Goal: Transaction & Acquisition: Purchase product/service

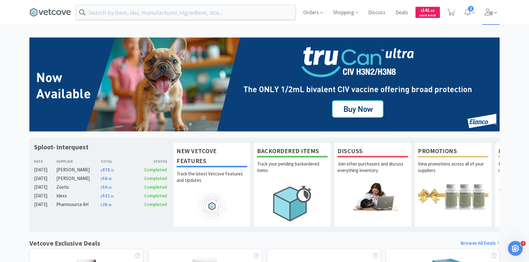
click at [490, 19] on span at bounding box center [491, 12] width 18 height 25
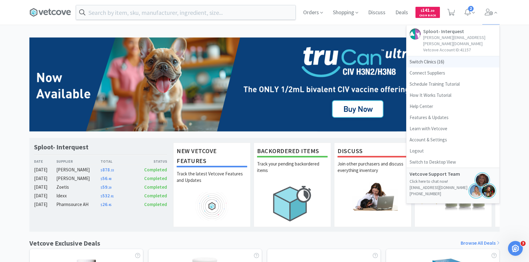
click at [463, 56] on span "Switch Clinics ( 16 )" at bounding box center [452, 61] width 93 height 11
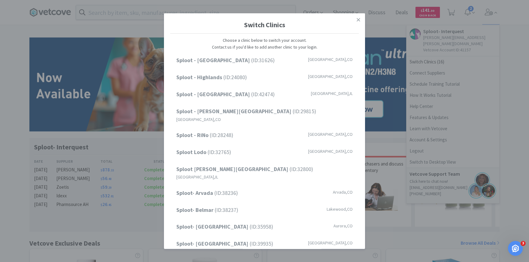
scroll to position [79, 0]
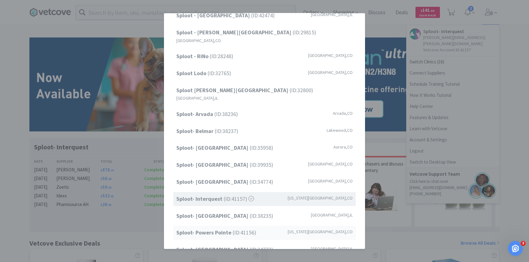
click at [231, 228] on span "Sploot- Powers Pointe (ID: 41156 )" at bounding box center [216, 232] width 80 height 9
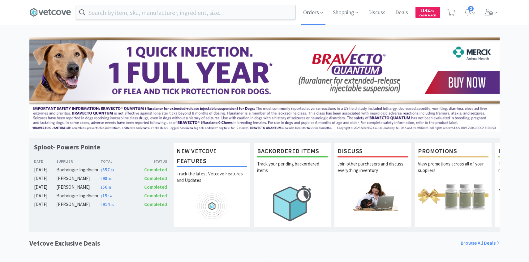
click at [319, 22] on span "Orders" at bounding box center [312, 12] width 25 height 25
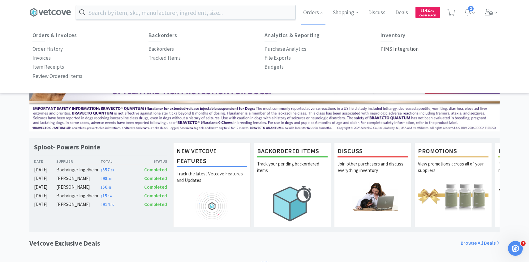
click at [408, 48] on p "PIMS Integration" at bounding box center [399, 49] width 38 height 8
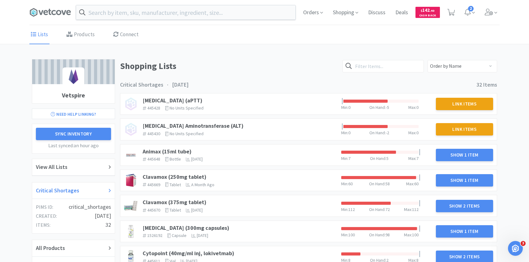
click at [79, 189] on div "Critical Shortages" at bounding box center [73, 190] width 75 height 9
click at [183, 150] on link "Animax (15ml tube)" at bounding box center [166, 151] width 49 height 7
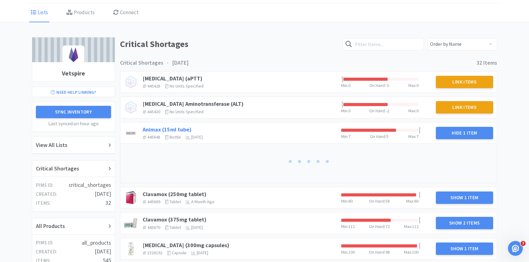
scroll to position [50, 0]
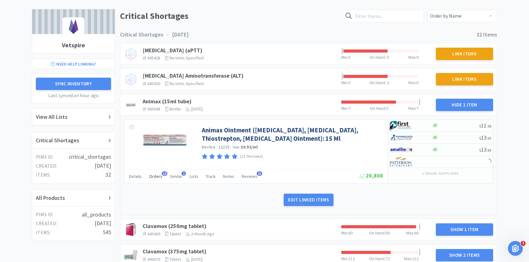
click at [155, 179] on div "Orders 13" at bounding box center [155, 177] width 13 height 12
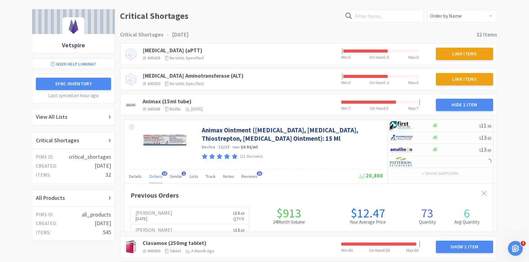
scroll to position [169, 368]
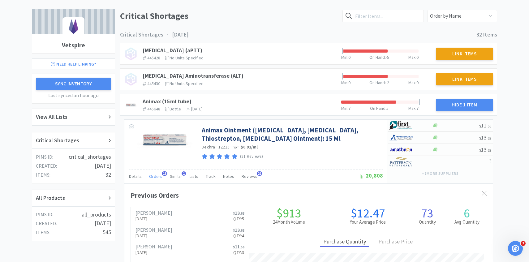
click at [155, 179] on div "Orders 13" at bounding box center [155, 177] width 13 height 12
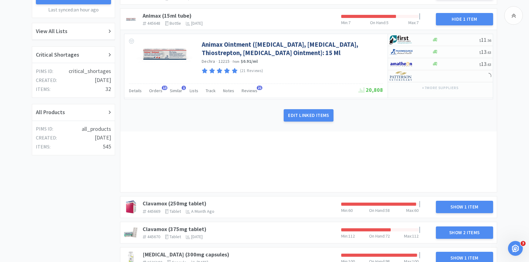
scroll to position [188, 0]
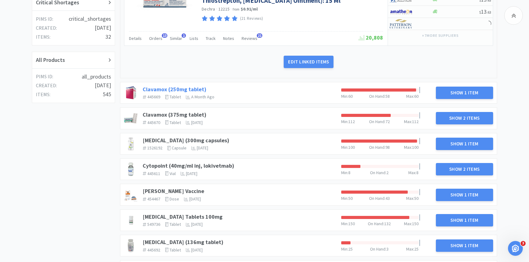
click at [171, 91] on link "Clavamox (250mg tablet)" at bounding box center [174, 89] width 64 height 7
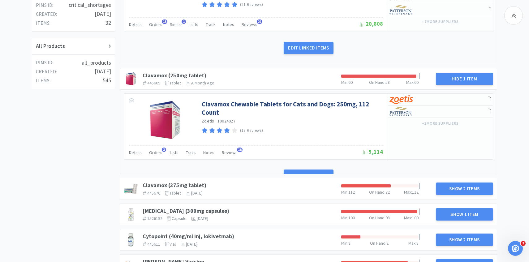
scroll to position [205, 0]
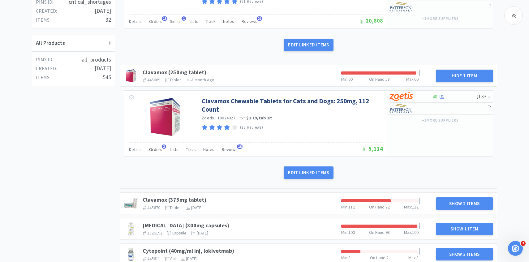
click at [159, 153] on div "Orders 3" at bounding box center [155, 150] width 13 height 12
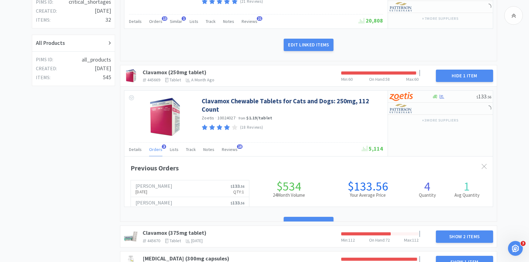
click at [159, 153] on div "Orders 3" at bounding box center [155, 150] width 13 height 12
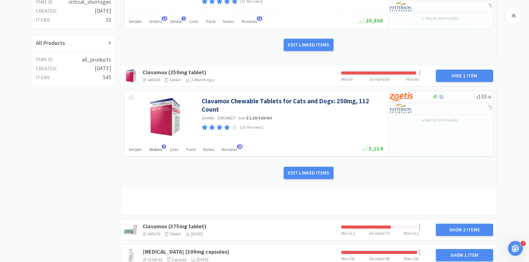
click at [159, 153] on div "Orders 3" at bounding box center [155, 150] width 13 height 12
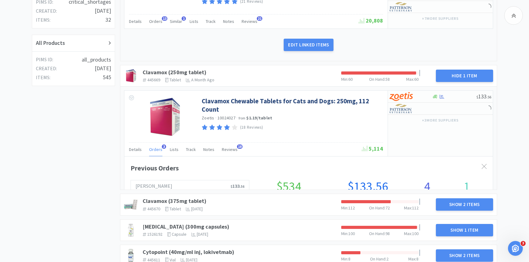
scroll to position [169, 368]
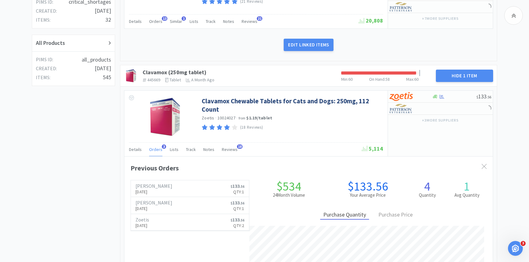
click at [158, 152] on div "Orders 3" at bounding box center [155, 150] width 13 height 12
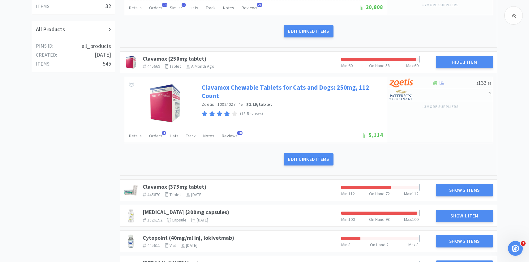
scroll to position [220, 0]
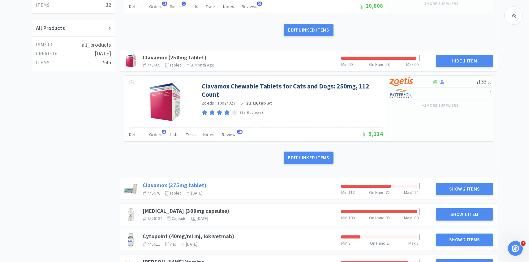
click at [189, 182] on link "Clavamox (375mg tablet)" at bounding box center [174, 184] width 64 height 7
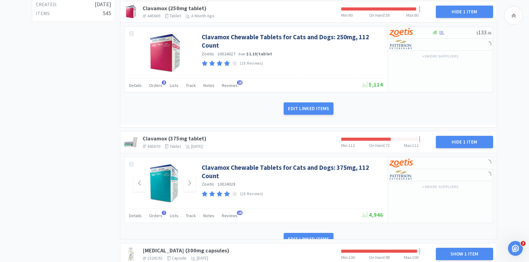
scroll to position [272, 0]
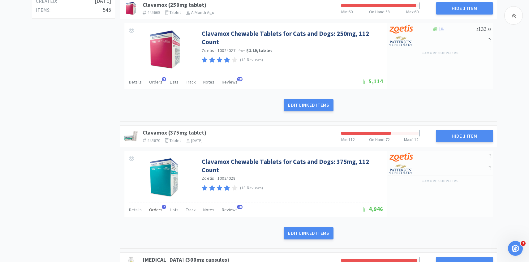
click at [155, 213] on div "Orders 7" at bounding box center [155, 211] width 13 height 12
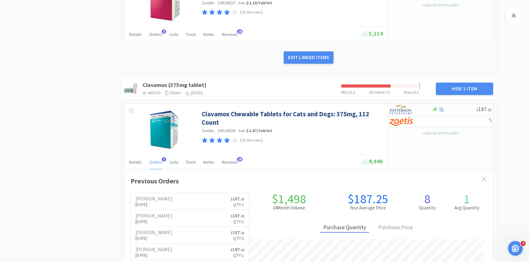
scroll to position [325, 0]
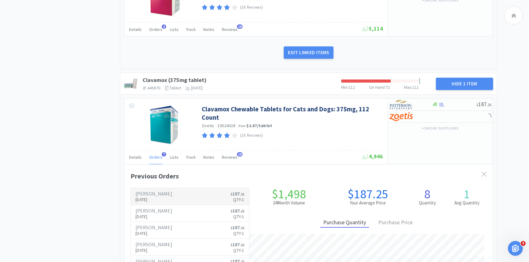
click at [176, 190] on link "Patterson Sep 10th, 2025 $ 187 . 25 Qty: 1" at bounding box center [190, 196] width 118 height 17
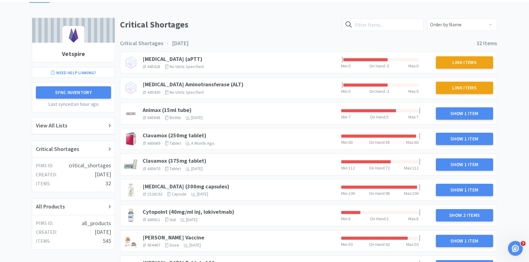
scroll to position [35, 0]
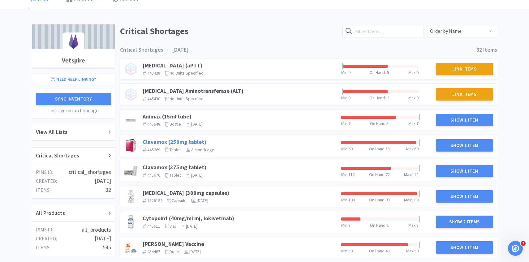
click at [176, 140] on link "Clavamox (250mg tablet)" at bounding box center [174, 141] width 64 height 7
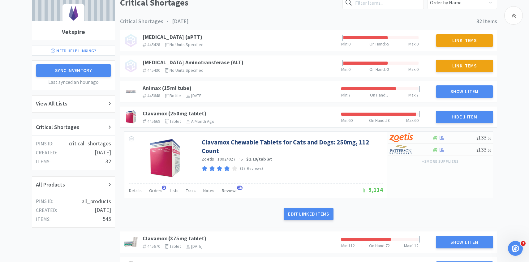
scroll to position [66, 0]
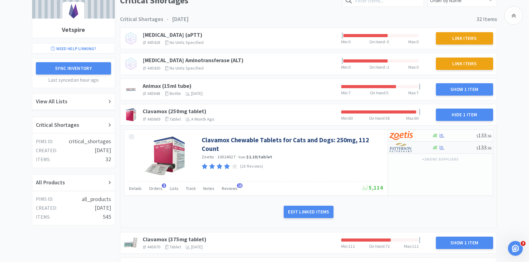
click at [413, 151] on div at bounding box center [406, 147] width 34 height 11
select select "1"
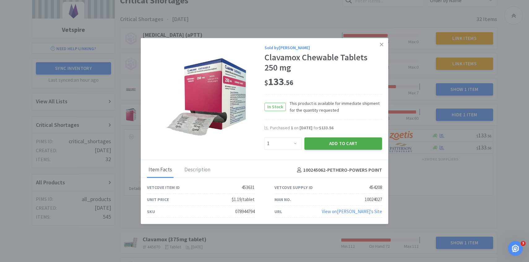
click at [367, 144] on button "Add to Cart" at bounding box center [343, 143] width 78 height 12
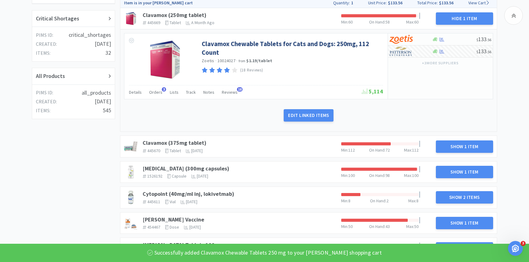
scroll to position [197, 0]
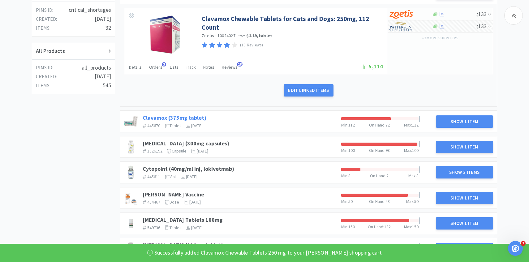
click at [197, 118] on link "Clavamox (375mg tablet)" at bounding box center [174, 117] width 64 height 7
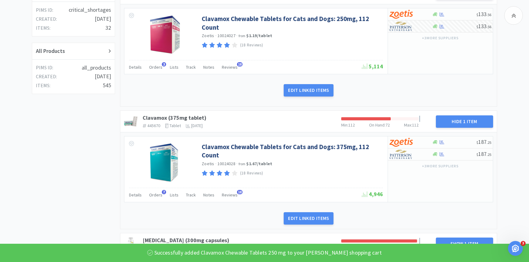
scroll to position [222, 0]
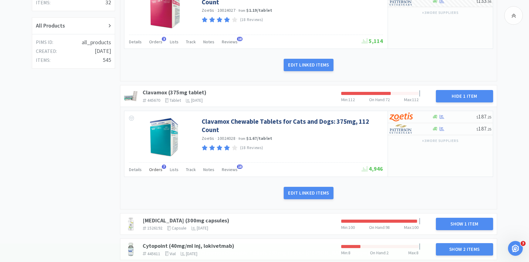
click at [154, 169] on span "Orders" at bounding box center [155, 170] width 13 height 6
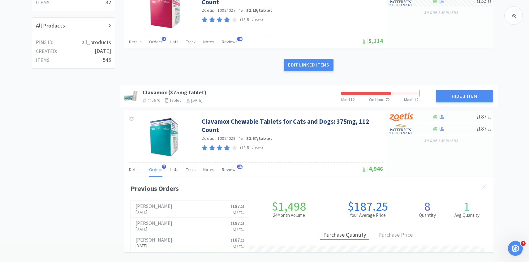
scroll to position [169, 368]
click at [393, 134] on div at bounding box center [406, 129] width 34 height 11
select select "1"
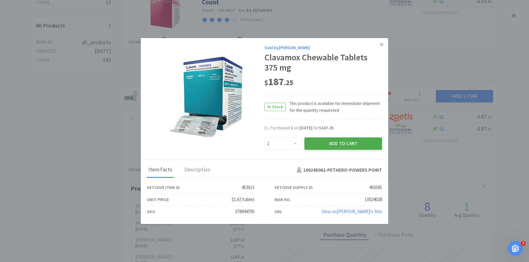
click at [341, 141] on button "Add to Cart" at bounding box center [343, 143] width 78 height 12
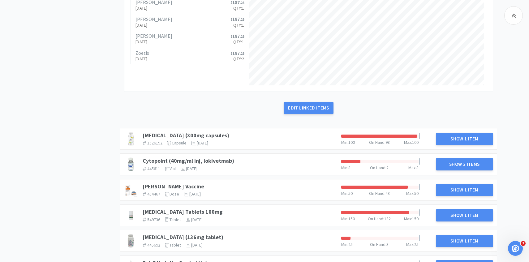
scroll to position [488, 0]
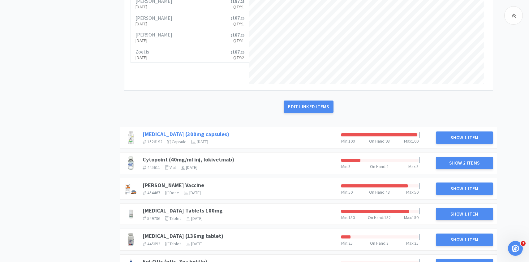
click at [210, 134] on link "Clindamycin (300mg capsules)" at bounding box center [185, 133] width 87 height 7
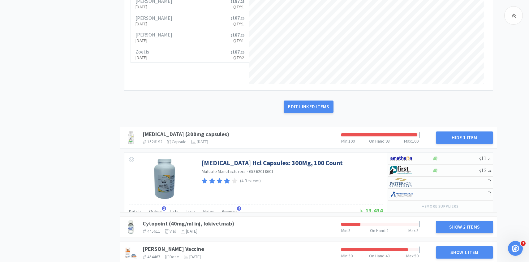
scroll to position [558, 0]
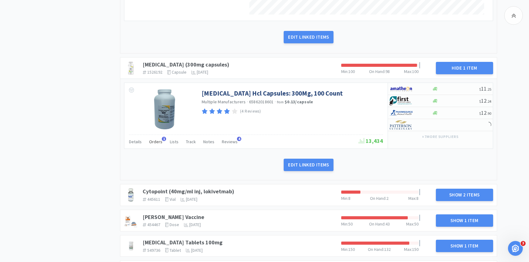
click at [155, 142] on span "Orders" at bounding box center [155, 142] width 13 height 6
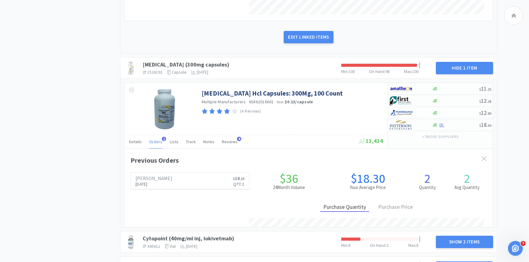
scroll to position [169, 368]
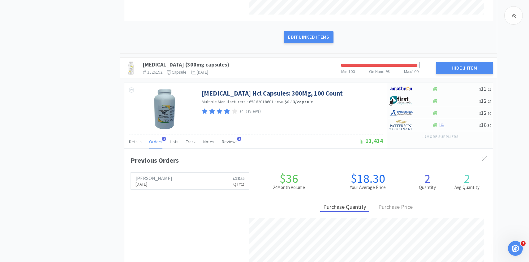
click at [154, 142] on span "Orders" at bounding box center [155, 142] width 13 height 6
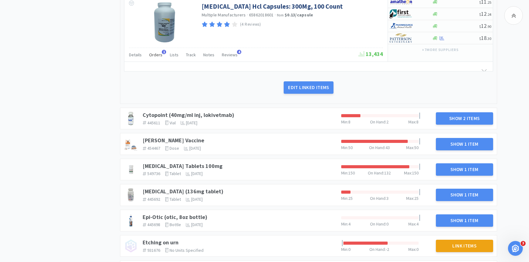
scroll to position [0, 0]
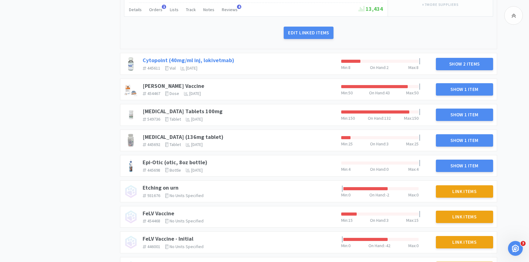
click at [227, 63] on link "Cytopoint (40mg/ml inj, lokivetmab)" at bounding box center [187, 60] width 91 height 7
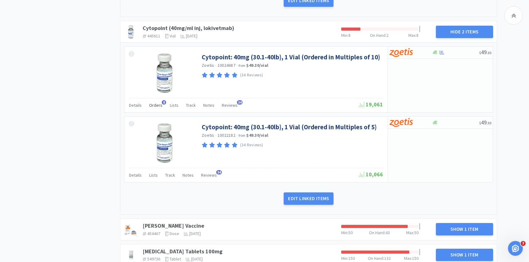
click at [156, 109] on div "Orders 8" at bounding box center [155, 106] width 13 height 12
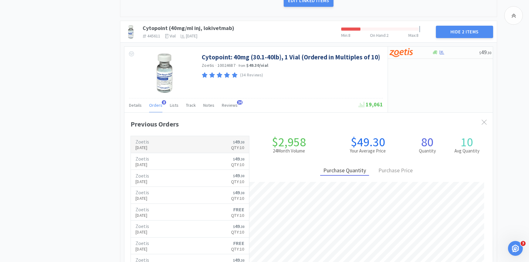
click at [149, 149] on p "Sep 22nd, 2025" at bounding box center [142, 147] width 14 height 7
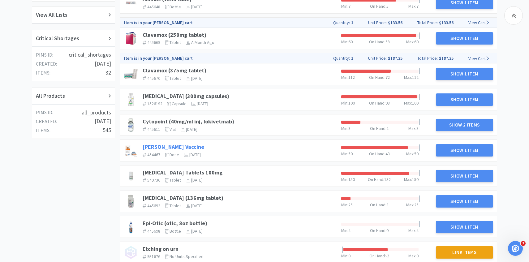
click at [168, 145] on link "DAPP Vaccine" at bounding box center [173, 146] width 62 height 7
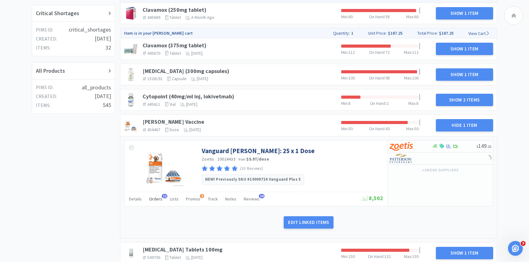
click at [157, 196] on span "Orders" at bounding box center [155, 199] width 13 height 6
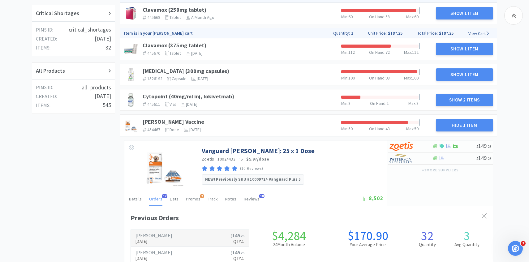
click at [155, 240] on p "Sep 22nd, 2025" at bounding box center [153, 241] width 37 height 7
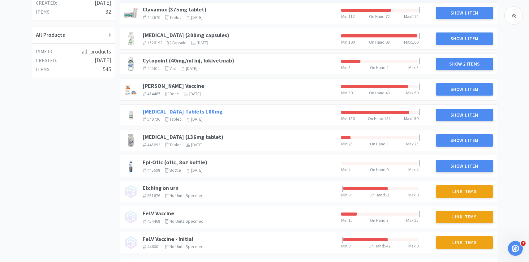
click at [160, 108] on link "Doxycycline Hyclate Tablets 100mg" at bounding box center [182, 111] width 80 height 7
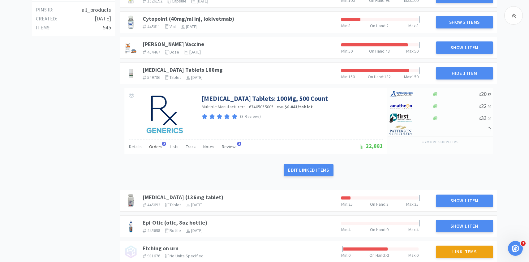
click at [156, 146] on span "Orders" at bounding box center [155, 147] width 13 height 6
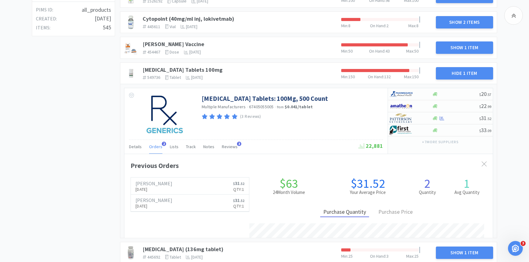
click at [156, 146] on span "Orders" at bounding box center [155, 147] width 13 height 6
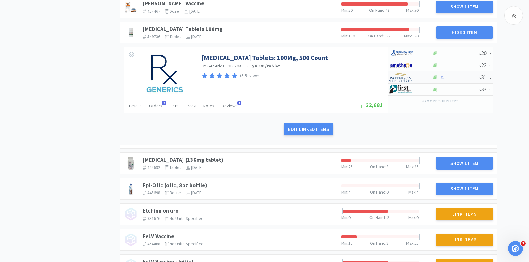
click at [413, 78] on div at bounding box center [406, 77] width 34 height 11
select select "1"
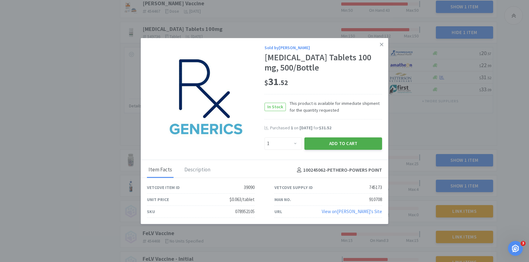
click at [331, 142] on button "Add to Cart" at bounding box center [343, 143] width 78 height 12
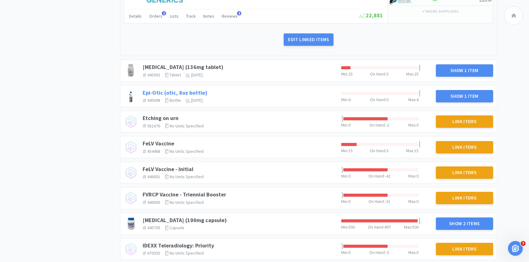
click at [170, 94] on link "Epi-Otic (otic, 8oz bottle)" at bounding box center [174, 92] width 65 height 7
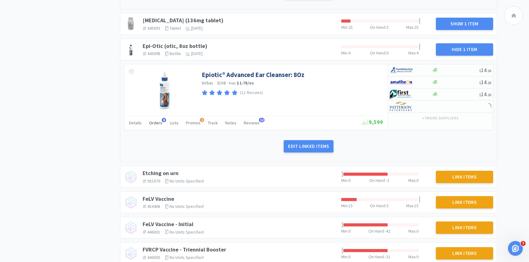
click at [157, 124] on span "Orders" at bounding box center [155, 123] width 13 height 6
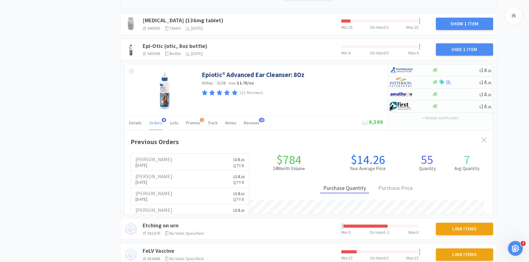
click at [157, 124] on span "Orders" at bounding box center [155, 123] width 13 height 6
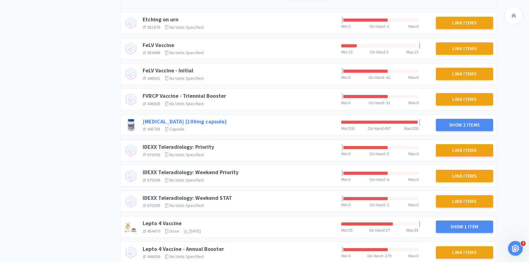
click at [202, 122] on link "Gabapentin (100mg capsule)" at bounding box center [184, 121] width 84 height 7
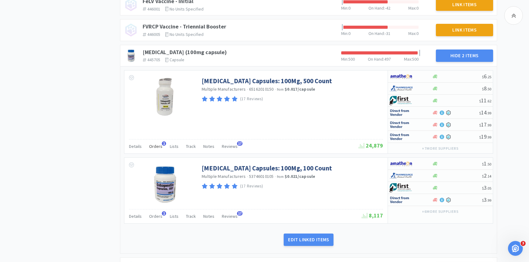
click at [155, 144] on span "Orders" at bounding box center [155, 146] width 13 height 6
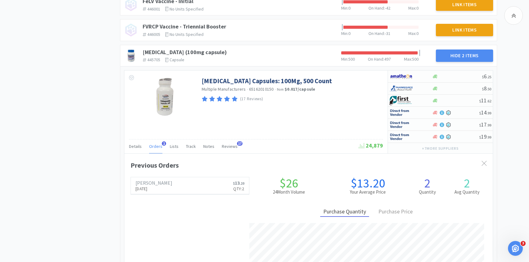
click at [155, 144] on span "Orders" at bounding box center [155, 146] width 13 height 6
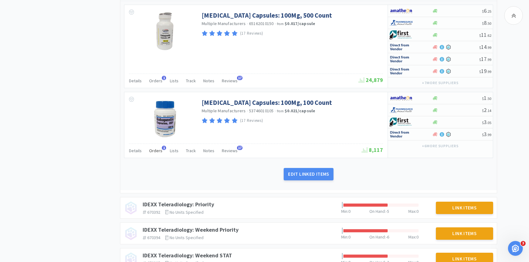
click at [156, 152] on span "Orders" at bounding box center [155, 151] width 13 height 6
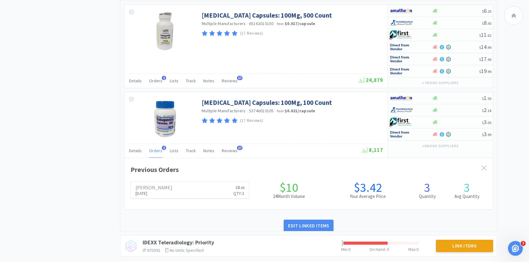
click at [156, 152] on span "Orders" at bounding box center [155, 151] width 13 height 6
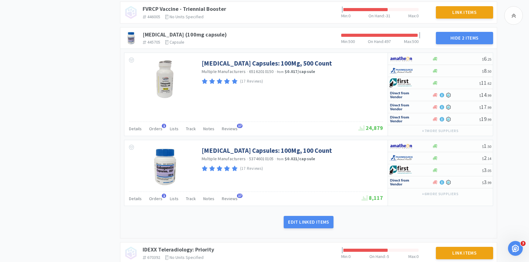
click at [158, 123] on div "Details Orders 1 Lists Track Notes Reviews 17 24,879" at bounding box center [256, 128] width 254 height 14
click at [158, 126] on span "Orders" at bounding box center [155, 129] width 13 height 6
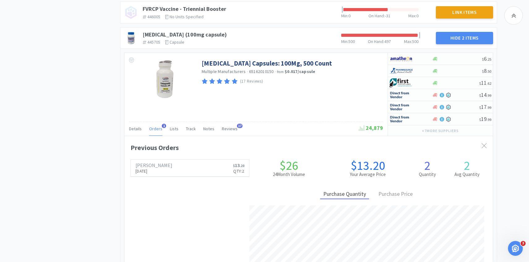
click at [158, 126] on span "Orders" at bounding box center [155, 129] width 13 height 6
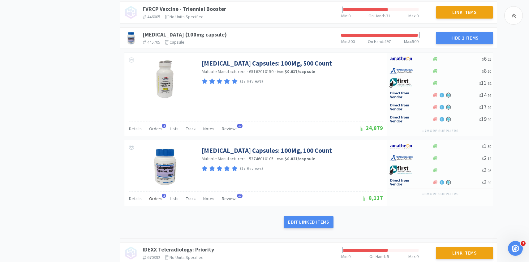
click at [153, 202] on div "Orders 1" at bounding box center [155, 199] width 13 height 12
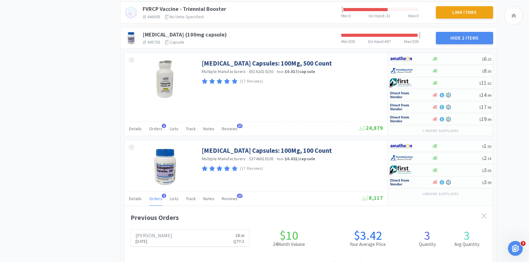
click at [153, 202] on div "Orders 1" at bounding box center [155, 199] width 13 height 12
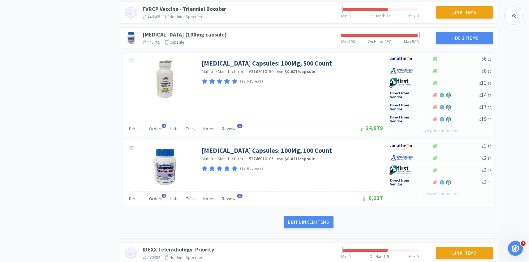
click at [152, 199] on span "Orders" at bounding box center [155, 199] width 13 height 6
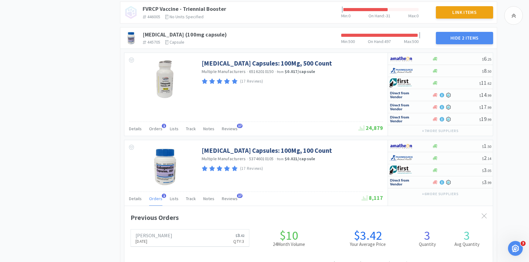
click at [152, 199] on span "Orders" at bounding box center [155, 199] width 13 height 6
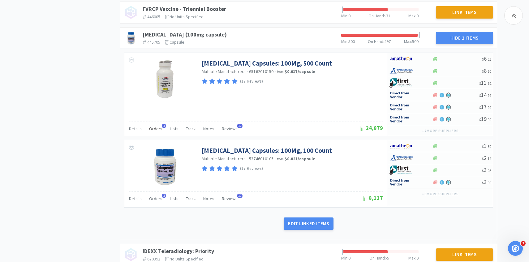
click at [156, 134] on div "Orders 1" at bounding box center [155, 130] width 13 height 12
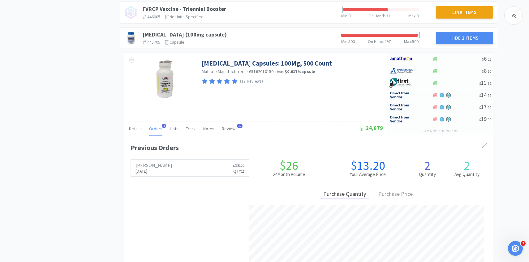
click at [156, 134] on div "Orders 1" at bounding box center [155, 130] width 13 height 12
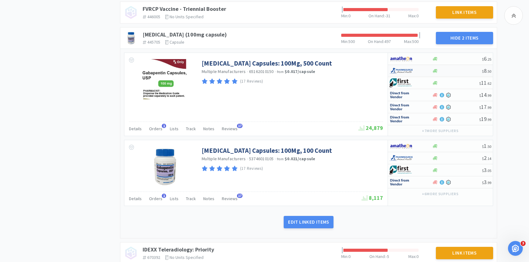
click at [404, 72] on img at bounding box center [400, 70] width 23 height 9
select select "1"
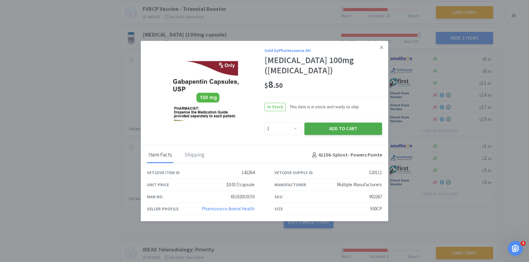
click at [337, 125] on button "Add to Cart" at bounding box center [343, 128] width 78 height 12
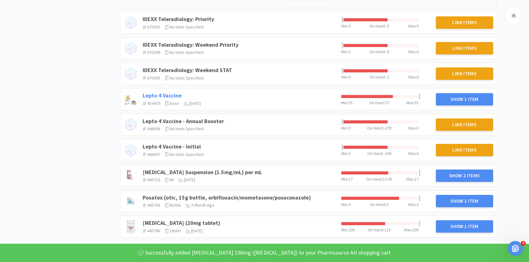
click at [172, 96] on link "Lepto 4 Vaccine" at bounding box center [161, 95] width 39 height 7
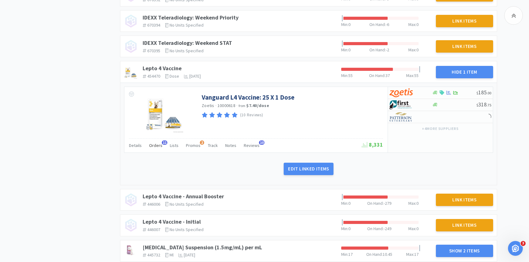
click at [156, 146] on span "Orders" at bounding box center [155, 145] width 13 height 6
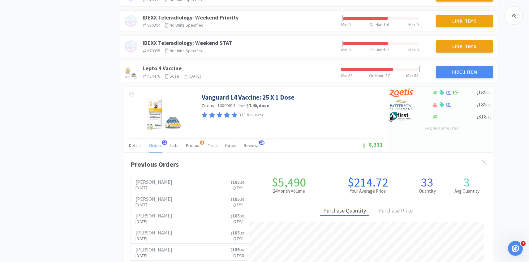
click at [156, 146] on span "Orders" at bounding box center [155, 145] width 13 height 6
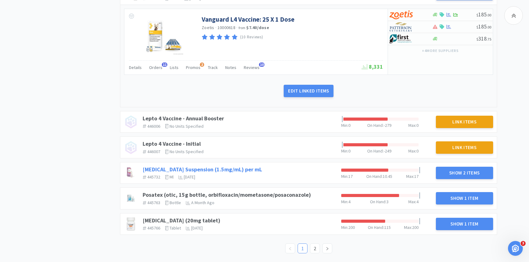
click at [225, 168] on link "Meloxicam Suspension (1.5mg/mL) per mL" at bounding box center [201, 169] width 119 height 7
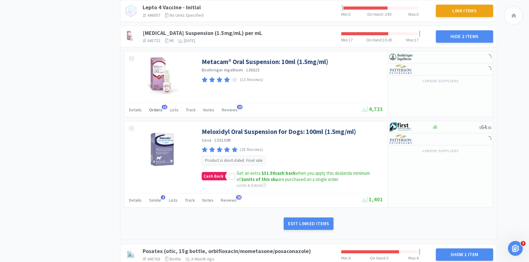
click at [158, 108] on span "Orders" at bounding box center [155, 110] width 13 height 6
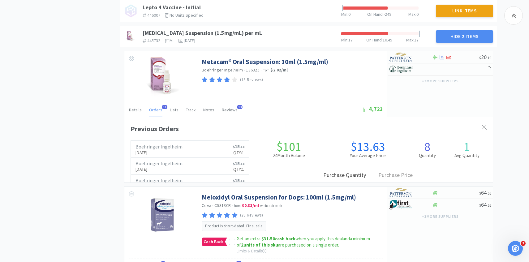
click at [158, 108] on span "Orders" at bounding box center [155, 110] width 13 height 6
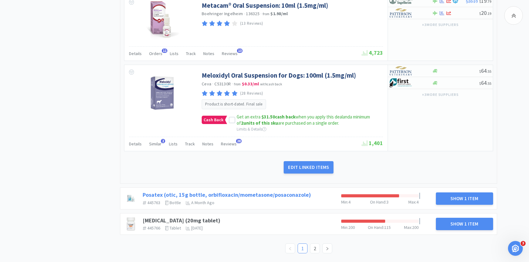
click at [241, 194] on link "Posatex (otic, 15g bottle, orbifloxacin/mometasone/posaconazole)" at bounding box center [226, 194] width 168 height 7
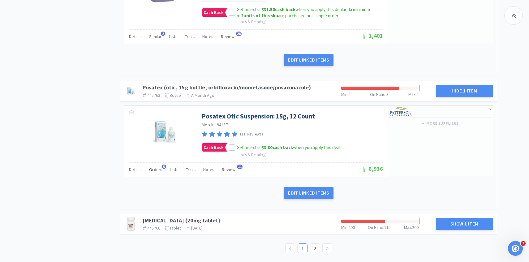
click at [156, 175] on div "Orders 5" at bounding box center [155, 170] width 13 height 12
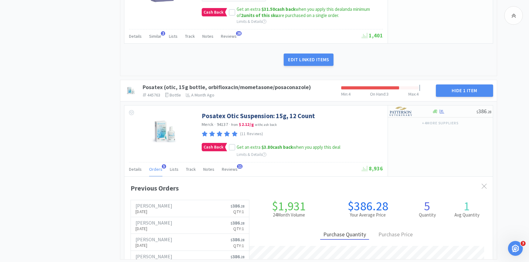
click at [155, 172] on div "Orders 5" at bounding box center [155, 170] width 13 height 12
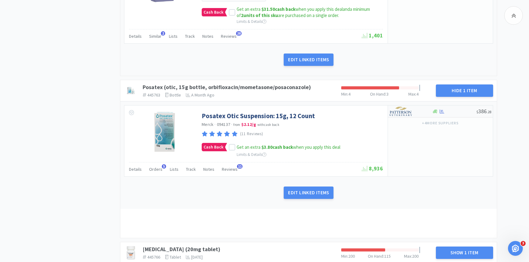
click at [404, 114] on img at bounding box center [400, 111] width 23 height 9
select select "1"
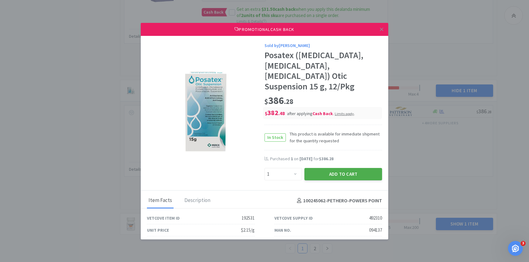
click at [322, 168] on button "Add to Cart" at bounding box center [343, 174] width 78 height 12
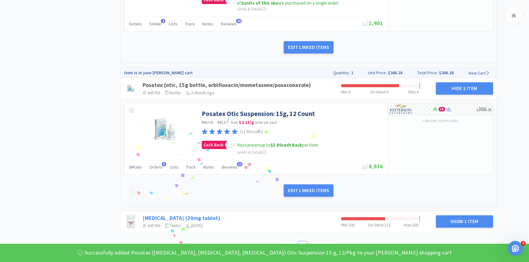
click at [196, 218] on link "Prednisone (20mg tablet)" at bounding box center [181, 217] width 78 height 7
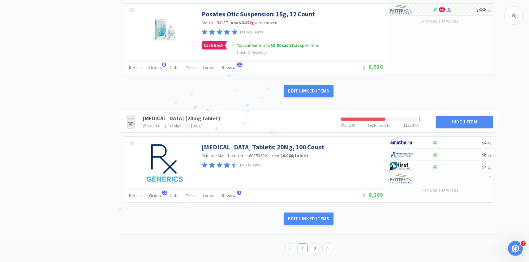
click at [157, 199] on div "Orders 12" at bounding box center [155, 196] width 13 height 12
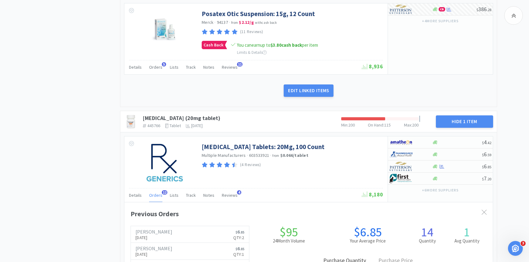
click at [156, 197] on span "Orders" at bounding box center [155, 195] width 13 height 6
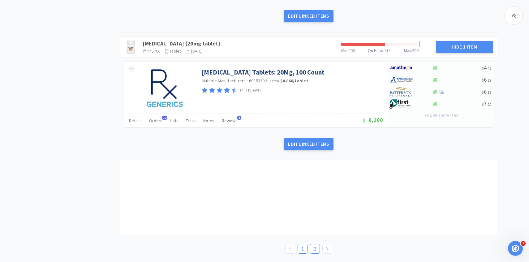
click at [312, 246] on link "2" at bounding box center [314, 248] width 9 height 9
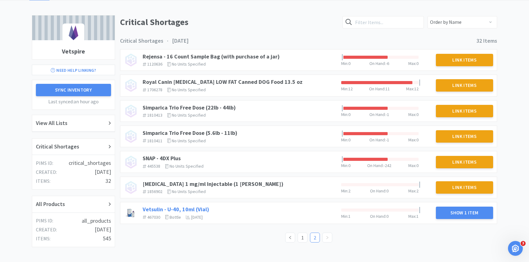
click at [195, 208] on link "Vetsulin - U-40, 10ml (Vial)" at bounding box center [175, 209] width 66 height 7
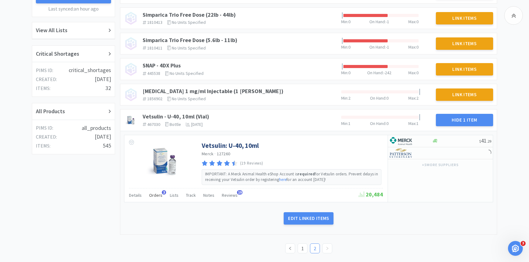
click at [155, 201] on div "Orders 3" at bounding box center [155, 196] width 13 height 12
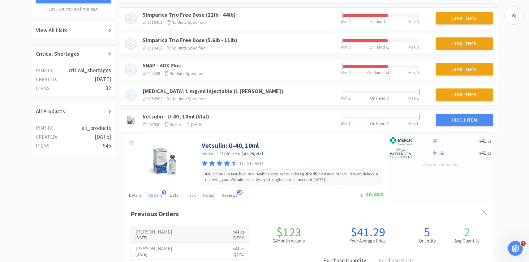
click at [159, 232] on h6 "[PERSON_NAME]" at bounding box center [153, 231] width 37 height 5
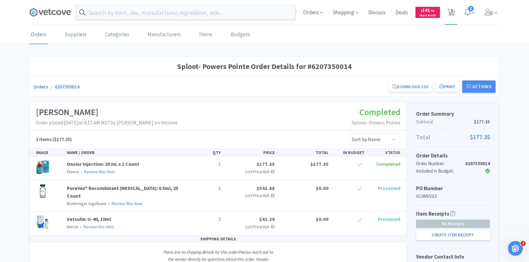
click at [450, 15] on span "5" at bounding box center [451, 10] width 2 height 25
select select "1"
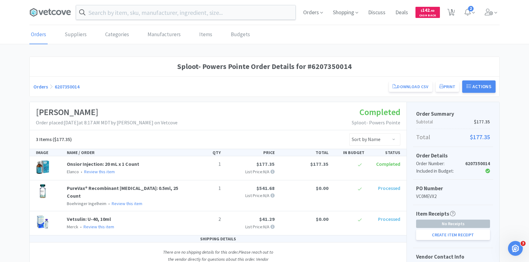
select select "1"
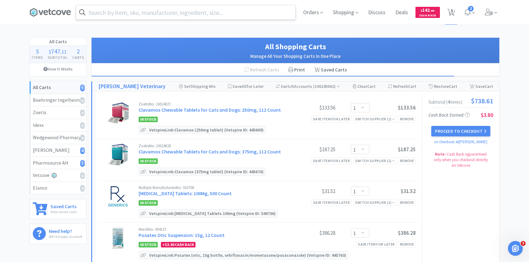
click at [227, 17] on input "text" at bounding box center [185, 12] width 219 height 14
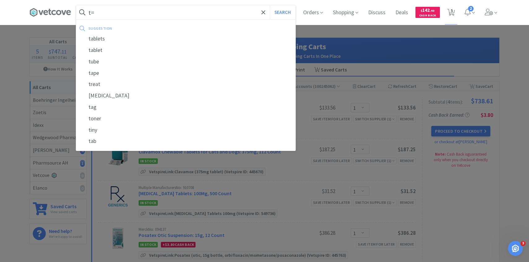
type input "t"
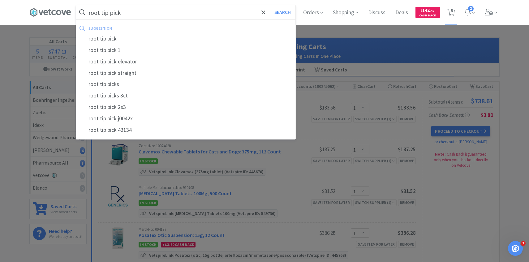
type input "root tip pick"
click at [270, 5] on button "Search" at bounding box center [283, 12] width 26 height 14
select select "1"
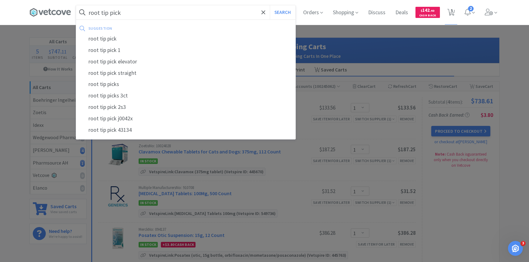
select select "1"
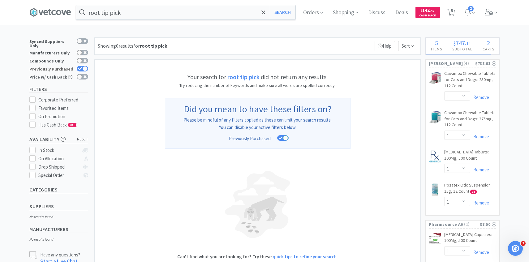
click at [79, 67] on icon at bounding box center [80, 68] width 4 height 3
checkbox input "false"
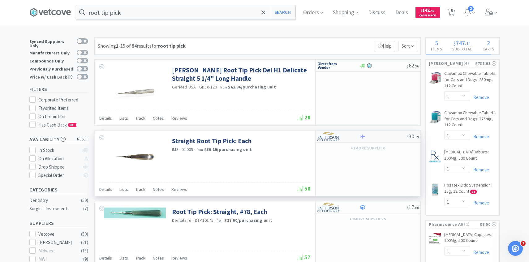
click at [323, 139] on img at bounding box center [328, 136] width 23 height 9
select select "1"
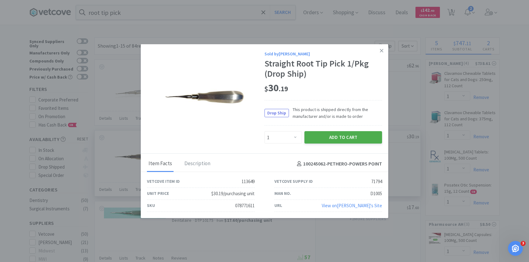
click at [337, 136] on button "Add to Cart" at bounding box center [343, 137] width 78 height 12
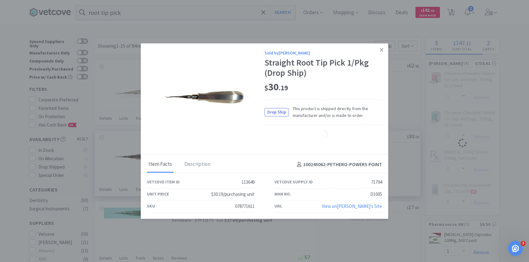
select select "1"
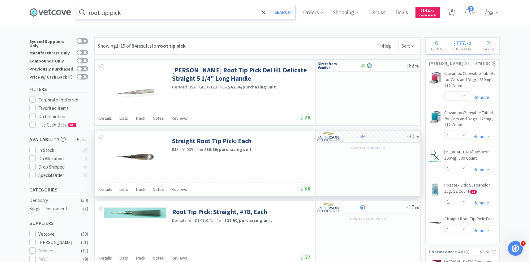
click at [194, 18] on input "root tip pick" at bounding box center [185, 12] width 219 height 14
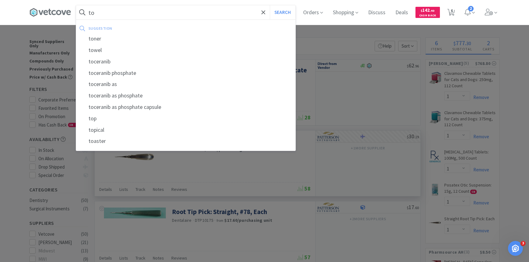
type input "t"
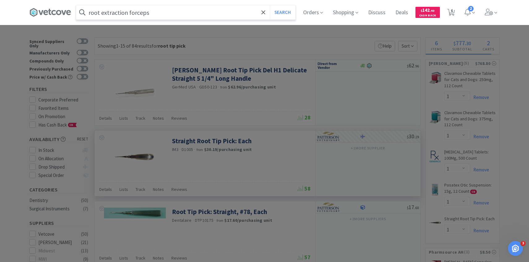
click at [270, 5] on button "Search" at bounding box center [283, 12] width 26 height 14
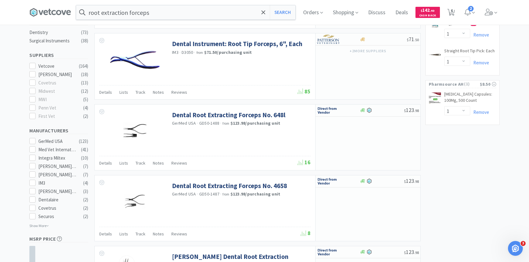
scroll to position [168, 0]
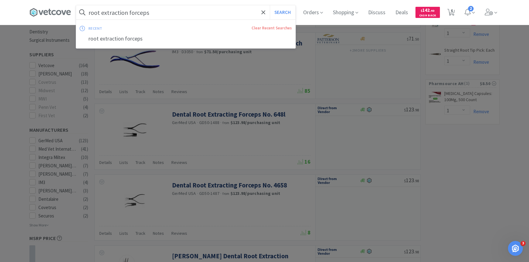
click at [186, 14] on input "root extraction forceps" at bounding box center [185, 12] width 219 height 14
paste input "D3050"
type input "D3050"
click at [270, 5] on button "Search" at bounding box center [283, 12] width 26 height 14
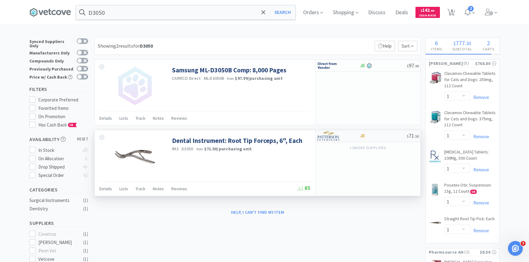
click at [342, 138] on div at bounding box center [334, 136] width 34 height 11
select select "1"
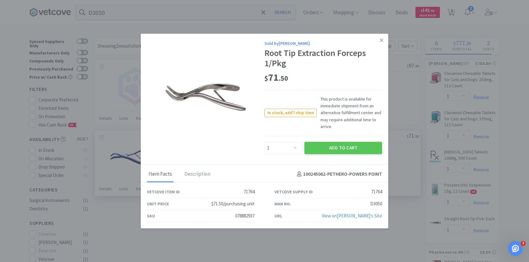
drag, startPoint x: 335, startPoint y: 147, endPoint x: 356, endPoint y: 3, distance: 145.8
click at [335, 147] on button "Add to Cart" at bounding box center [343, 148] width 78 height 12
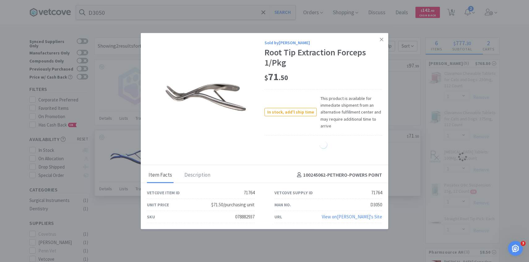
select select "1"
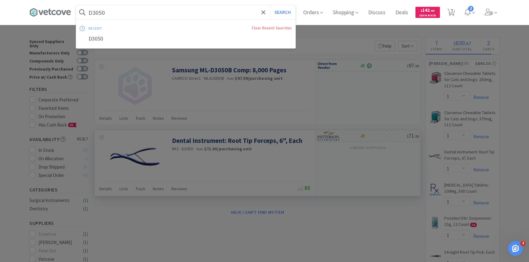
click at [201, 16] on input "D3050" at bounding box center [185, 12] width 219 height 14
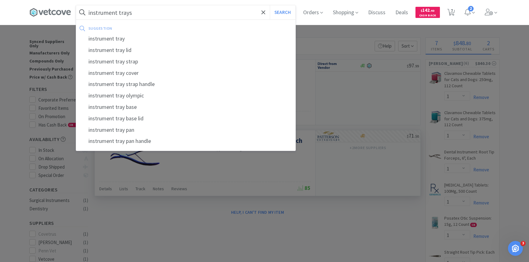
type input "instrument trays"
click at [270, 5] on button "Search" at bounding box center [283, 12] width 26 height 14
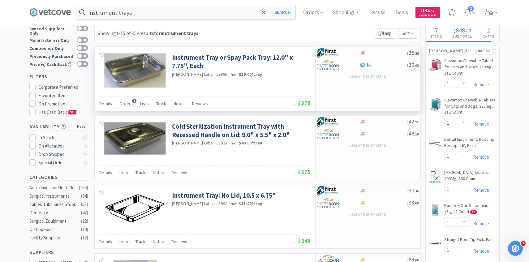
scroll to position [13, 0]
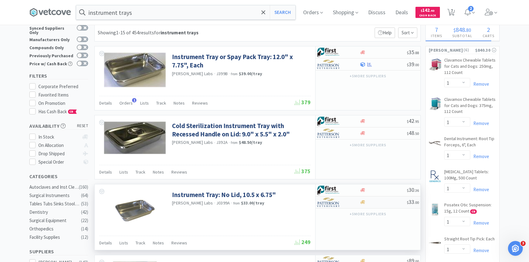
click at [336, 200] on img at bounding box center [328, 201] width 23 height 9
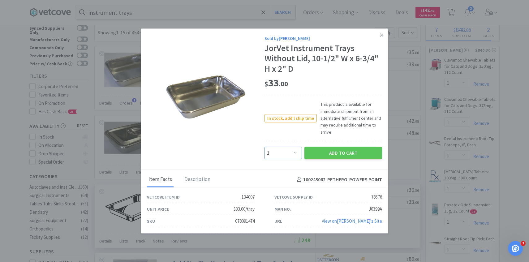
click at [292, 154] on select "Enter Quantity 1 2 3 4 5 6 7 8 9 10 11 12 13 14 15 16 17 18 19 20 Enter Quantity" at bounding box center [282, 153] width 37 height 12
select select "4"
click at [264, 147] on select "Enter Quantity 1 2 3 4 5 6 7 8 9 10 11 12 13 14 15 16 17 18 19 20 Enter Quantity" at bounding box center [282, 153] width 37 height 12
click at [336, 145] on div "Sold by Patterson JorVet Instrument Trays Without Lid, 10-1/2" W x 6-3/4" H x 2…" at bounding box center [322, 97] width 117 height 125
click at [336, 148] on button "Add to Cart" at bounding box center [343, 153] width 78 height 12
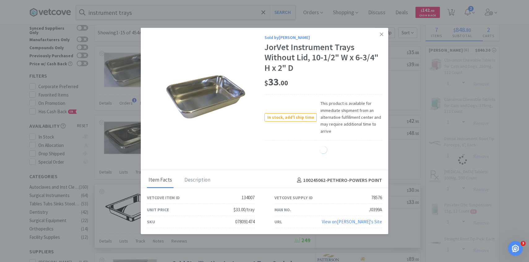
select select "4"
select select "1"
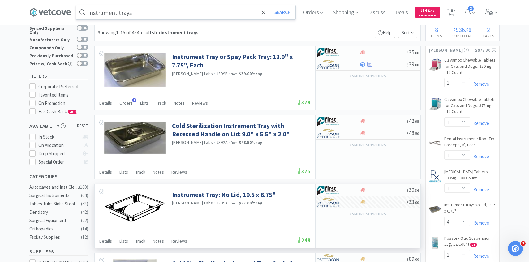
click at [231, 11] on input "instrument trays" at bounding box center [185, 12] width 219 height 14
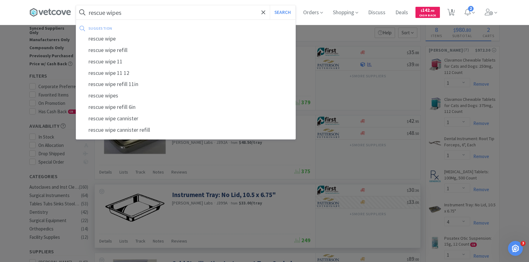
type input "rescue wipes"
click at [270, 5] on button "Search" at bounding box center [283, 12] width 26 height 14
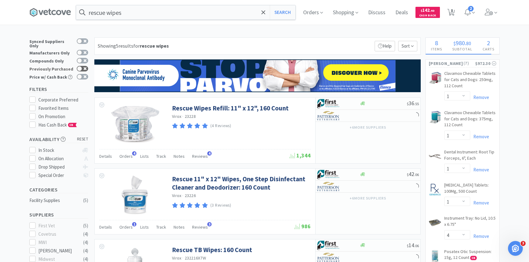
click at [86, 66] on div at bounding box center [82, 69] width 11 height 6
checkbox input "true"
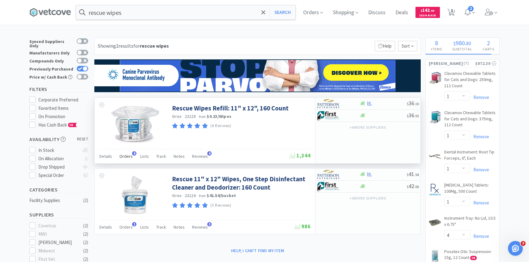
click at [131, 162] on div "Orders 4" at bounding box center [125, 157] width 13 height 12
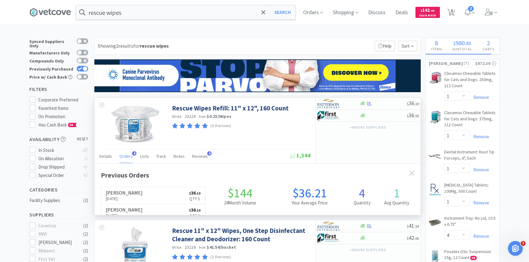
scroll to position [160, 325]
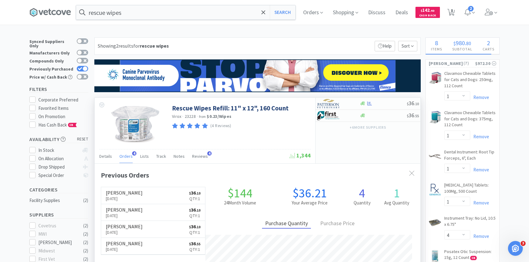
click at [127, 157] on span "Orders" at bounding box center [125, 156] width 13 height 6
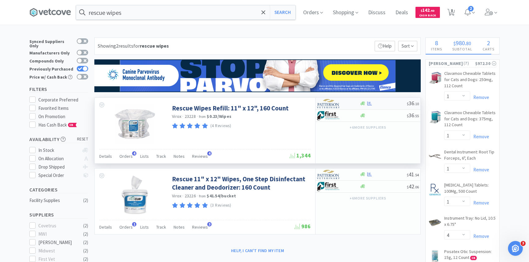
click at [333, 101] on img at bounding box center [328, 103] width 23 height 9
select select "1"
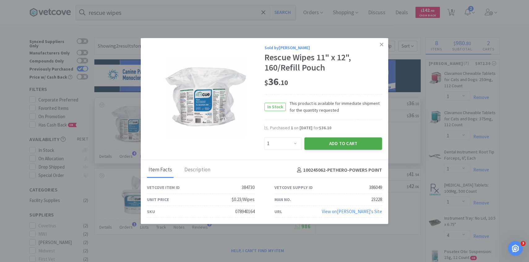
click at [327, 140] on button "Add to Cart" at bounding box center [343, 143] width 78 height 12
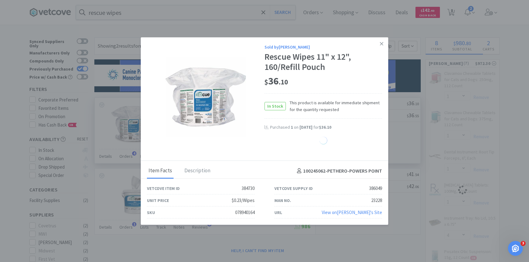
select select "1"
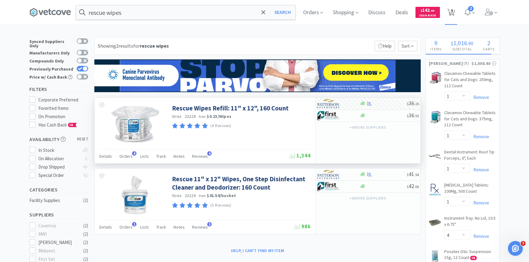
click at [451, 12] on span "9" at bounding box center [451, 10] width 2 height 25
select select "1"
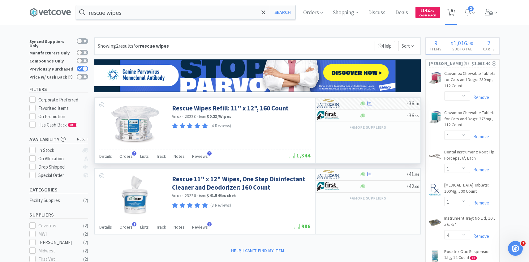
select select "4"
select select "1"
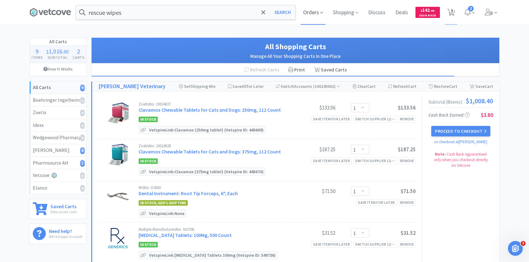
click at [311, 19] on span "Orders" at bounding box center [312, 12] width 25 height 25
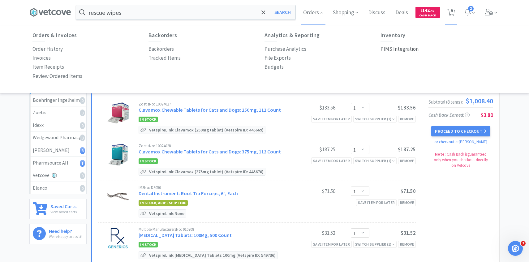
click at [387, 47] on p "PIMS Integration" at bounding box center [399, 49] width 38 height 8
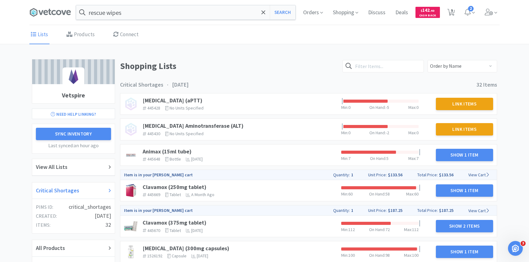
click at [87, 185] on div "Critical Shortages" at bounding box center [73, 190] width 83 height 17
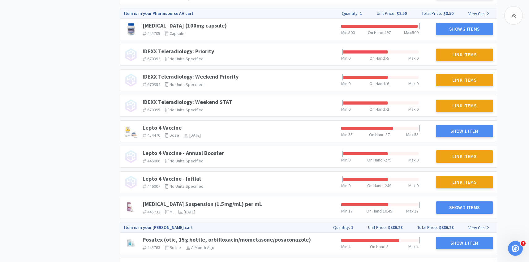
scroll to position [542, 0]
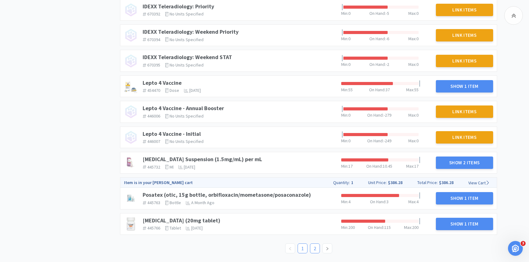
click at [310, 251] on link "2" at bounding box center [314, 248] width 9 height 9
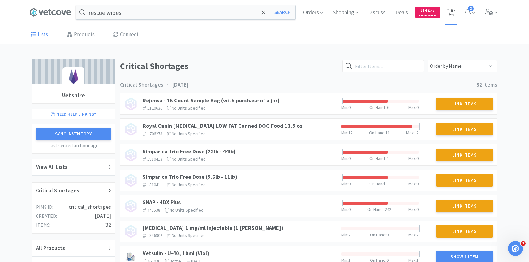
click at [453, 11] on icon at bounding box center [451, 12] width 8 height 7
select select "1"
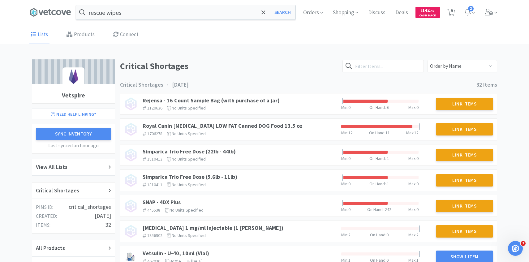
select select "4"
select select "1"
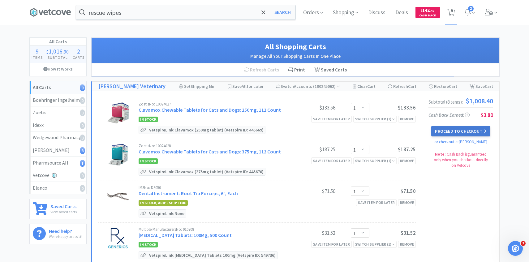
click at [444, 130] on button "Proceed to Checkout" at bounding box center [460, 131] width 59 height 11
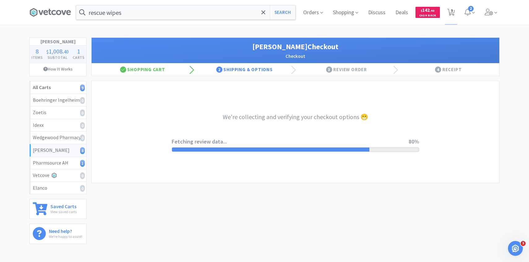
select select "1"
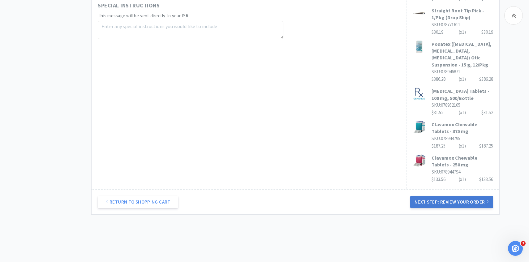
click at [437, 196] on button "Next Step: Review Your Order" at bounding box center [451, 202] width 83 height 12
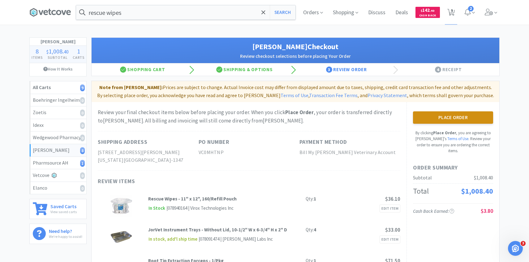
click at [439, 115] on button "Place Order" at bounding box center [453, 117] width 80 height 12
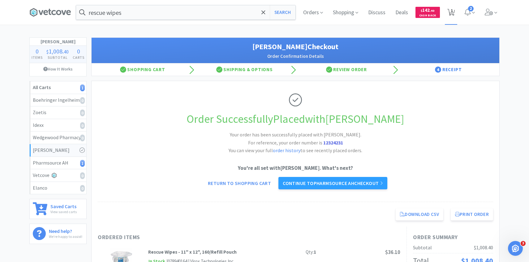
click at [448, 11] on icon at bounding box center [451, 12] width 8 height 7
select select "1"
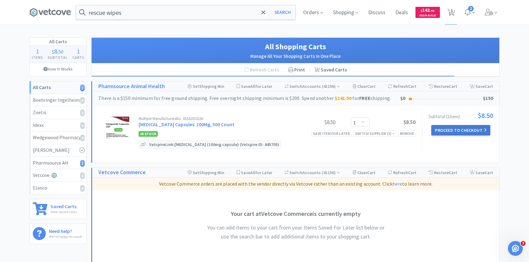
click at [443, 128] on button "Proceed to Checkout" at bounding box center [460, 130] width 59 height 11
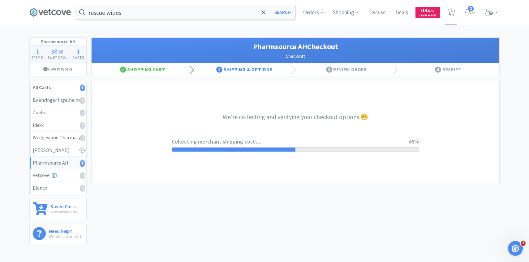
select select "1001"
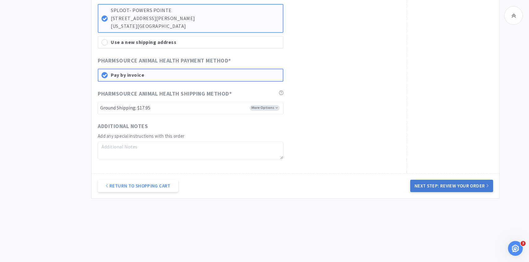
click at [435, 180] on button "Next Step: Review Your Order" at bounding box center [451, 186] width 83 height 12
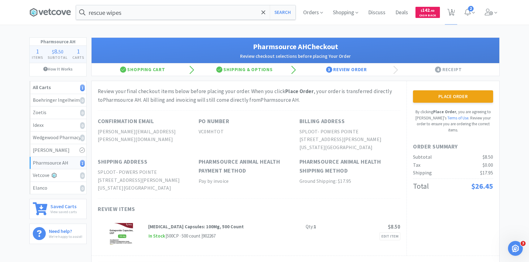
click at [417, 88] on div "Place Order By clicking Place Order , you are agreeing to Vetcove's Terms of Us…" at bounding box center [452, 168] width 93 height 174
click at [419, 93] on button "Place Order" at bounding box center [453, 96] width 80 height 12
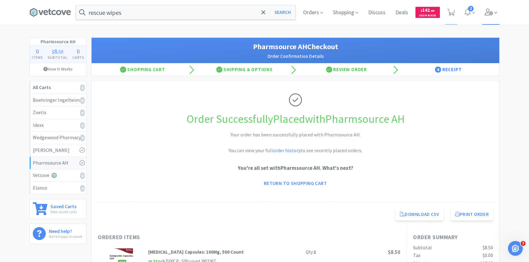
click at [484, 10] on icon at bounding box center [488, 12] width 9 height 7
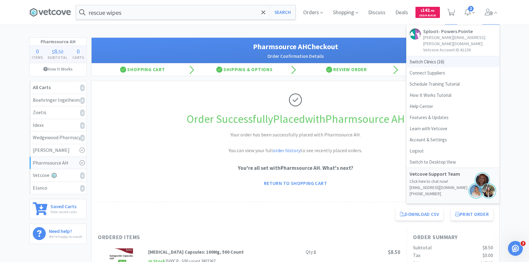
click at [458, 56] on span "Switch Clinics ( 16 )" at bounding box center [452, 61] width 93 height 11
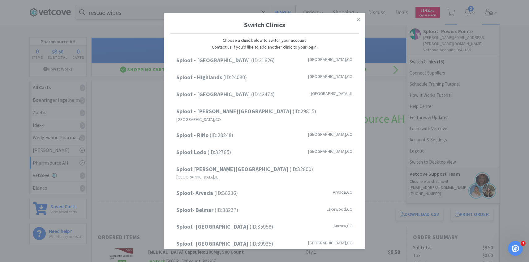
scroll to position [79, 0]
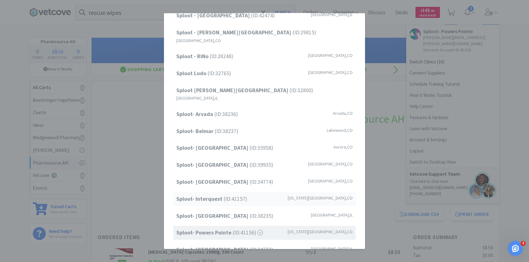
click at [250, 192] on div "Sploot- Interquest (ID: 41157 ) Colorado Springs , CO" at bounding box center [264, 199] width 182 height 14
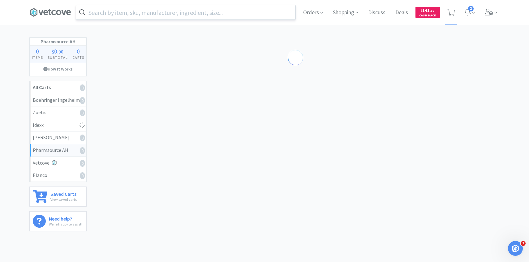
click at [242, 13] on input "text" at bounding box center [185, 12] width 219 height 14
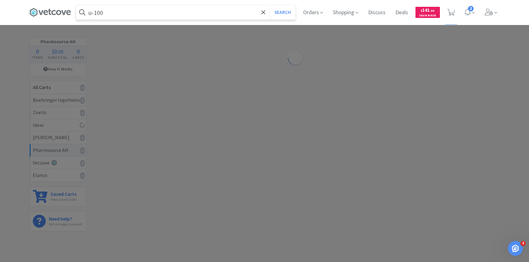
type input "u-100"
click at [270, 5] on button "Search" at bounding box center [283, 12] width 26 height 14
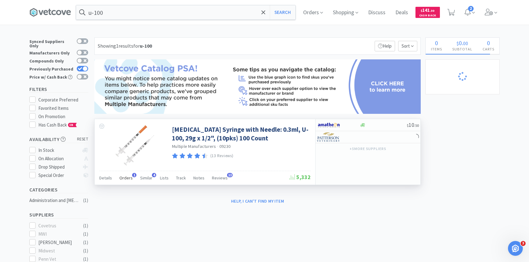
click at [128, 176] on span "Orders" at bounding box center [125, 178] width 13 height 6
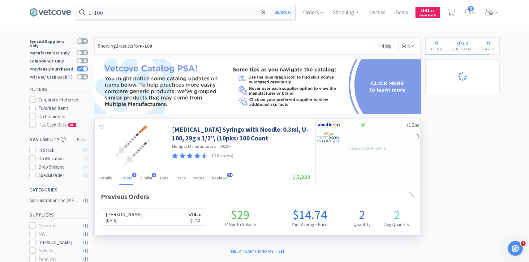
scroll to position [160, 325]
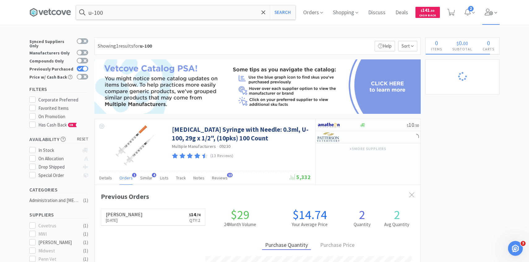
click at [491, 17] on span at bounding box center [491, 12] width 18 height 25
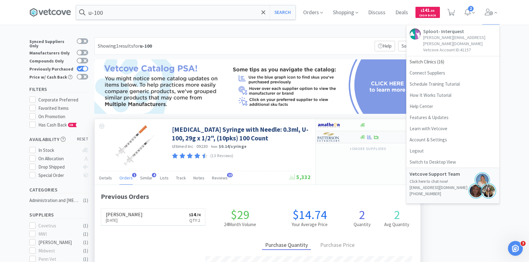
click at [336, 138] on img at bounding box center [328, 136] width 23 height 9
select select "1"
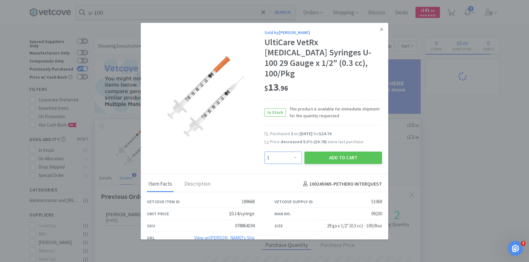
click at [294, 151] on select "Enter Quantity 1 2 3 4 5 6 7 8 9 10 11 12 13 14 15 16 17 18 19 20 Enter Quantity" at bounding box center [282, 157] width 37 height 12
click at [264, 151] on select "Enter Quantity 1 2 3 4 5 6 7 8 9 10 11 12 13 14 15 16 17 18 19 20 Enter Quantity" at bounding box center [282, 157] width 37 height 12
click at [323, 151] on button "Add to Cart" at bounding box center [343, 157] width 78 height 12
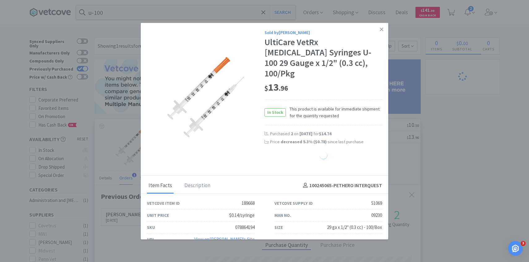
select select "2"
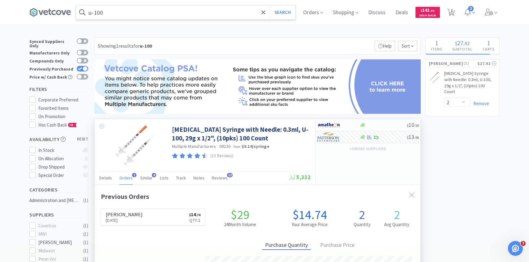
click at [242, 13] on input "u-100" at bounding box center [185, 12] width 219 height 14
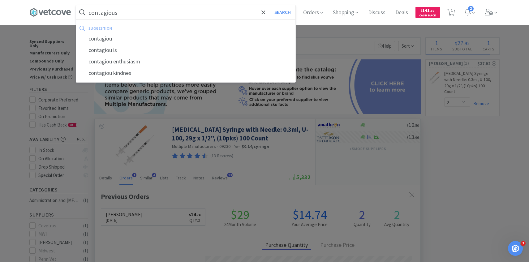
click at [270, 5] on button "Search" at bounding box center [283, 12] width 26 height 14
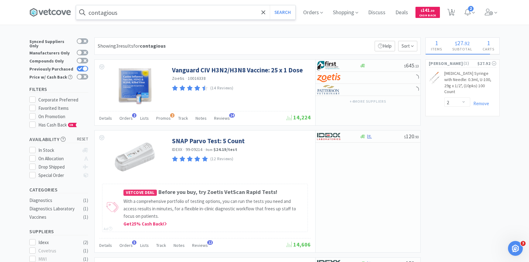
click at [155, 11] on input "contagious" at bounding box center [185, 12] width 219 height 14
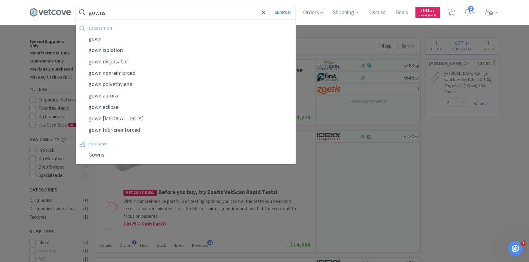
type input "gowns"
click at [270, 5] on button "Search" at bounding box center [283, 12] width 26 height 14
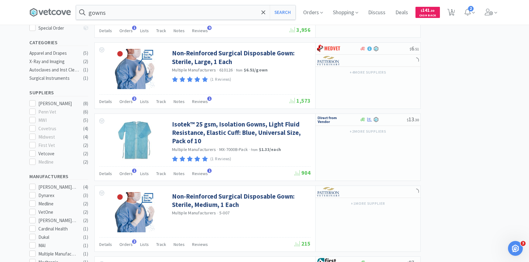
scroll to position [148, 0]
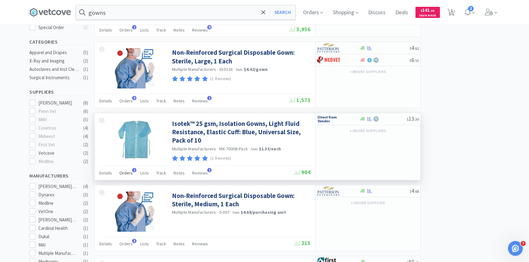
click at [129, 170] on span "Orders" at bounding box center [125, 173] width 13 height 6
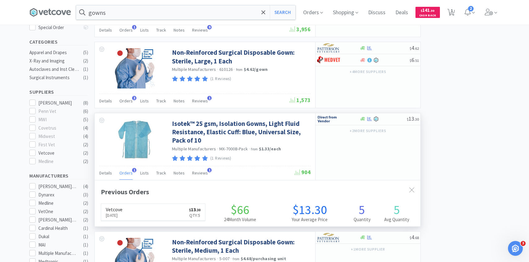
scroll to position [160, 325]
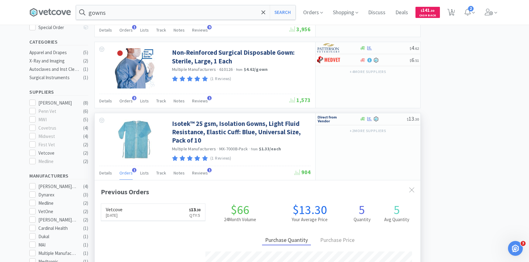
click at [128, 170] on span "Orders" at bounding box center [125, 173] width 13 height 6
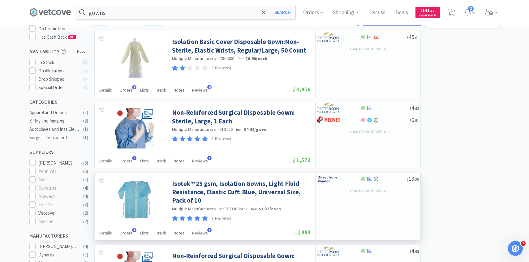
scroll to position [94, 0]
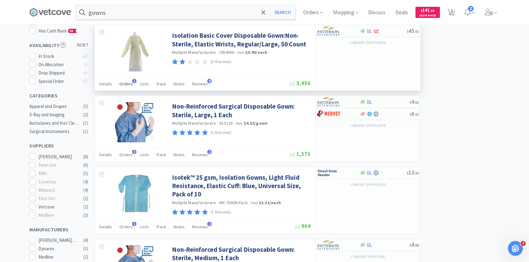
click at [128, 83] on span "Orders" at bounding box center [125, 84] width 13 height 6
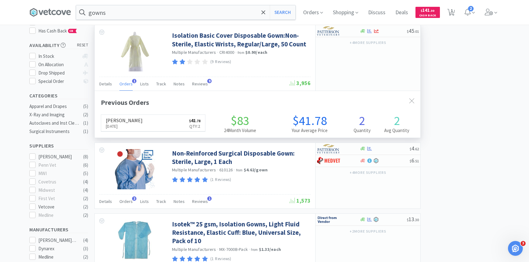
scroll to position [160, 325]
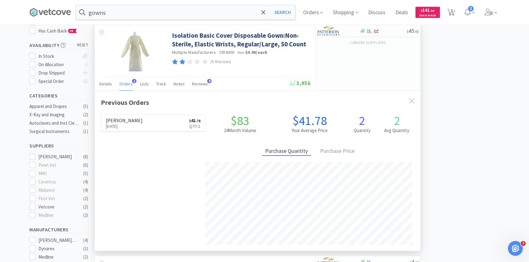
click at [128, 83] on span "Orders" at bounding box center [125, 84] width 13 height 6
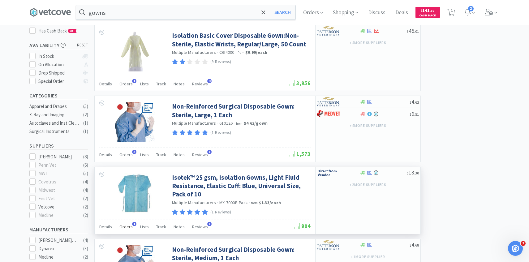
click at [129, 224] on span "Orders" at bounding box center [125, 227] width 13 height 6
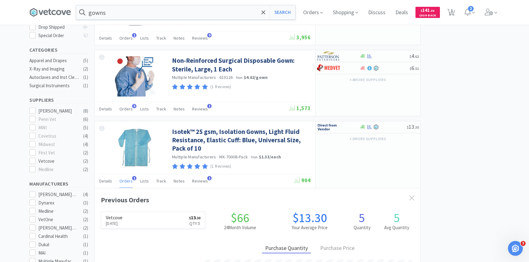
scroll to position [140, 0]
click at [344, 129] on div at bounding box center [334, 126] width 34 height 11
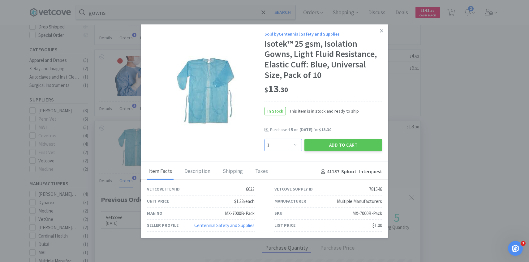
click at [294, 143] on select "Enter Quantity 1 2 3 4 5 6 7 8 9 10 11 12 13 14 15 16 17 18 19 20 Enter Quantity" at bounding box center [282, 145] width 37 height 12
select select "5"
click at [264, 139] on select "Enter Quantity 1 2 3 4 5 6 7 8 9 10 11 12 13 14 15 16 17 18 19 20 Enter Quantity" at bounding box center [282, 145] width 37 height 12
click at [325, 151] on button "Add to Cart" at bounding box center [343, 145] width 78 height 12
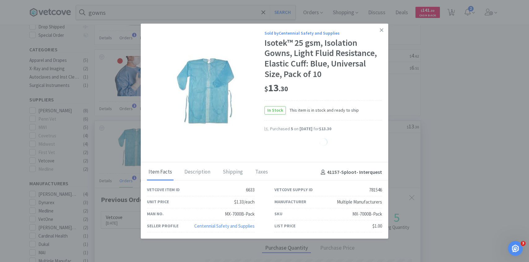
select select "5"
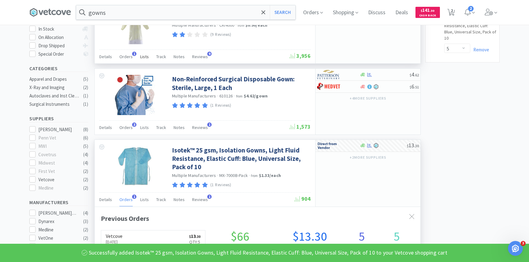
scroll to position [75, 0]
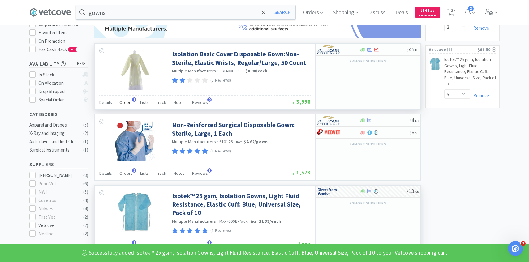
click at [123, 103] on span "Orders" at bounding box center [125, 103] width 13 height 6
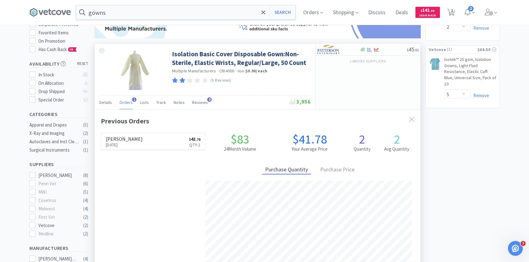
click at [123, 103] on span "Orders" at bounding box center [125, 103] width 13 height 6
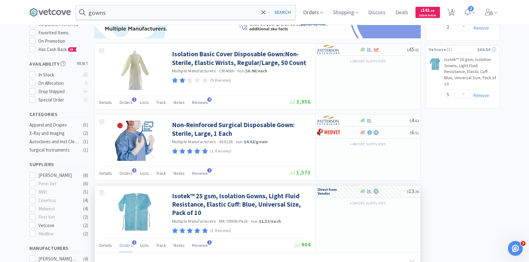
click at [305, 16] on span "Orders" at bounding box center [312, 12] width 25 height 25
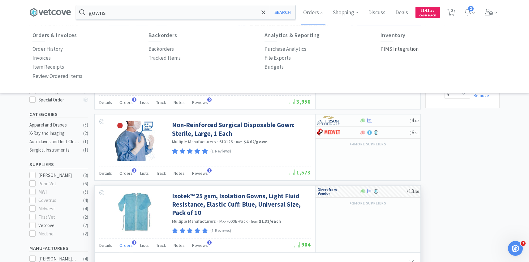
click at [385, 48] on p "PIMS Integration" at bounding box center [399, 49] width 38 height 8
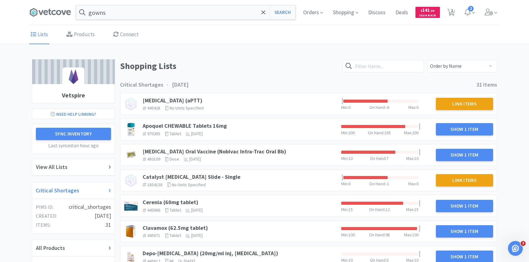
click at [83, 188] on div "Critical Shortages" at bounding box center [73, 190] width 75 height 9
click at [211, 125] on link "Apoquel CHEWABLE Tablets 16mg" at bounding box center [184, 125] width 84 height 7
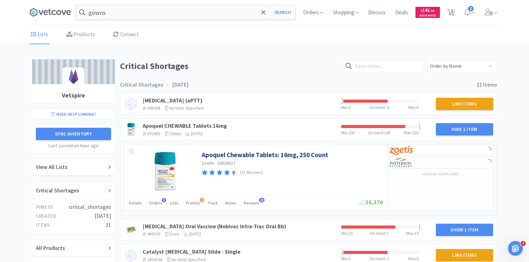
scroll to position [15, 0]
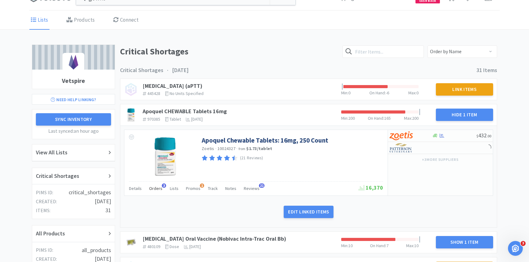
click at [154, 194] on div "Orders 3" at bounding box center [155, 189] width 13 height 12
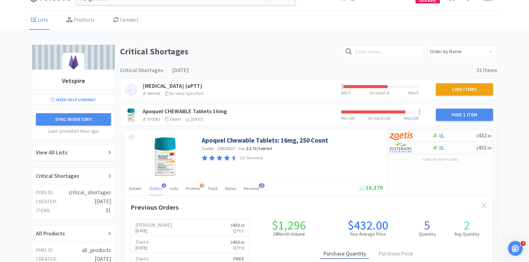
scroll to position [169, 368]
click at [155, 191] on span "Orders" at bounding box center [155, 188] width 13 height 6
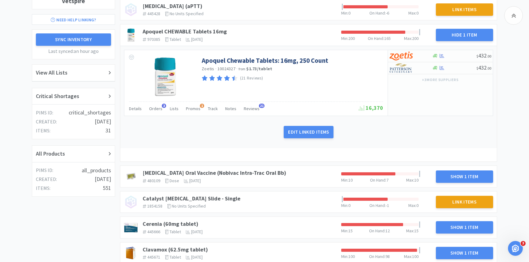
scroll to position [101, 0]
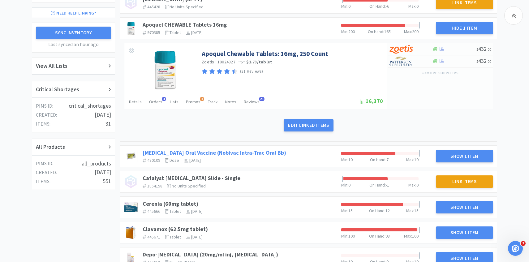
click at [248, 154] on link "Bordetella Oral Vaccine (Nobivac Intra-Trac Oral Bb)" at bounding box center [213, 152] width 143 height 7
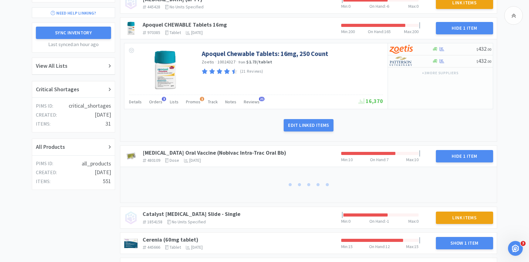
scroll to position [135, 0]
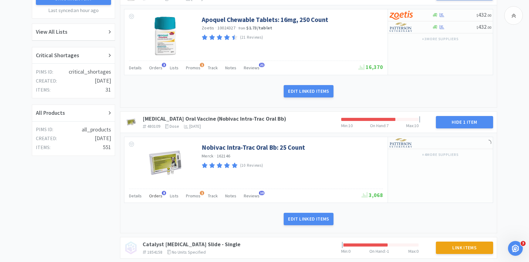
click at [156, 194] on span "Orders" at bounding box center [155, 196] width 13 height 6
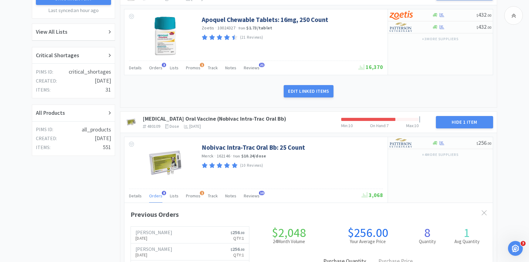
scroll to position [169, 368]
click at [155, 195] on span "Orders" at bounding box center [155, 196] width 13 height 6
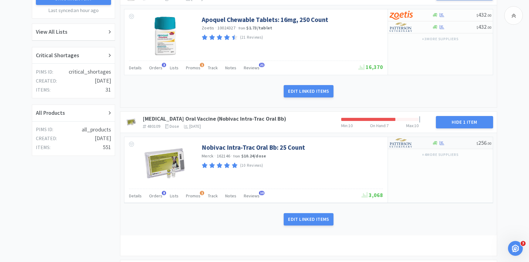
click at [398, 139] on img at bounding box center [400, 142] width 23 height 9
select select "1"
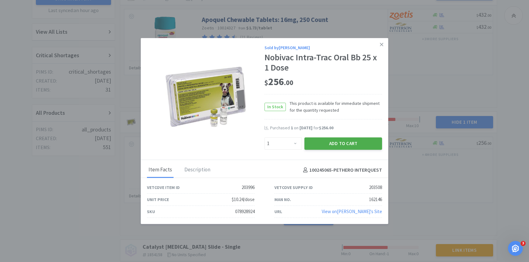
click at [338, 137] on button "Add to Cart" at bounding box center [343, 143] width 78 height 12
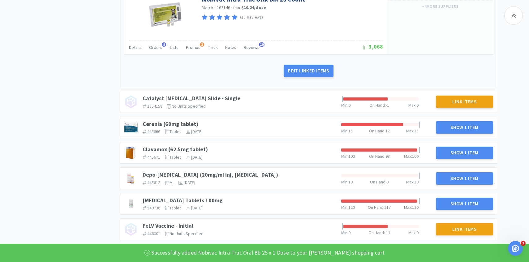
scroll to position [294, 0]
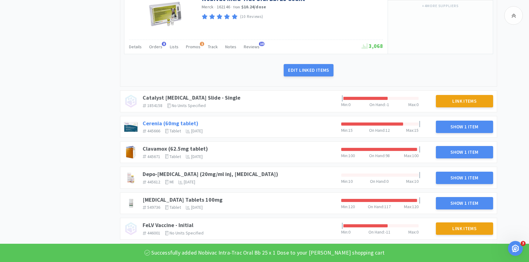
click at [188, 121] on link "Cerenia (60mg tablet)" at bounding box center [170, 123] width 56 height 7
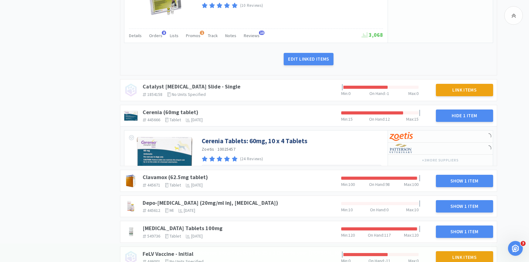
scroll to position [321, 0]
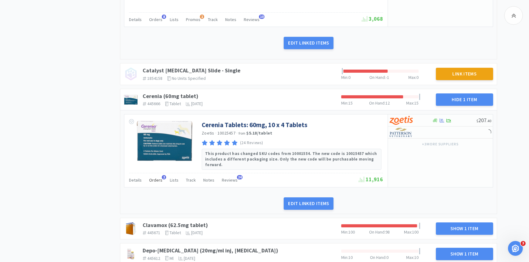
click at [156, 177] on span "Orders" at bounding box center [155, 180] width 13 height 6
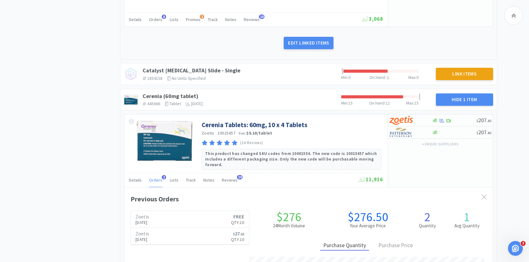
scroll to position [0, 0]
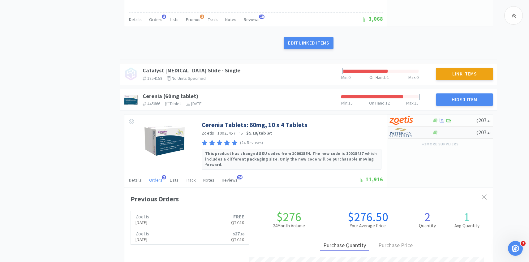
click at [414, 134] on div at bounding box center [406, 132] width 34 height 11
select select "1"
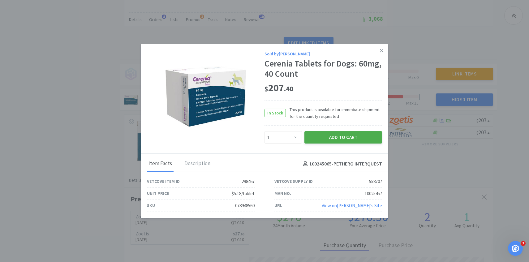
click at [353, 138] on button "Add to Cart" at bounding box center [343, 137] width 78 height 12
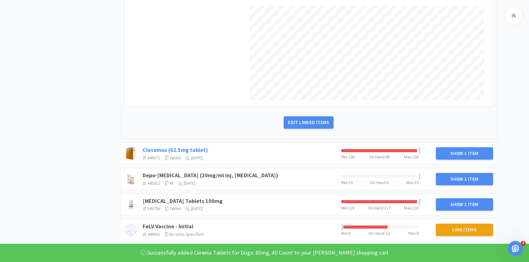
click at [193, 146] on link "Clavamox (62.5mg tablet)" at bounding box center [174, 149] width 65 height 7
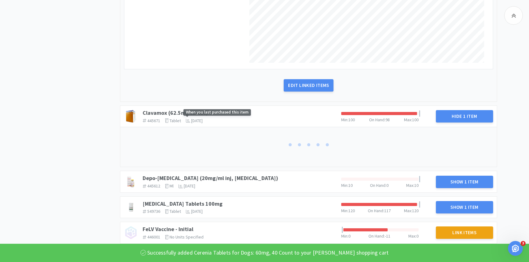
scroll to position [622, 0]
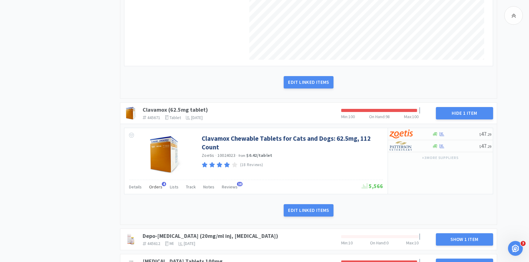
click at [158, 184] on span "Orders" at bounding box center [155, 187] width 13 height 6
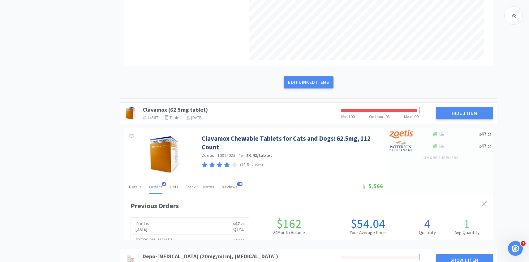
scroll to position [169, 368]
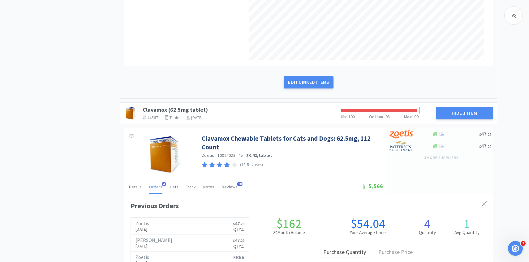
click at [158, 184] on span "Orders" at bounding box center [155, 187] width 13 height 6
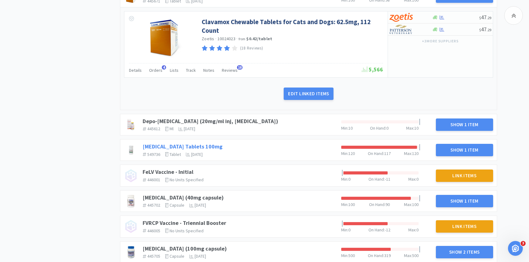
click at [220, 144] on link "Doxycycline Hyclate Tablets 100mg" at bounding box center [182, 146] width 80 height 7
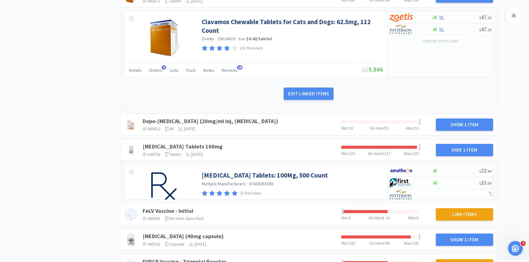
scroll to position [755, 0]
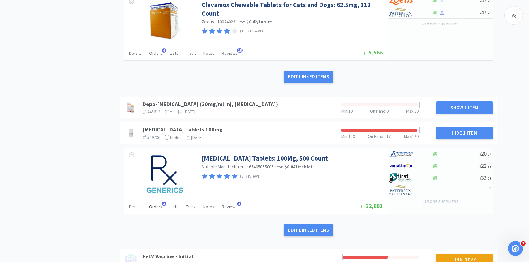
click at [158, 204] on span "Orders" at bounding box center [155, 207] width 13 height 6
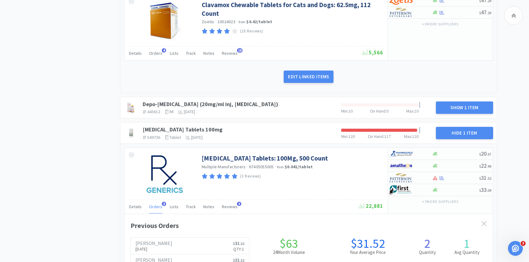
scroll to position [169, 368]
click at [265, 100] on link "Depo-medrol (20mg/ml inj, methylprednisolone acetate)" at bounding box center [209, 103] width 135 height 7
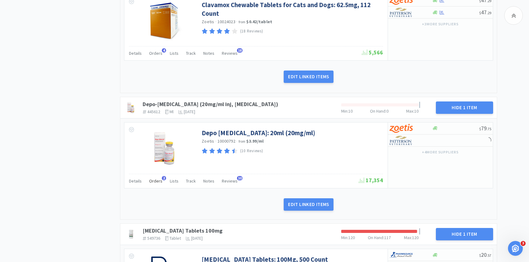
click at [156, 178] on span "Orders" at bounding box center [155, 181] width 13 height 6
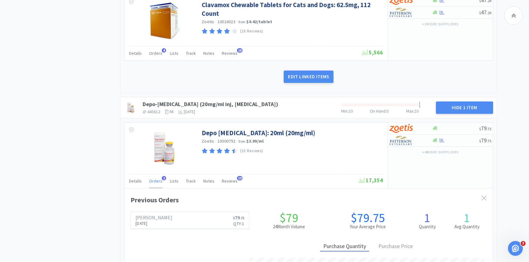
click at [156, 178] on span "Orders" at bounding box center [155, 181] width 13 height 6
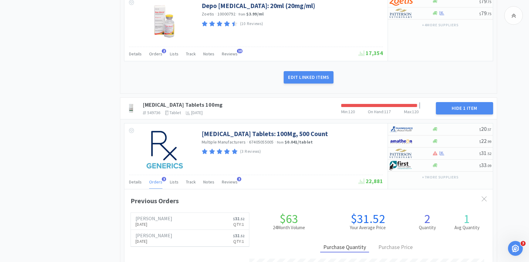
scroll to position [883, 0]
click at [155, 179] on span "Orders" at bounding box center [155, 182] width 13 height 6
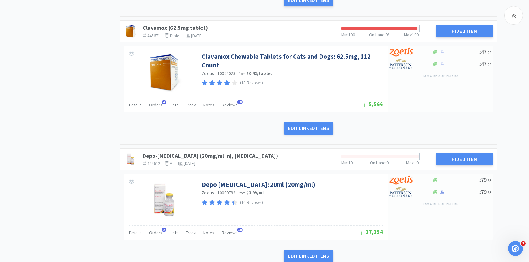
scroll to position [683, 0]
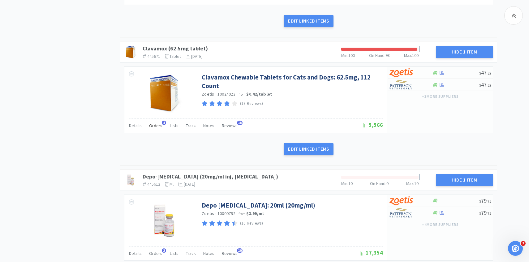
click at [156, 123] on span "Orders" at bounding box center [155, 126] width 13 height 6
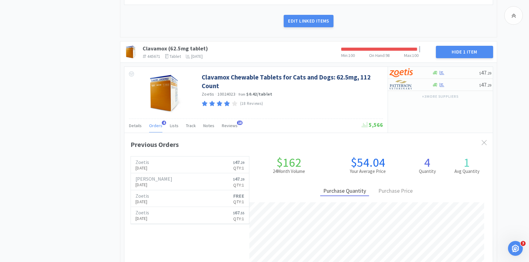
click at [156, 123] on span "Orders" at bounding box center [155, 126] width 13 height 6
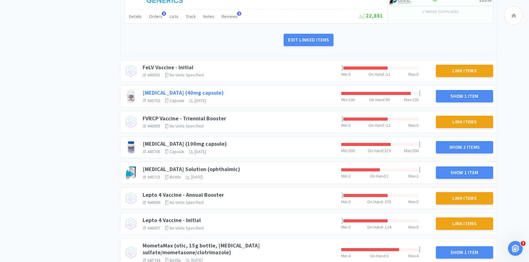
click at [173, 89] on link "Fluoxetine (40mg capsule)" at bounding box center [182, 92] width 81 height 7
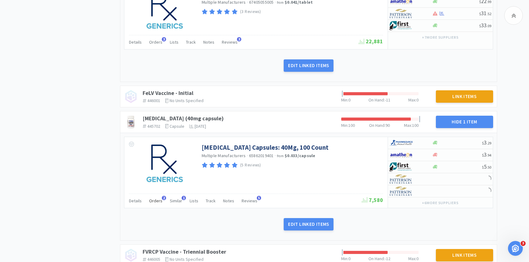
click at [155, 198] on span "Orders" at bounding box center [155, 201] width 13 height 6
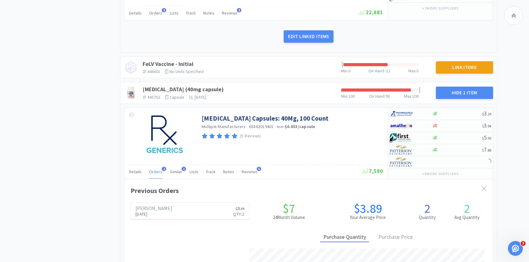
scroll to position [169, 368]
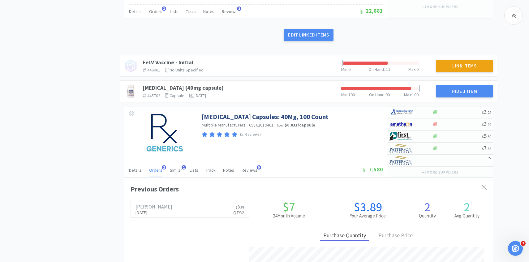
click at [159, 165] on div "Orders 2" at bounding box center [155, 171] width 13 height 12
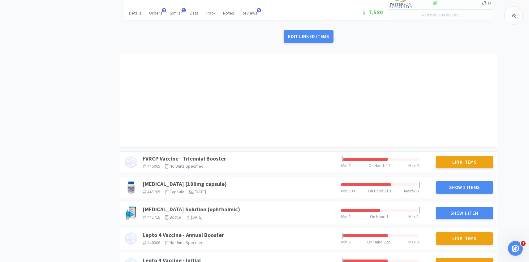
scroll to position [1212, 0]
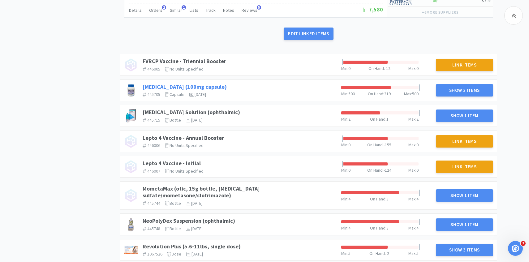
click at [204, 83] on link "Gabapentin (100mg capsule)" at bounding box center [184, 86] width 84 height 7
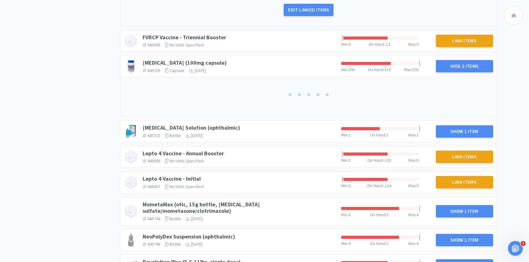
scroll to position [1242, 0]
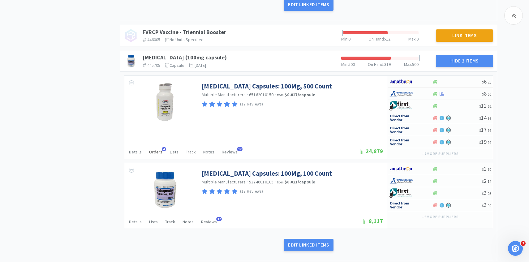
click at [155, 149] on span "Orders" at bounding box center [155, 152] width 13 height 6
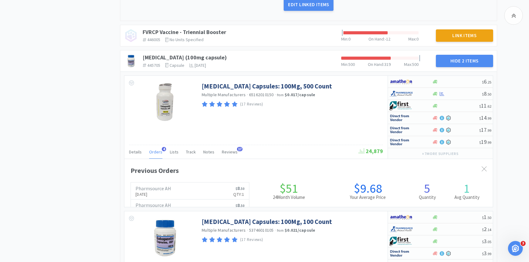
scroll to position [169, 368]
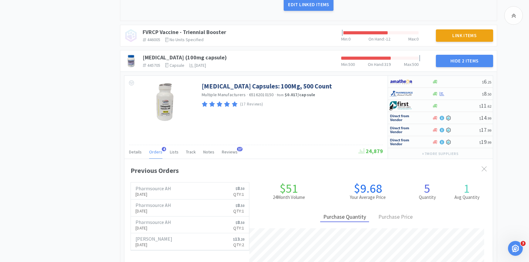
click at [155, 149] on span "Orders" at bounding box center [155, 152] width 13 height 6
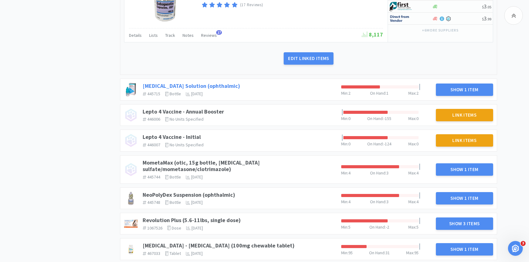
click at [219, 82] on link "Latanoprost Solution (ophthalmic)" at bounding box center [190, 85] width 97 height 7
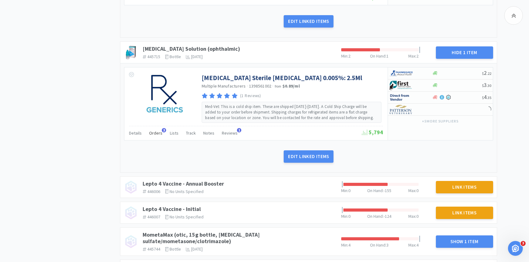
click at [156, 130] on span "Orders" at bounding box center [155, 133] width 13 height 6
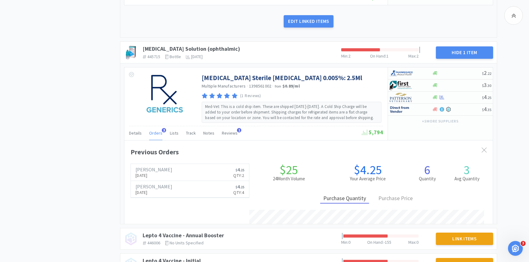
click at [156, 130] on span "Orders" at bounding box center [155, 133] width 13 height 6
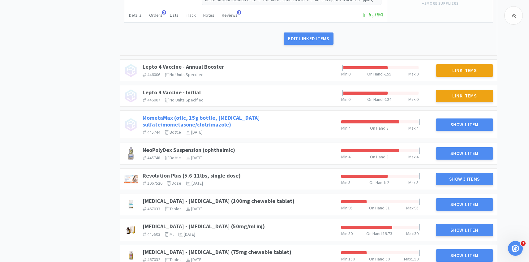
click at [240, 115] on div "MometaMax (otic, 15g bottle, gentamicin sulfate/mometasone/clotrimazole) 445744…" at bounding box center [239, 124] width 198 height 25
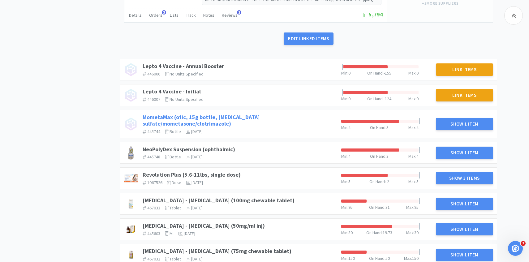
click at [240, 113] on link "MometaMax (otic, 15g bottle, gentamicin sulfate/mometasone/clotrimazole)" at bounding box center [200, 120] width 117 height 14
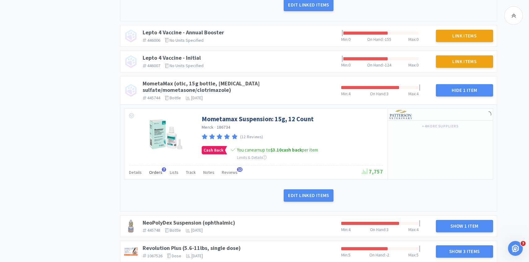
click at [158, 167] on div "Orders 7" at bounding box center [155, 173] width 13 height 12
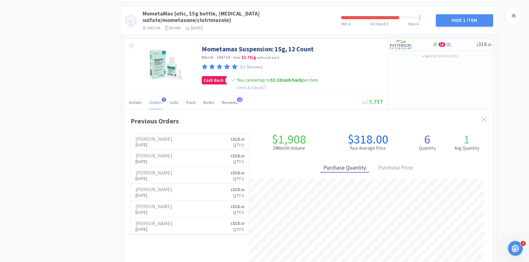
click at [161, 97] on div "Details Orders 7 Lists Track Notes Reviews 12" at bounding box center [245, 103] width 233 height 12
click at [155, 100] on span "Orders" at bounding box center [155, 103] width 13 height 6
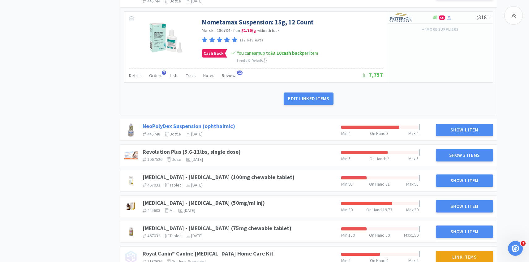
click at [211, 122] on link "NeoPolyDex Suspension (ophthalmic)" at bounding box center [188, 125] width 92 height 7
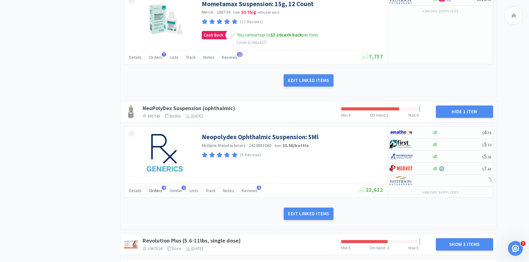
click at [156, 188] on span "Orders" at bounding box center [155, 191] width 13 height 6
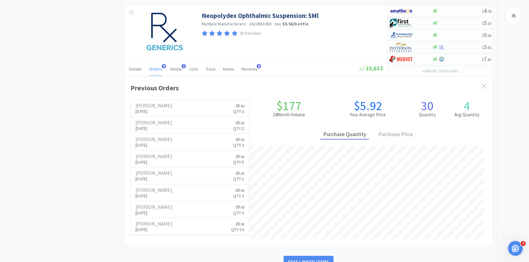
click at [159, 66] on span "Orders" at bounding box center [155, 69] width 13 height 6
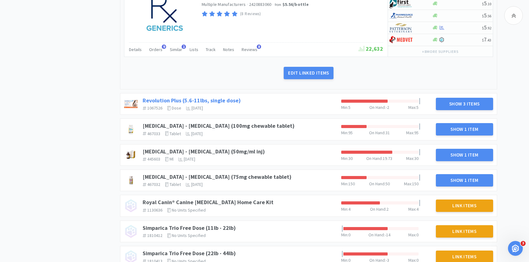
click at [221, 97] on link "Revolution Plus (5.6-11lbs, single dose)" at bounding box center [191, 100] width 98 height 7
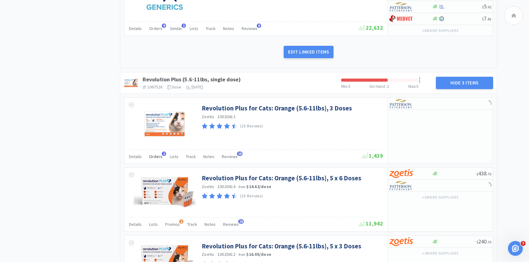
click at [159, 151] on div "Orders 2" at bounding box center [155, 157] width 13 height 12
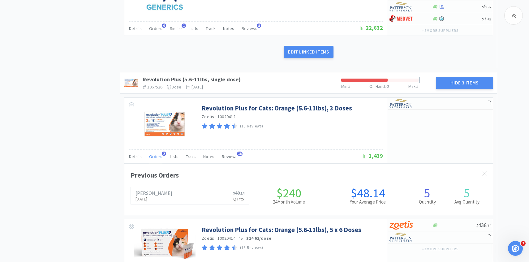
click at [157, 154] on span "Orders" at bounding box center [155, 157] width 13 height 6
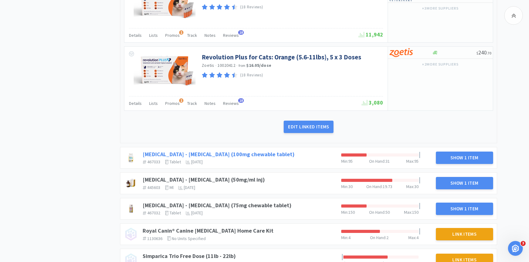
click at [235, 151] on link "Rimadyl - Carprofen (100mg chewable tablet)" at bounding box center [218, 154] width 152 height 7
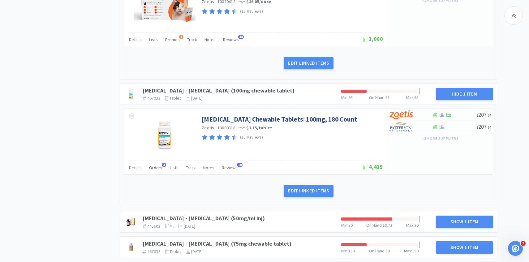
click at [154, 165] on span "Orders" at bounding box center [155, 168] width 13 height 6
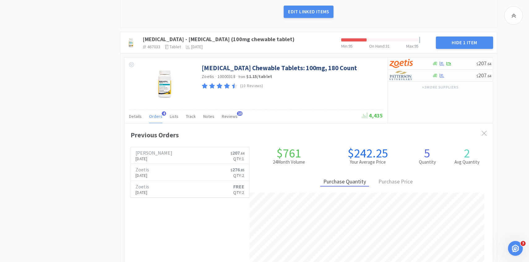
click at [155, 111] on div "Orders 4" at bounding box center [155, 117] width 13 height 12
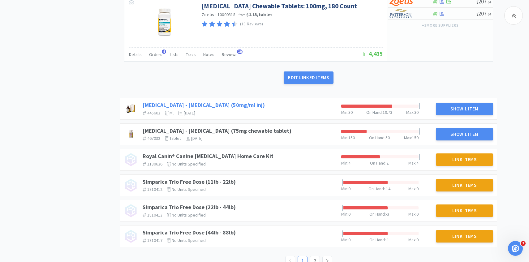
click at [218, 101] on link "Rimadyl - Carprofen (50mg/ml inj)" at bounding box center [203, 104] width 122 height 7
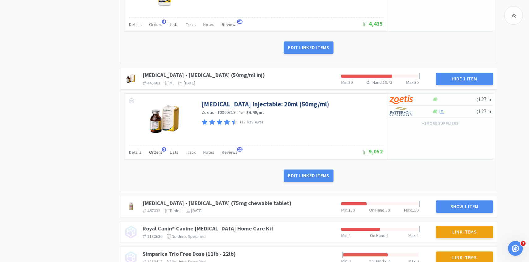
click at [158, 149] on span "Orders" at bounding box center [155, 152] width 13 height 6
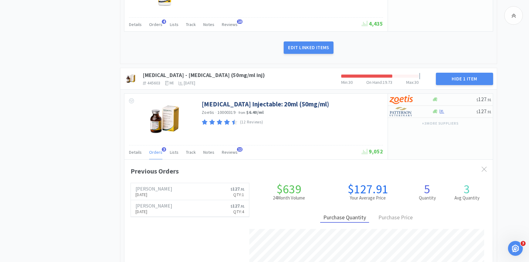
click at [158, 149] on span "Orders" at bounding box center [155, 152] width 13 height 6
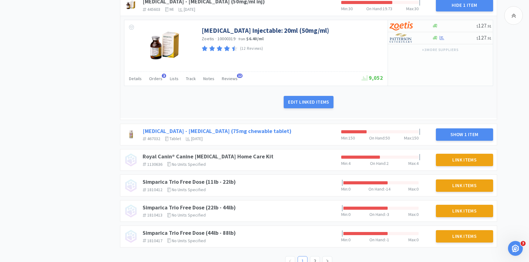
click at [246, 127] on link "Rimadyl - Carprofen (75mg chewable tablet)" at bounding box center [216, 130] width 149 height 7
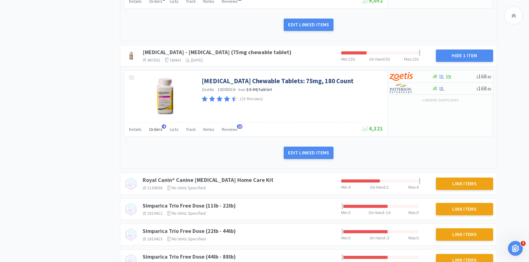
click at [155, 124] on div "Orders 4" at bounding box center [155, 130] width 13 height 12
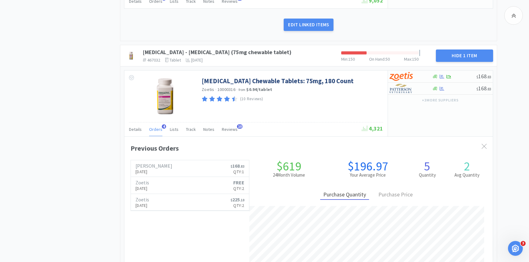
click at [155, 126] on span "Orders" at bounding box center [155, 129] width 13 height 6
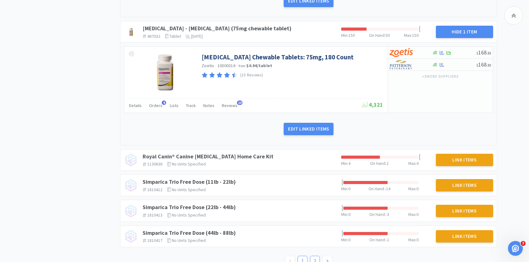
click at [316, 256] on link "2" at bounding box center [314, 260] width 9 height 9
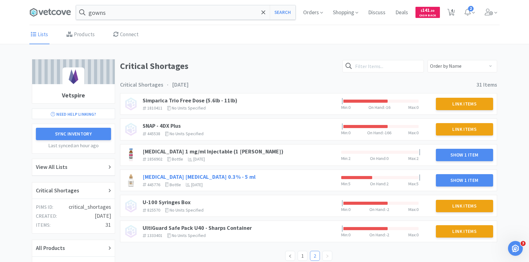
click at [229, 174] on link "Tobramycin Ophthalmic Solution 0.3% - 5 ml" at bounding box center [198, 176] width 113 height 7
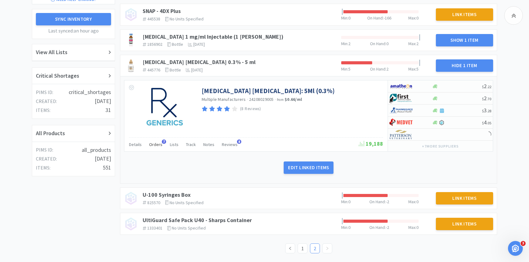
click at [157, 143] on span "Orders" at bounding box center [155, 145] width 13 height 6
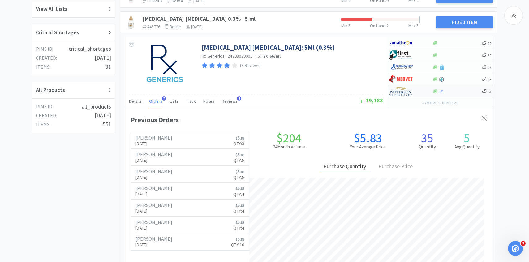
click at [405, 93] on img at bounding box center [400, 91] width 23 height 9
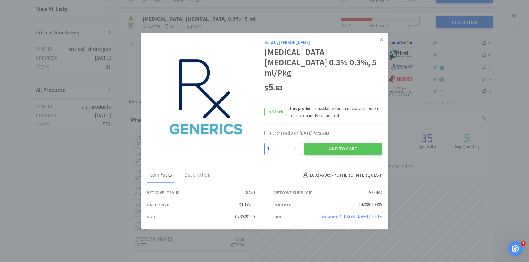
click at [291, 142] on select "Enter Quantity 1 2 3 4 5 6 7 8 9 10 11 12 13 14 15 16 17 18 19 20 Enter Quantity" at bounding box center [282, 148] width 37 height 12
select select "7"
click at [264, 142] on select "Enter Quantity 1 2 3 4 5 6 7 8 9 10 11 12 13 14 15 16 17 18 19 20 Enter Quantity" at bounding box center [282, 148] width 37 height 12
click at [348, 142] on button "Add to Cart" at bounding box center [343, 148] width 78 height 12
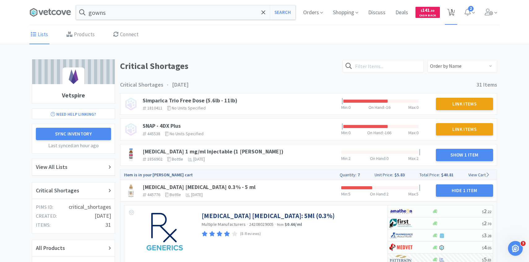
click at [452, 12] on span "5" at bounding box center [451, 10] width 2 height 25
select select "1"
select select "2"
select select "1"
select select "7"
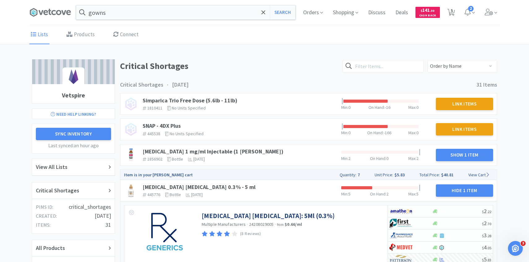
select select "5"
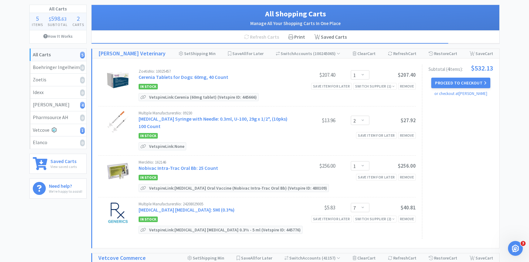
scroll to position [32, 0]
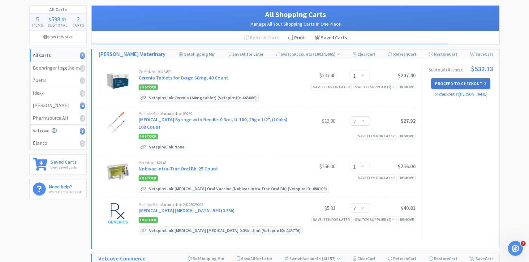
click at [441, 86] on button "Proceed to Checkout" at bounding box center [460, 83] width 59 height 11
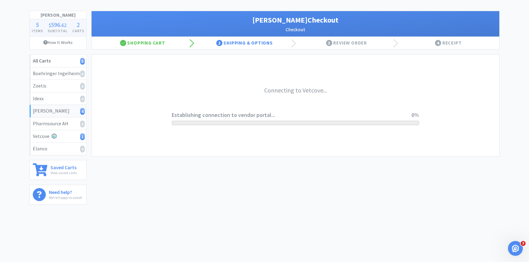
scroll to position [27, 0]
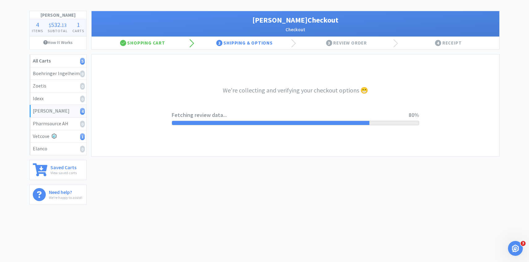
select select "1"
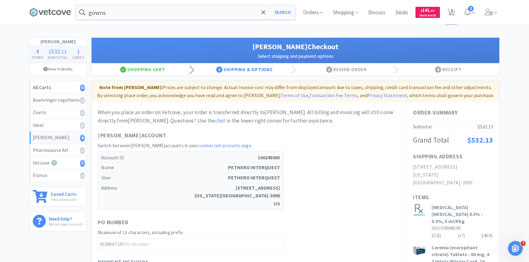
scroll to position [209, 0]
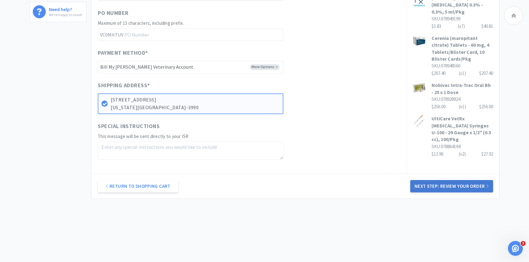
click at [437, 182] on button "Next Step: Review Your Order" at bounding box center [451, 186] width 83 height 12
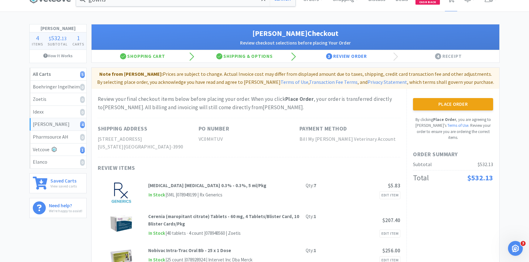
scroll to position [8, 0]
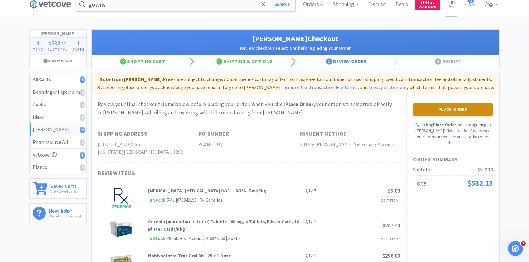
click at [436, 110] on button "Place Order" at bounding box center [453, 109] width 80 height 12
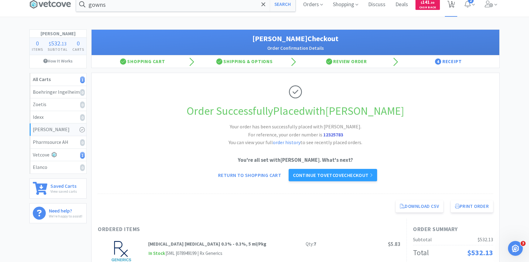
click at [448, 6] on icon at bounding box center [451, 4] width 8 height 7
select select "5"
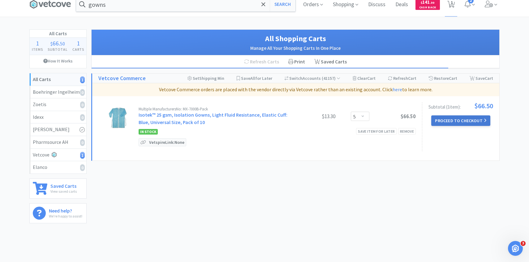
click at [452, 122] on button "Proceed to Checkout" at bounding box center [460, 120] width 59 height 11
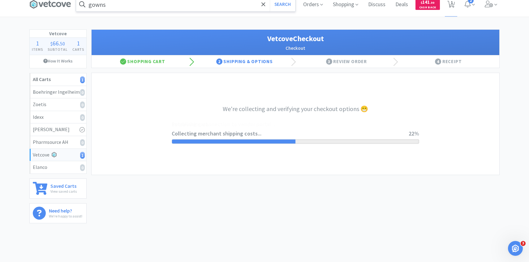
select select "2476"
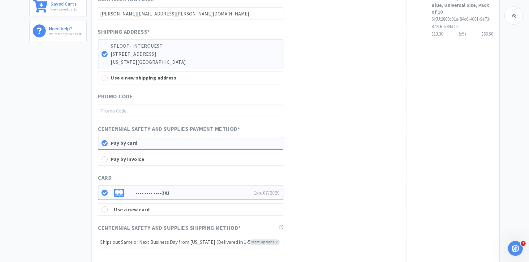
scroll to position [279, 0]
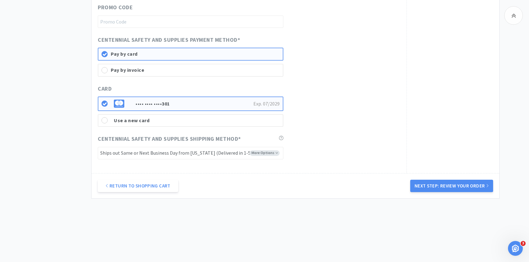
click at [175, 117] on div "Use a new card" at bounding box center [197, 121] width 166 height 8
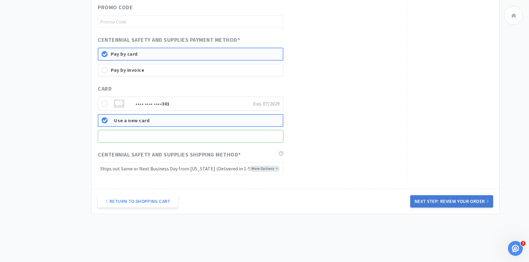
click at [421, 199] on button "Next Step: Review Your Order" at bounding box center [451, 201] width 83 height 12
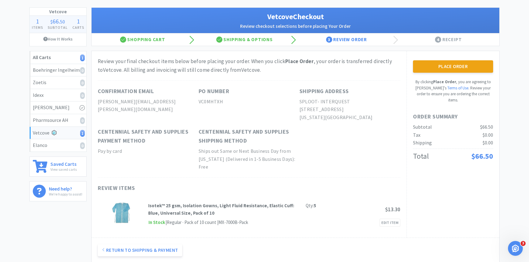
scroll to position [17, 0]
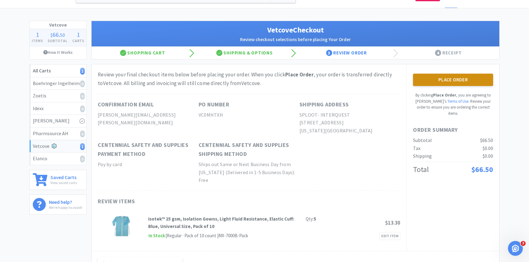
click at [455, 86] on div "Place Order By clicking Place Order , you are agreeing to Vetcove's Terms of Us…" at bounding box center [453, 95] width 80 height 43
click at [445, 84] on button "Place Order" at bounding box center [453, 80] width 80 height 12
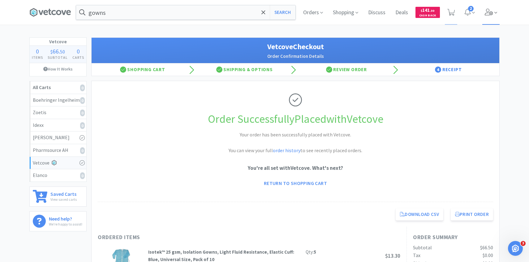
click at [493, 19] on span at bounding box center [491, 12] width 18 height 25
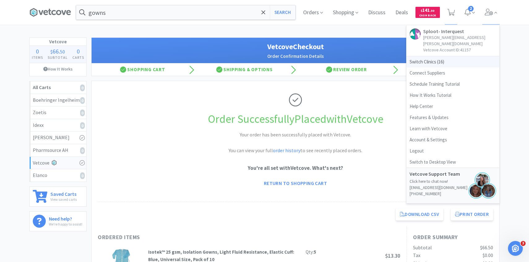
click at [450, 56] on span "Switch Clinics ( 16 )" at bounding box center [452, 61] width 93 height 11
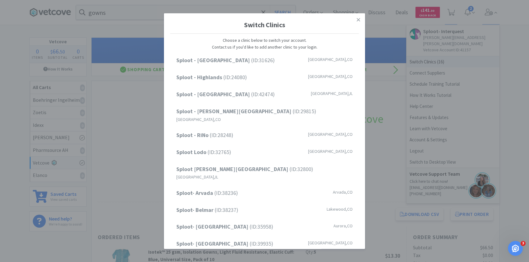
scroll to position [79, 0]
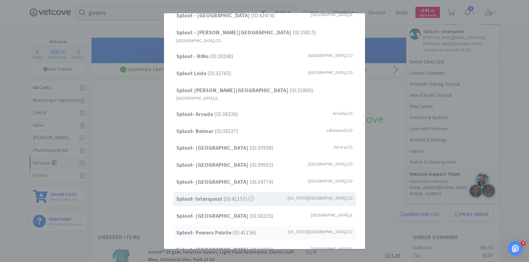
click at [238, 228] on span "Sploot- Powers Pointe (ID: 41156 )" at bounding box center [216, 232] width 80 height 9
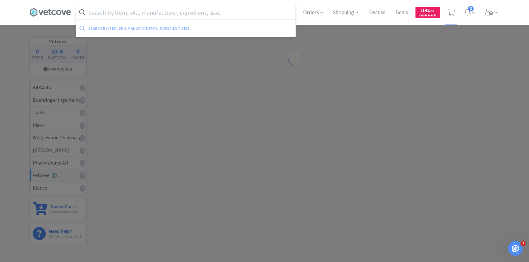
click at [152, 8] on input "text" at bounding box center [185, 12] width 219 height 14
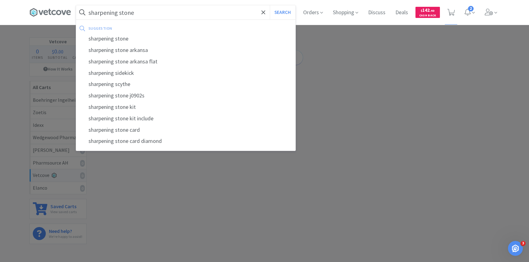
click at [270, 5] on button "Search" at bounding box center [283, 12] width 26 height 14
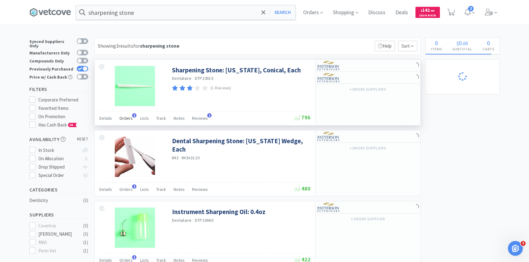
click at [125, 117] on span "Orders" at bounding box center [125, 118] width 13 height 6
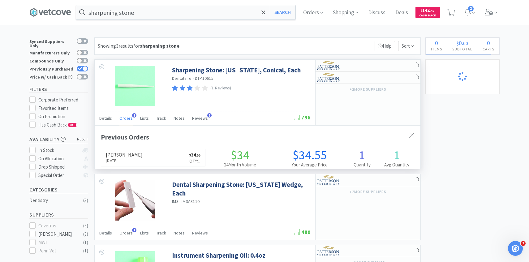
scroll to position [160, 325]
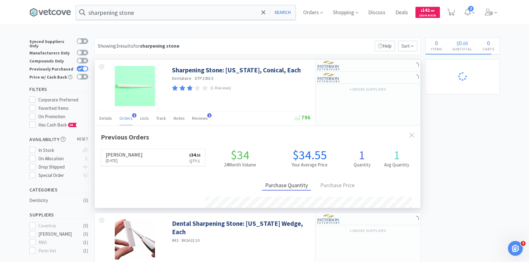
click at [125, 117] on span "Orders" at bounding box center [125, 118] width 13 height 6
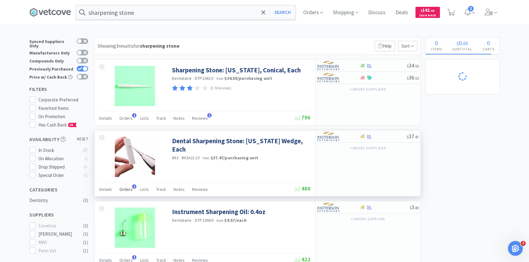
click at [123, 189] on span "Orders" at bounding box center [125, 189] width 13 height 6
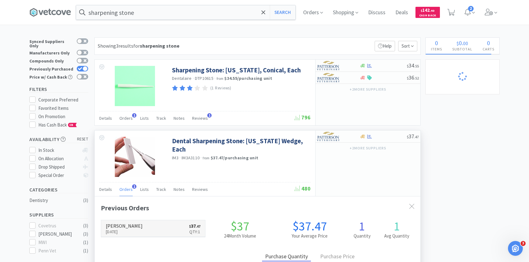
click at [146, 223] on link "Patterson Sep 18th, 2025 $ 37 . 47 Qty: 1" at bounding box center [153, 228] width 104 height 17
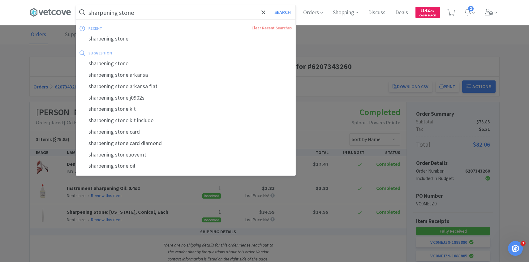
click at [134, 10] on input "sharpening stone" at bounding box center [185, 12] width 219 height 14
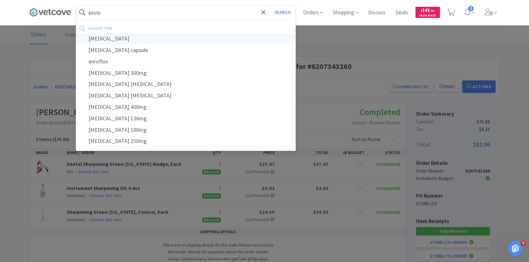
click at [142, 36] on div "enrofloxacin" at bounding box center [185, 38] width 219 height 11
type input "enrofloxacin"
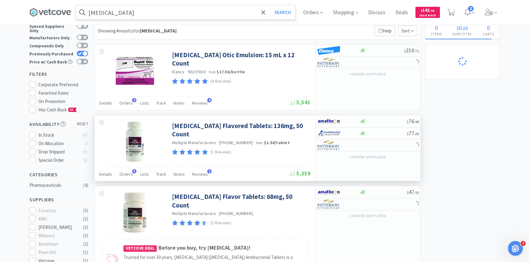
scroll to position [15, 0]
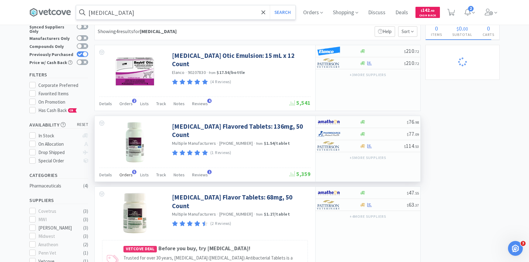
click at [128, 170] on div "Orders 5" at bounding box center [125, 176] width 13 height 12
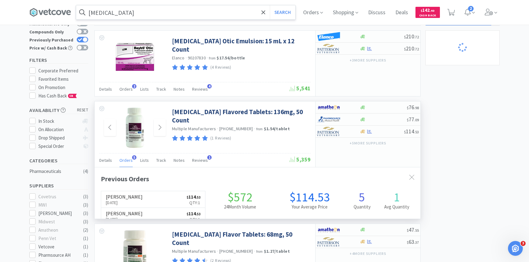
scroll to position [81, 0]
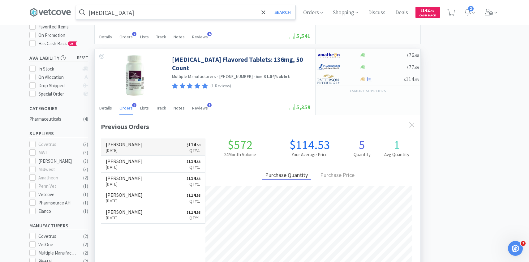
click at [158, 146] on link "Patterson Sep 18th, 2025 $ 114 . 53 Qty: 1" at bounding box center [153, 147] width 104 height 17
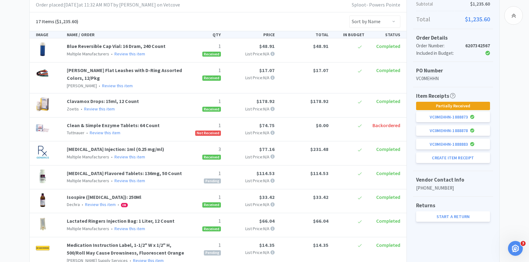
scroll to position [138, 0]
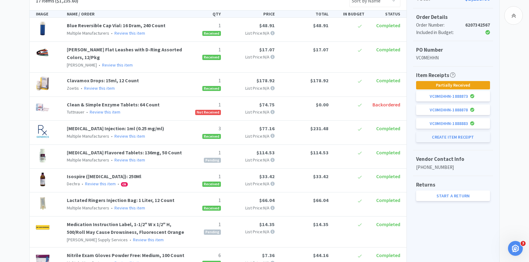
click at [476, 140] on button "Create Item Receipt" at bounding box center [453, 137] width 74 height 11
select select "1"
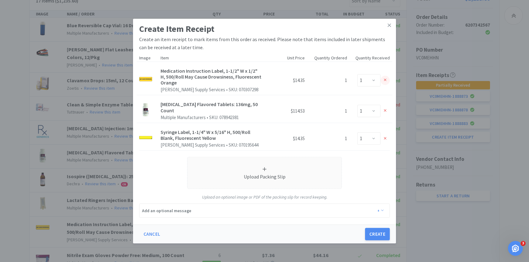
click at [386, 79] on div at bounding box center [384, 79] width 9 height 9
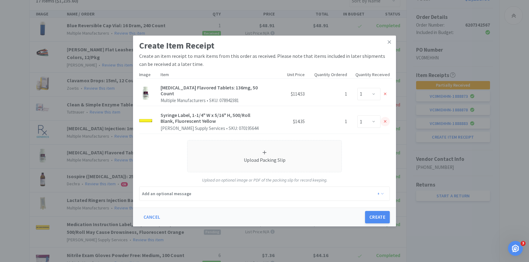
click at [385, 119] on icon at bounding box center [385, 121] width 3 height 4
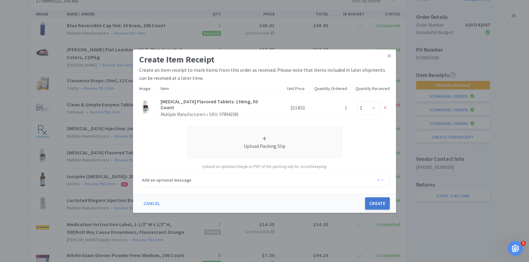
click at [377, 199] on button "Create" at bounding box center [377, 203] width 25 height 12
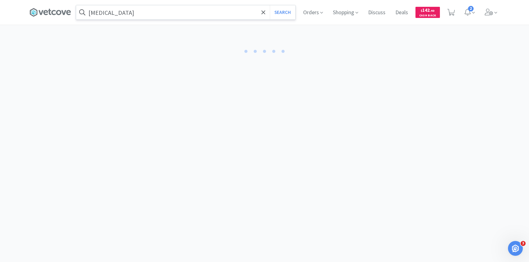
select select "1"
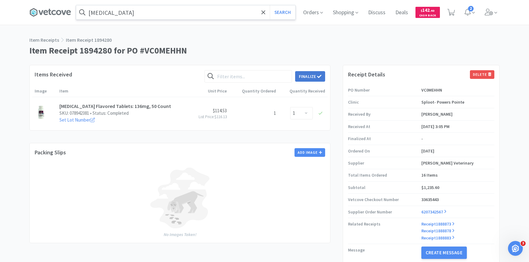
click at [311, 72] on button "Finalize" at bounding box center [310, 76] width 30 height 11
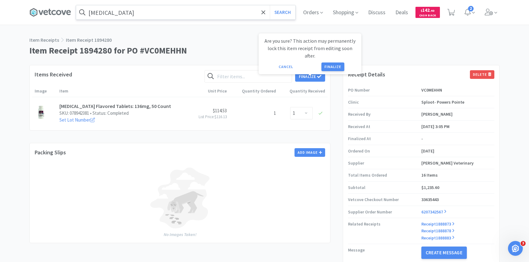
click at [331, 53] on div "Are you sure? This action may permanently lock this item receipt from editing s…" at bounding box center [309, 54] width 93 height 34
click at [323, 62] on button "Finalize" at bounding box center [332, 66] width 23 height 9
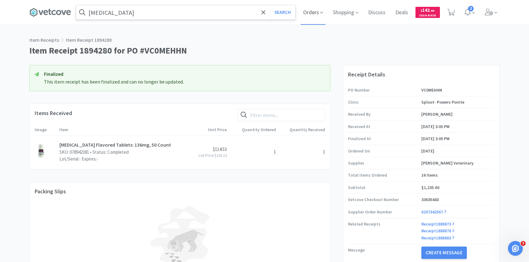
click at [312, 21] on span "Orders" at bounding box center [312, 12] width 25 height 25
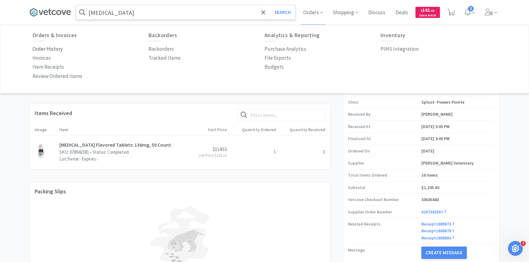
click at [49, 51] on p "Order History" at bounding box center [47, 49] width 30 height 8
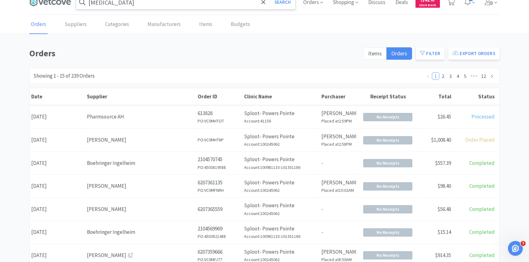
scroll to position [13, 0]
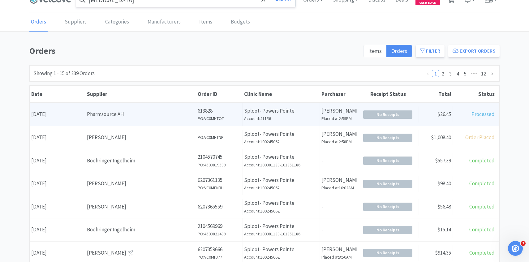
click at [141, 116] on div "Pharmsource AH" at bounding box center [140, 114] width 107 height 8
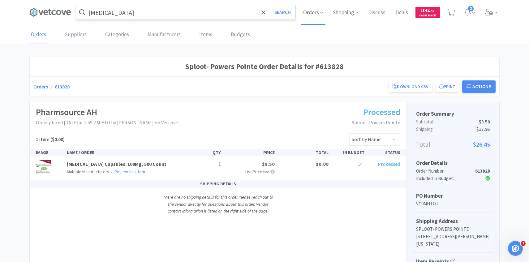
click at [312, 15] on span "Orders" at bounding box center [312, 12] width 25 height 25
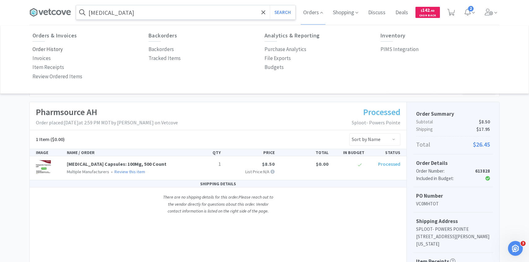
click at [54, 48] on p "Order History" at bounding box center [47, 49] width 30 height 8
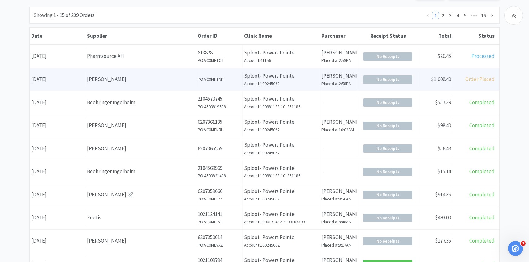
scroll to position [73, 0]
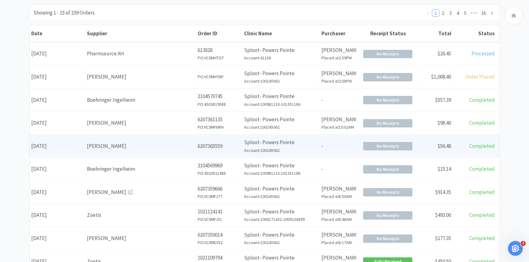
click at [145, 152] on div "Supplier Patterson" at bounding box center [140, 146] width 111 height 16
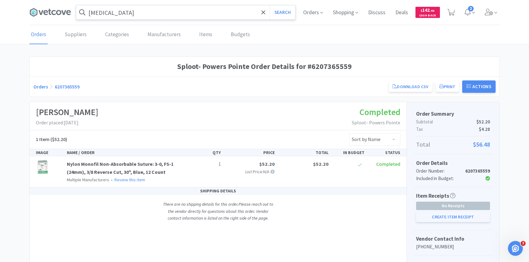
click at [484, 212] on button "Create Item Receipt" at bounding box center [453, 216] width 74 height 11
select select "1"
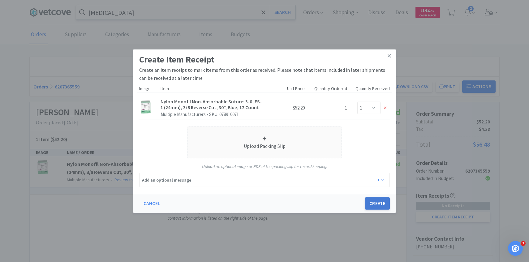
click at [370, 202] on button "Create" at bounding box center [377, 203] width 25 height 12
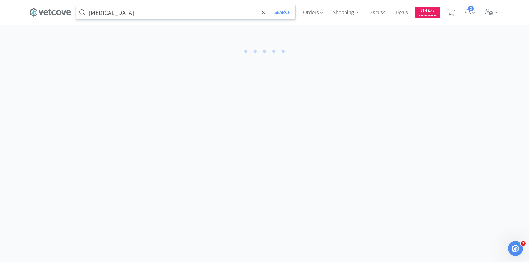
select select "1"
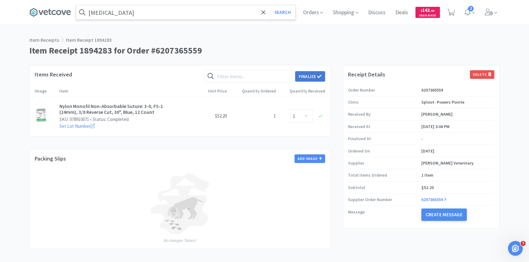
click at [317, 74] on icon at bounding box center [319, 76] width 4 height 4
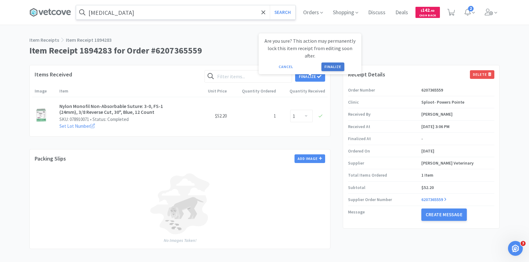
click at [329, 62] on button "Finalize" at bounding box center [332, 66] width 23 height 9
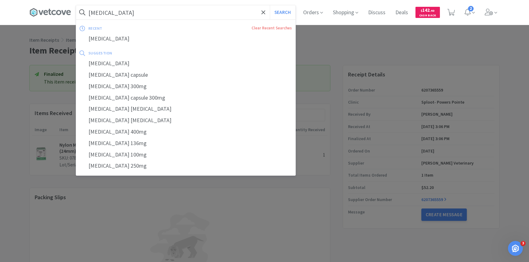
click at [139, 14] on input "enrofloxacin" at bounding box center [185, 12] width 219 height 14
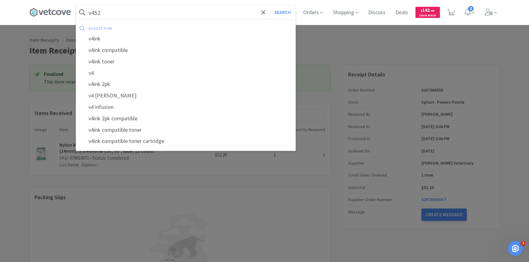
type input "v452"
click at [270, 5] on button "Search" at bounding box center [283, 12] width 26 height 14
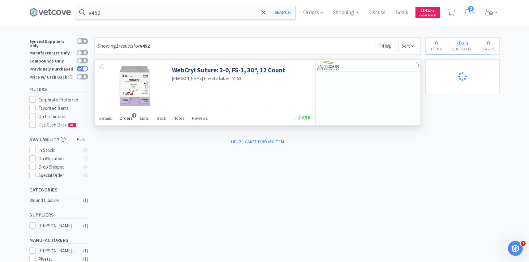
click at [129, 125] on div "Orders 1" at bounding box center [125, 119] width 13 height 12
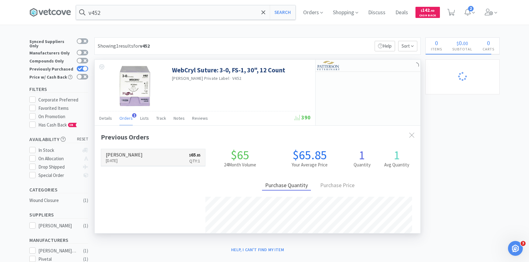
scroll to position [160, 325]
click at [140, 150] on link "Patterson Sep 16th, 2025 $ 65 . 85 Qty: 1" at bounding box center [153, 157] width 104 height 17
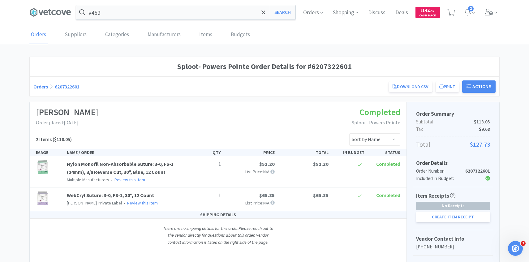
scroll to position [48, 0]
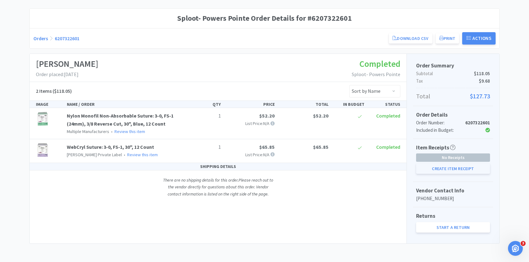
click at [435, 168] on button "Create Item Receipt" at bounding box center [453, 168] width 74 height 11
select select "1"
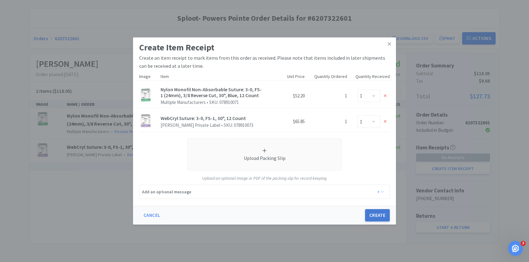
click at [373, 217] on button "Create" at bounding box center [377, 215] width 25 height 12
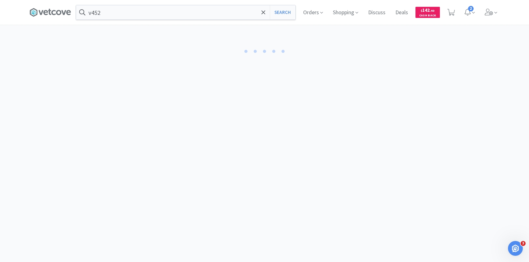
select select "1"
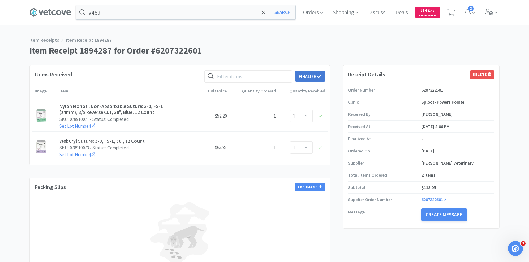
click at [310, 73] on button "Finalize" at bounding box center [310, 76] width 30 height 11
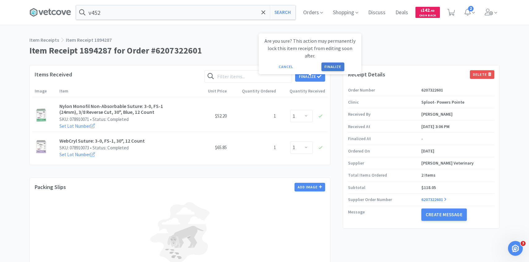
click at [332, 62] on button "Finalize" at bounding box center [332, 66] width 23 height 9
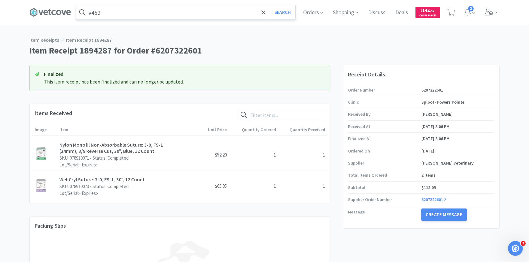
click at [139, 11] on input "v452" at bounding box center [185, 12] width 219 height 14
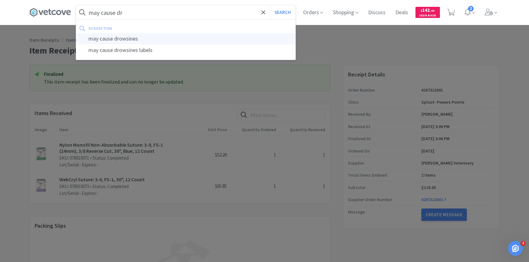
click at [142, 39] on div "may cause drowsines" at bounding box center [185, 38] width 219 height 11
type input "may cause drowsines"
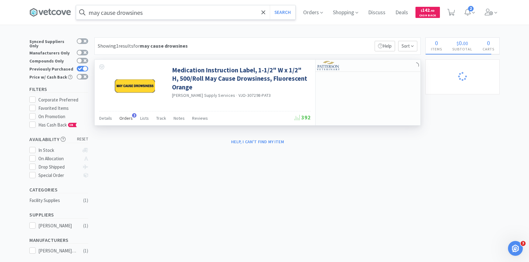
click at [130, 122] on div "Orders 3" at bounding box center [125, 119] width 13 height 12
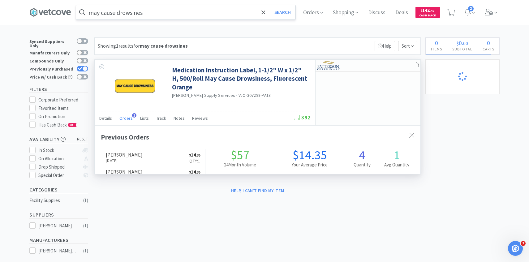
scroll to position [160, 325]
click at [135, 159] on link "Patterson Sep 18th, 2025 $ 14 . 35 Qty: 1" at bounding box center [153, 157] width 104 height 17
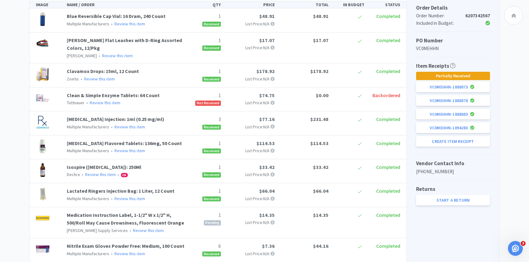
scroll to position [160, 0]
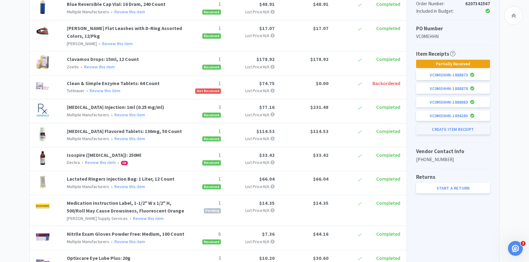
click at [446, 129] on button "Create Item Receipt" at bounding box center [453, 129] width 74 height 11
select select "1"
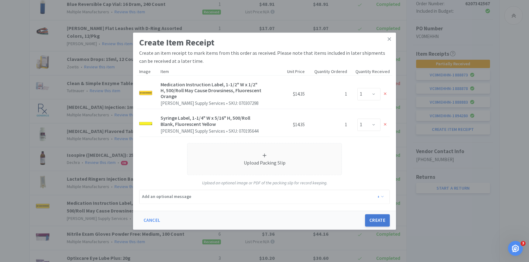
click at [384, 220] on button "Create" at bounding box center [377, 220] width 25 height 12
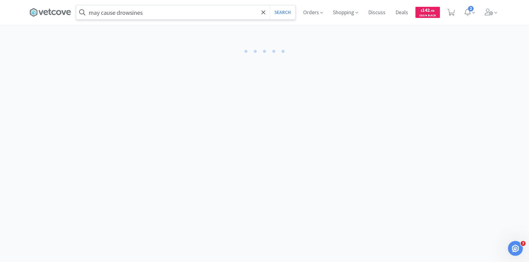
select select "1"
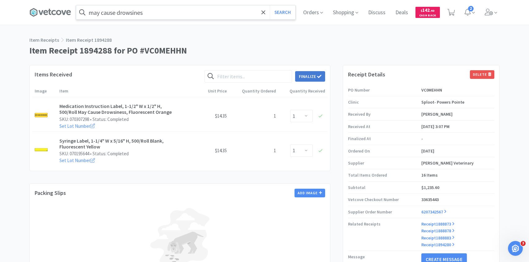
click at [314, 76] on button "Finalize" at bounding box center [310, 76] width 30 height 11
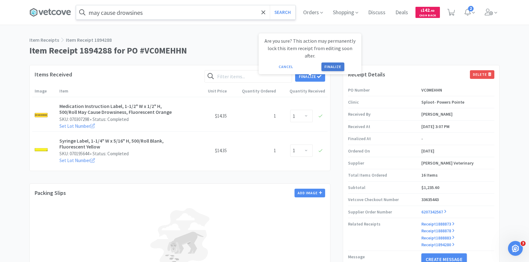
click at [338, 62] on button "Finalize" at bounding box center [332, 66] width 23 height 9
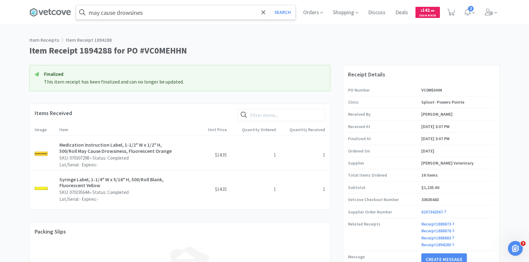
click at [137, 12] on input "may cause drowsines" at bounding box center [185, 12] width 219 height 14
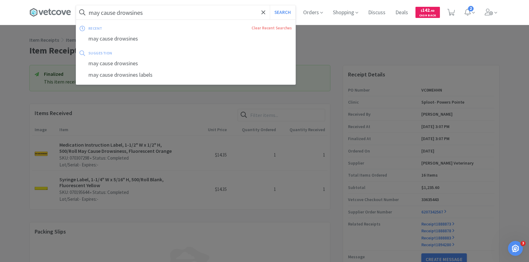
click at [136, 12] on input "may cause drowsines" at bounding box center [185, 12] width 219 height 14
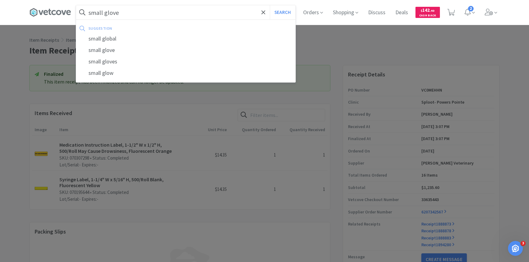
type input "small glove"
click at [270, 5] on button "Search" at bounding box center [283, 12] width 26 height 14
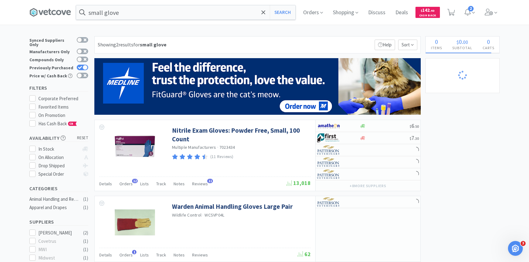
scroll to position [50, 0]
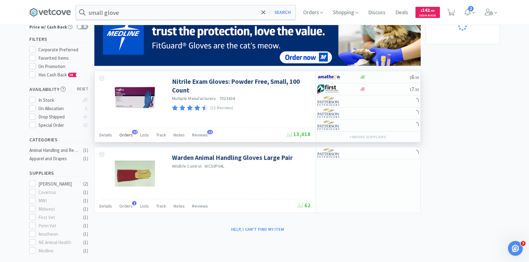
click at [126, 132] on div "Orders 12" at bounding box center [125, 136] width 13 height 12
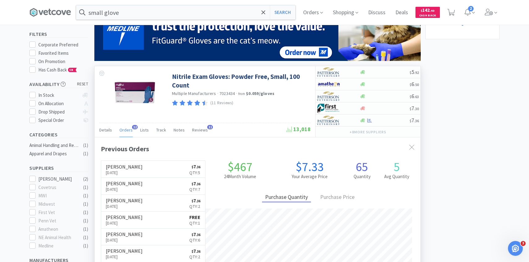
scroll to position [166, 325]
click at [157, 166] on link "Patterson Sep 22nd, 2025 $ 7 . 36 Qty: 5" at bounding box center [153, 168] width 104 height 17
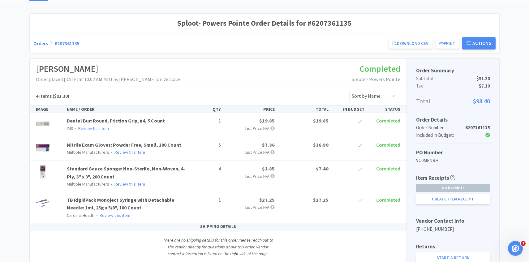
scroll to position [74, 0]
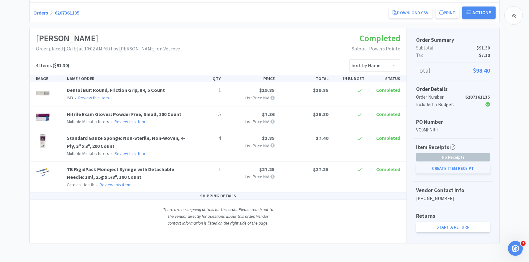
click at [441, 171] on button "Create Item Receipt" at bounding box center [453, 168] width 74 height 11
select select "1"
select select "5"
select select "4"
select select "1"
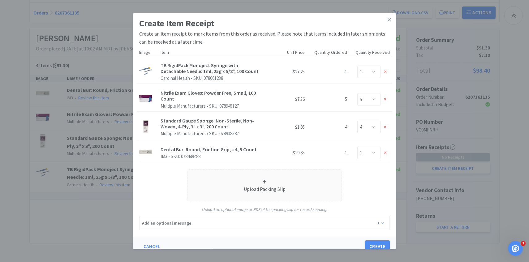
scroll to position [7, 0]
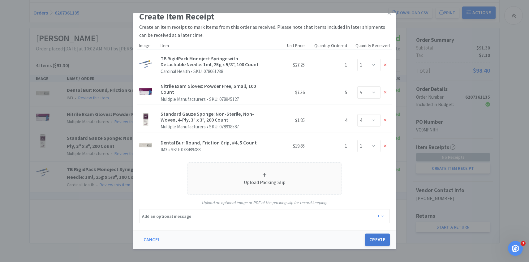
click at [368, 236] on button "Create" at bounding box center [377, 239] width 25 height 12
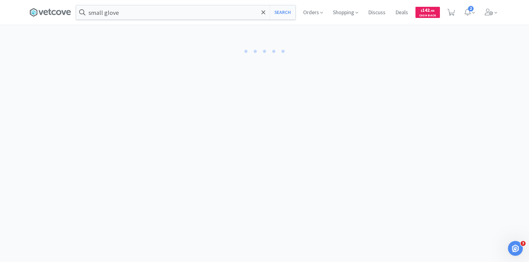
select select "1"
select select "5"
select select "4"
select select "1"
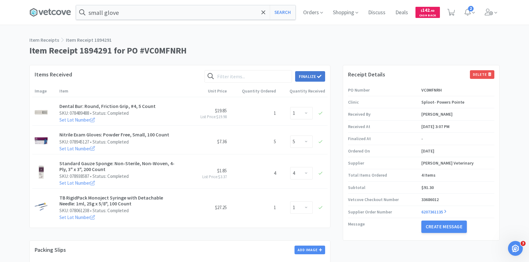
click at [313, 76] on button "Finalize" at bounding box center [310, 76] width 30 height 11
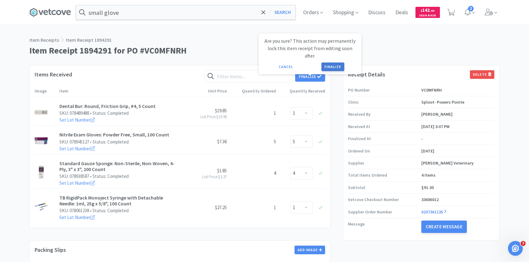
click at [331, 62] on button "Finalize" at bounding box center [332, 66] width 23 height 9
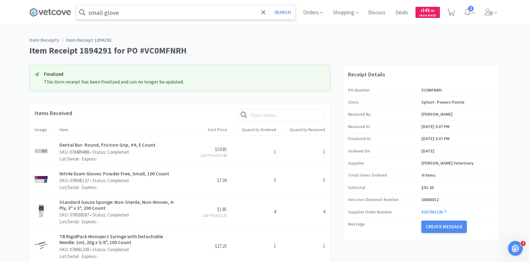
click at [134, 15] on input "small glove" at bounding box center [185, 12] width 219 height 14
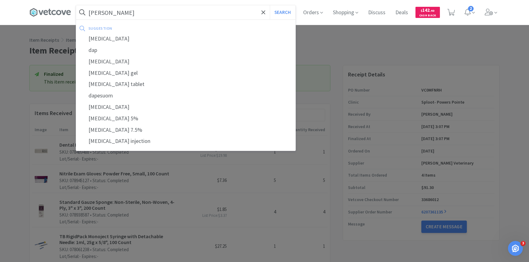
type input "dapp"
click at [270, 5] on button "Search" at bounding box center [283, 12] width 26 height 14
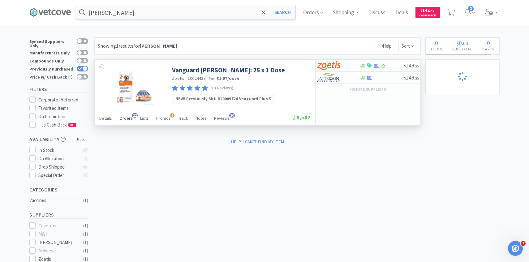
click at [124, 118] on span "Orders" at bounding box center [125, 118] width 13 height 6
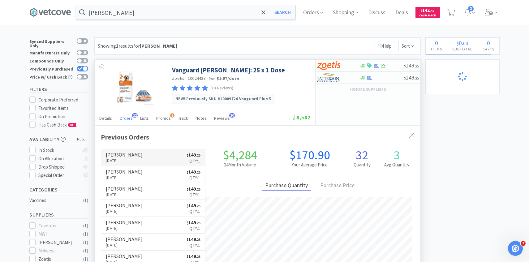
scroll to position [166, 325]
click at [149, 159] on link "Patterson Sep 22nd, 2025 $ 149 . 25 Qty: 1" at bounding box center [153, 157] width 104 height 17
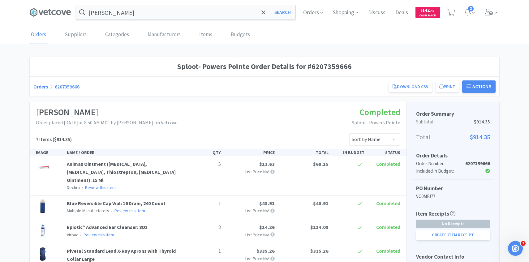
scroll to position [100, 0]
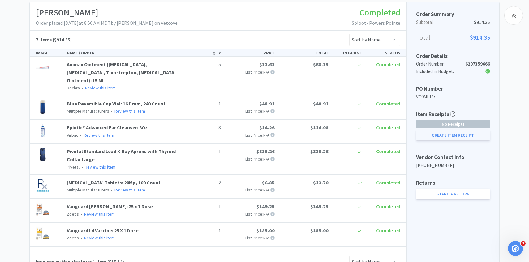
click at [442, 136] on button "Create Item Receipt" at bounding box center [453, 135] width 74 height 11
select select "5"
select select "8"
select select "1"
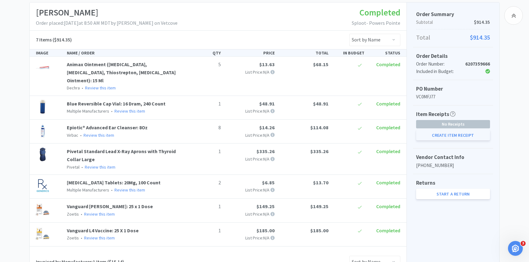
select select "2"
select select "1"
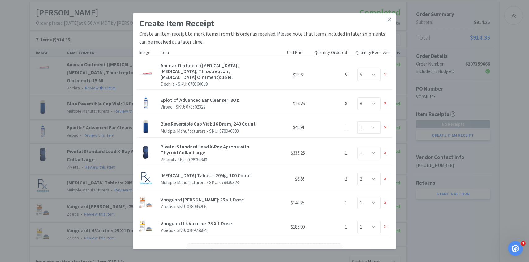
click at [86, 141] on div "Create Item Receipt Create an item receipt to mark items from this order as rec…" at bounding box center [264, 131] width 529 height 262
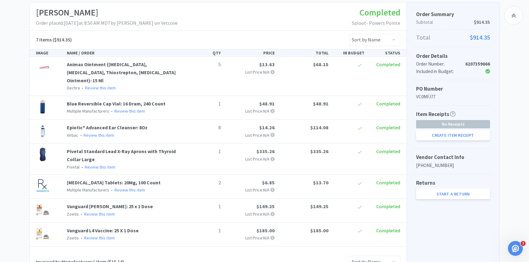
scroll to position [0, 0]
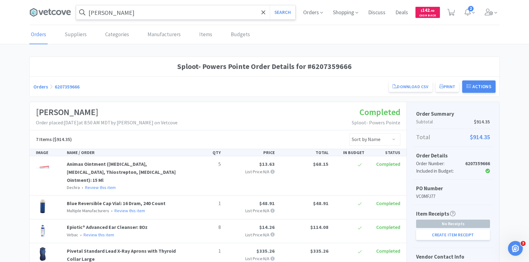
click at [159, 17] on input "dapp" at bounding box center [185, 12] width 219 height 14
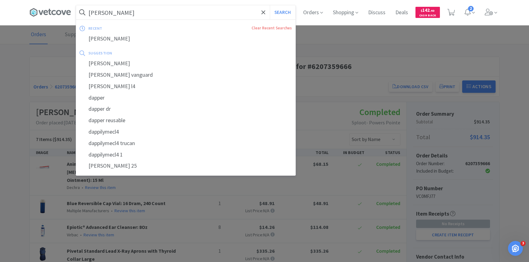
click at [270, 5] on button "Search" at bounding box center [283, 12] width 26 height 14
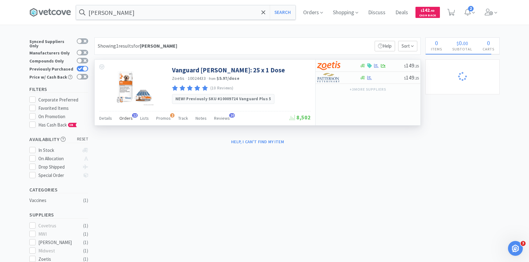
click at [132, 114] on span "12" at bounding box center [135, 115] width 6 height 4
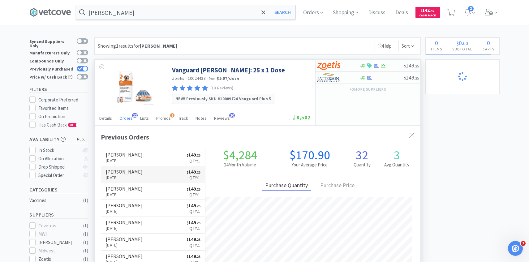
scroll to position [166, 325]
click at [136, 171] on link "Patterson Sep 18th, 2025 $ 149 . 25 Qty: 1" at bounding box center [153, 174] width 104 height 17
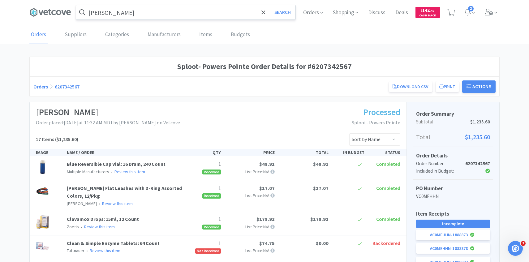
click at [132, 15] on input "dapp" at bounding box center [185, 12] width 219 height 14
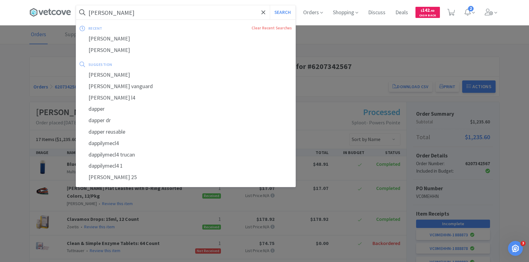
click at [270, 5] on button "Search" at bounding box center [283, 12] width 26 height 14
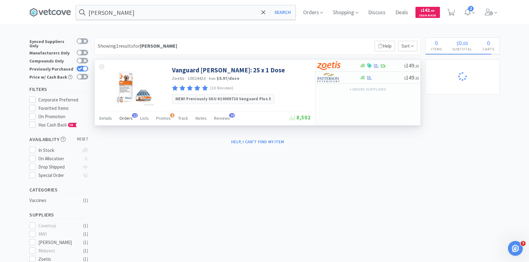
click at [129, 116] on span "Orders" at bounding box center [125, 118] width 13 height 6
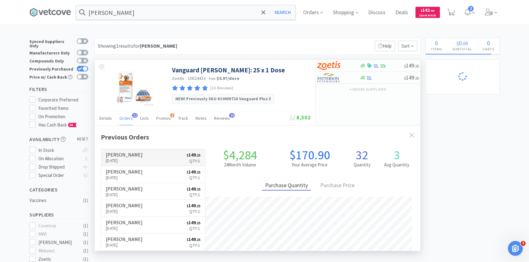
scroll to position [166, 325]
click at [139, 163] on link "Patterson Sep 22nd, 2025 $ 149 . 25 Qty: 1" at bounding box center [153, 157] width 104 height 17
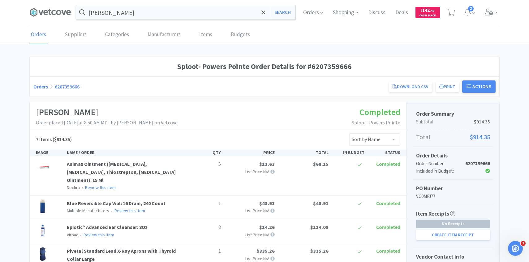
scroll to position [183, 0]
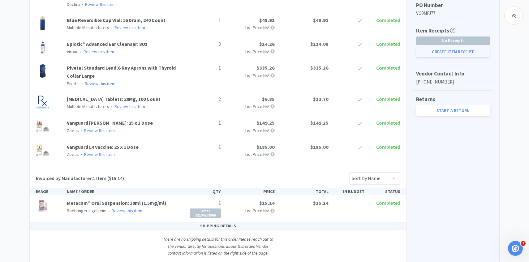
click at [449, 51] on button "Create Item Receipt" at bounding box center [453, 51] width 74 height 11
select select "5"
select select "8"
select select "1"
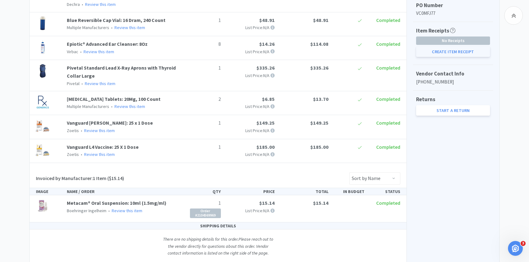
select select "2"
select select "1"
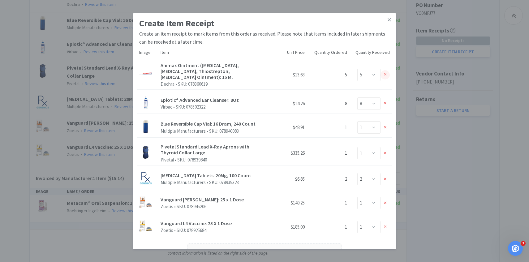
click at [385, 76] on icon at bounding box center [385, 74] width 3 height 4
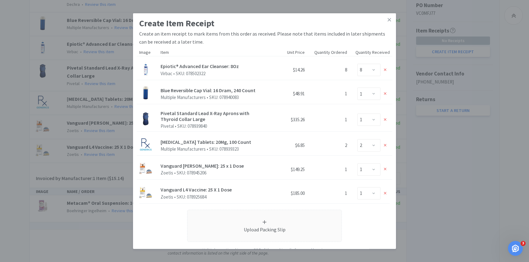
click at [385, 76] on div "Enter Qty 0 1 2 3 4 5 6 7 8" at bounding box center [371, 70] width 38 height 12
click at [384, 71] on icon at bounding box center [385, 70] width 3 height 4
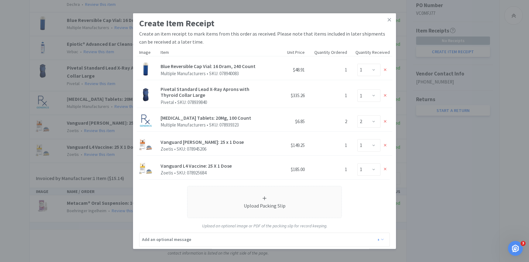
click at [384, 71] on icon at bounding box center [385, 70] width 3 height 4
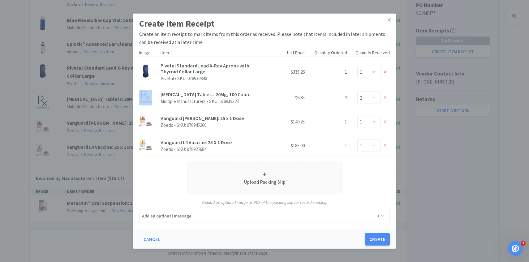
click at [384, 71] on icon at bounding box center [385, 72] width 3 height 4
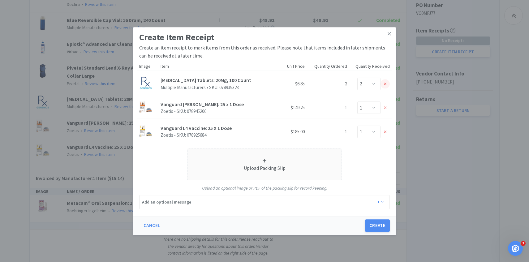
click at [386, 81] on div at bounding box center [384, 83] width 9 height 9
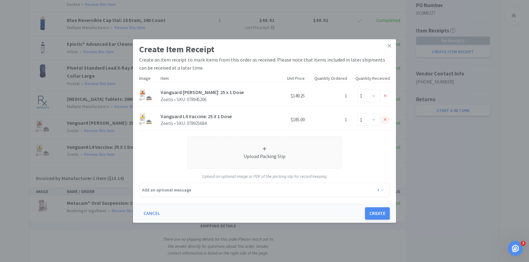
click at [386, 116] on div at bounding box center [384, 119] width 9 height 9
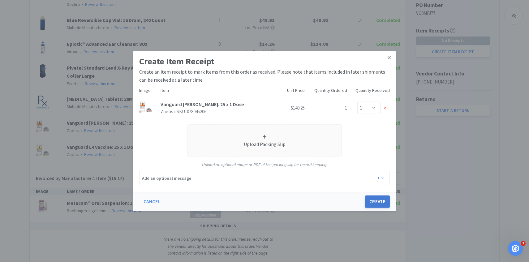
click at [379, 196] on button "Create" at bounding box center [377, 201] width 25 height 12
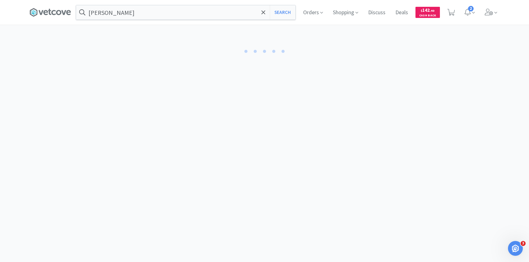
select select "1"
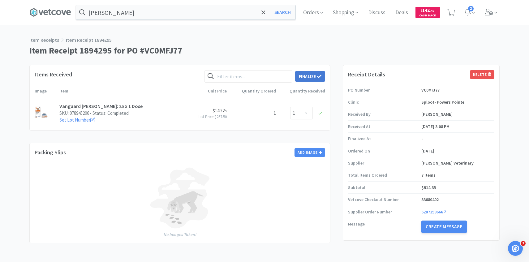
click at [303, 81] on button "Finalize" at bounding box center [310, 76] width 30 height 11
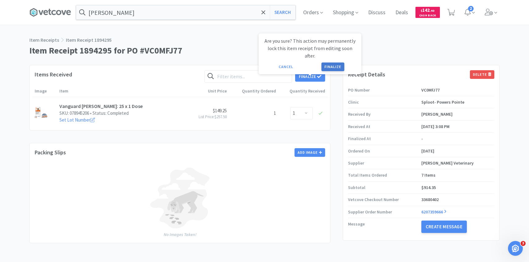
click at [324, 62] on button "Finalize" at bounding box center [332, 66] width 23 height 9
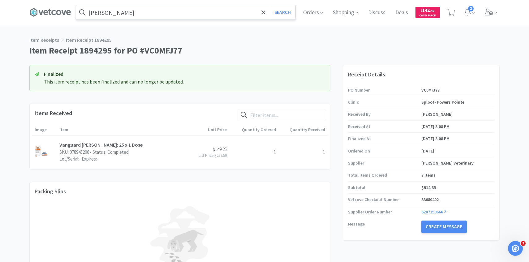
click at [140, 16] on input "dapp" at bounding box center [185, 12] width 219 height 14
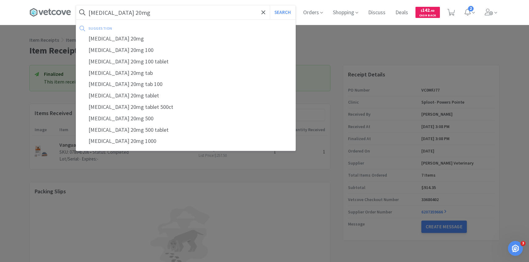
type input "prednisone 20mg"
click at [270, 5] on button "Search" at bounding box center [283, 12] width 26 height 14
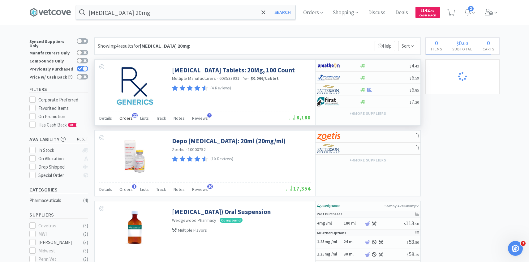
click at [129, 118] on span "Orders" at bounding box center [125, 118] width 13 height 6
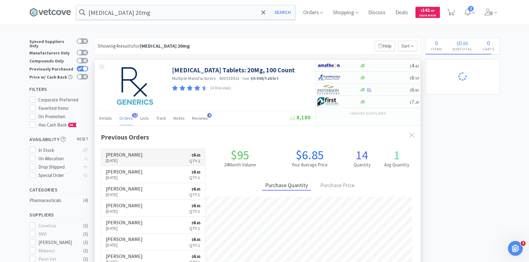
click at [142, 155] on link "Patterson Sep 22nd, 2025 $ 6 . 85 Qty: 2" at bounding box center [153, 157] width 104 height 17
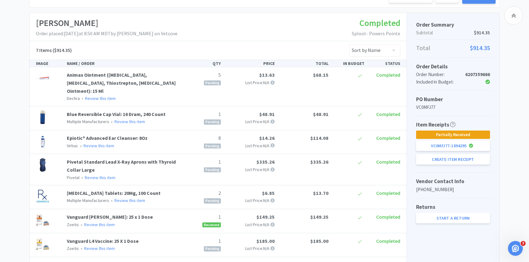
scroll to position [95, 0]
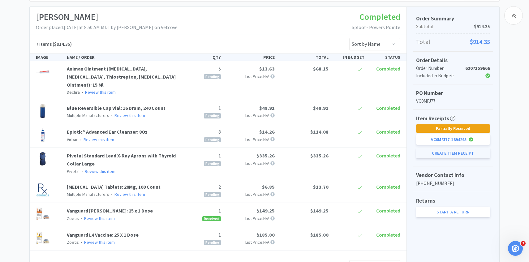
click at [418, 154] on button "Create Item Receipt" at bounding box center [453, 153] width 74 height 11
select select "5"
select select "8"
select select "1"
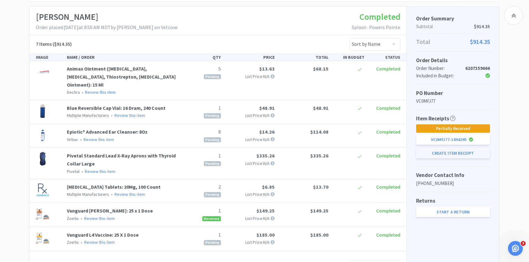
select select "2"
select select "1"
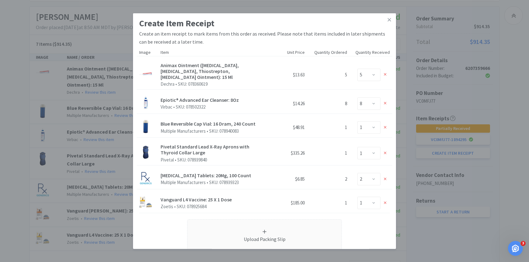
click at [90, 85] on div "Create Item Receipt Create an item receipt to mark items from this order as rec…" at bounding box center [264, 131] width 529 height 262
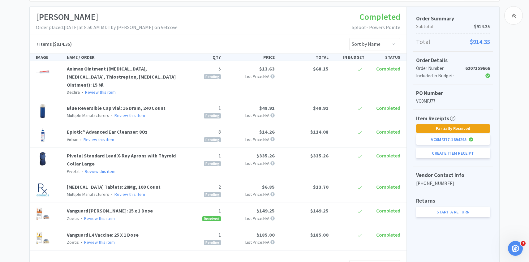
scroll to position [0, 0]
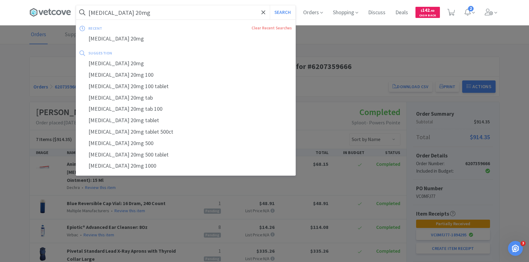
click at [139, 12] on input "prednisone 20mg" at bounding box center [185, 12] width 219 height 14
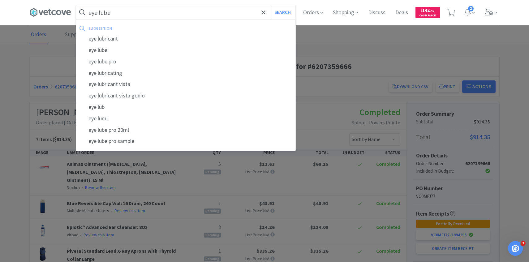
click at [270, 5] on button "Search" at bounding box center [283, 12] width 26 height 14
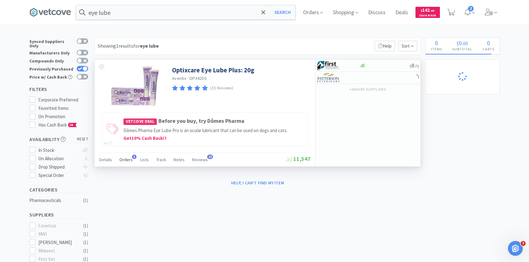
click at [123, 163] on div "Orders 5" at bounding box center [125, 161] width 13 height 12
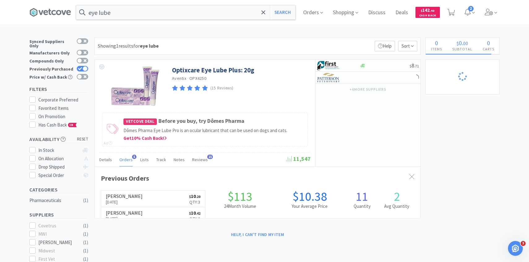
scroll to position [160, 325]
click at [131, 201] on p "Sep 18th, 2025" at bounding box center [124, 201] width 37 height 7
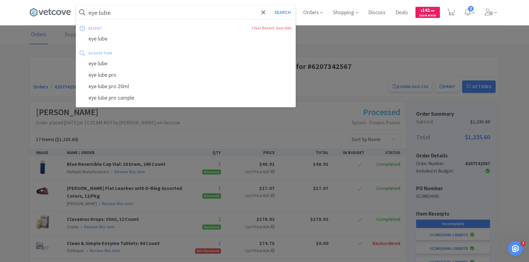
click at [172, 14] on input "eye lube" at bounding box center [185, 12] width 219 height 14
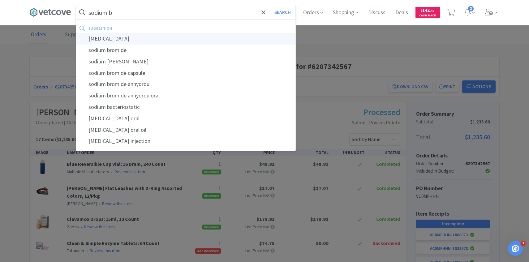
click at [168, 38] on div "sodium bicarbonate" at bounding box center [185, 38] width 219 height 11
type input "sodium bicarbonate"
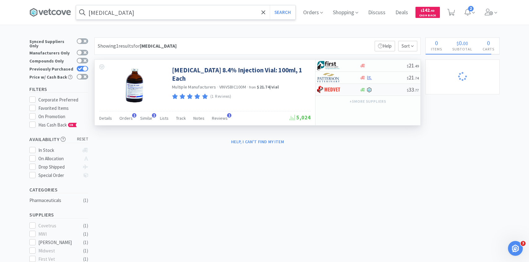
click at [346, 88] on div at bounding box center [334, 89] width 34 height 11
select select "1"
click at [488, 14] on icon at bounding box center [488, 12] width 9 height 7
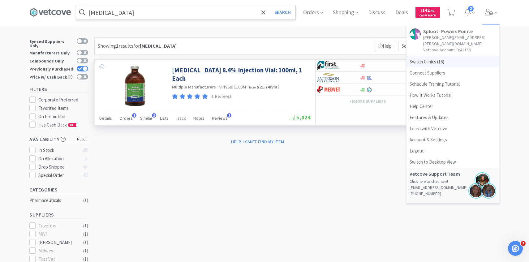
click at [435, 57] on span "Switch Clinics ( 16 )" at bounding box center [452, 61] width 93 height 11
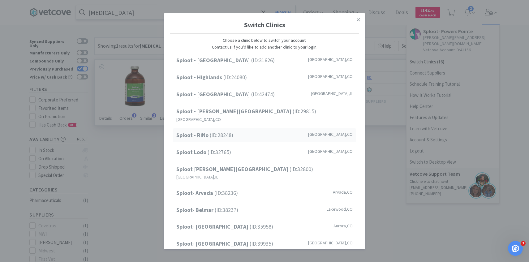
scroll to position [79, 0]
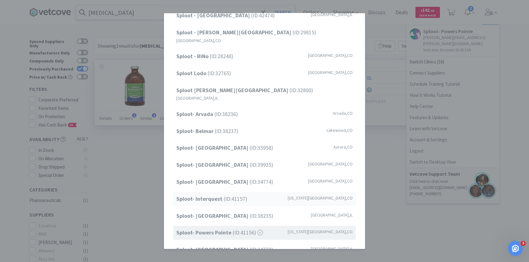
click at [238, 194] on span "Sploot- Interquest (ID: 41157 )" at bounding box center [211, 198] width 71 height 9
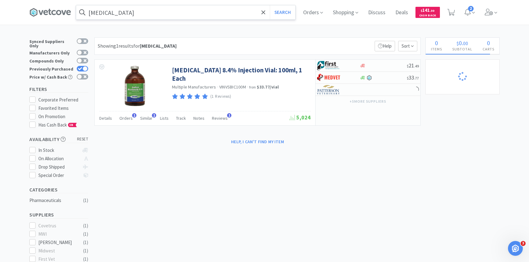
click at [212, 9] on input "[MEDICAL_DATA]" at bounding box center [185, 12] width 219 height 14
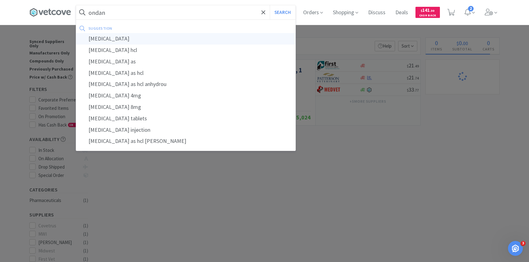
click at [195, 33] on div "[MEDICAL_DATA]" at bounding box center [185, 38] width 219 height 11
type input "[MEDICAL_DATA]"
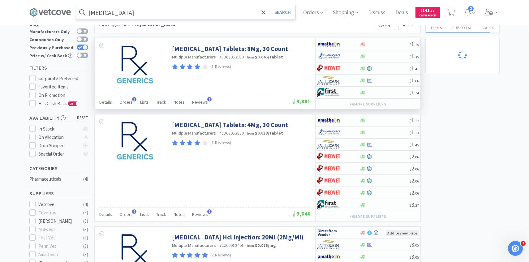
scroll to position [26, 0]
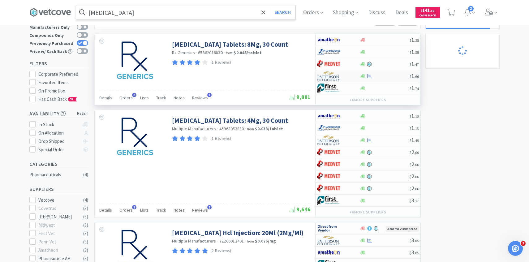
click at [336, 79] on img at bounding box center [328, 75] width 23 height 9
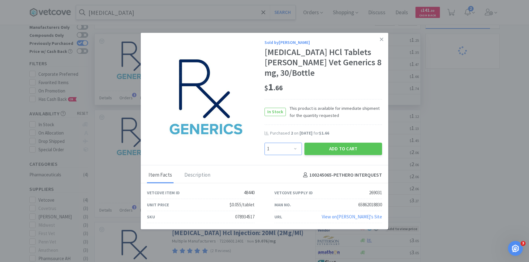
click at [292, 145] on select "Enter Quantity 1 2 3 4 5 6 7 8 9 10 11 12 13 14 15 16 17 18 19 20 Enter Quantity" at bounding box center [282, 148] width 37 height 12
select select "4"
click at [264, 142] on select "Enter Quantity 1 2 3 4 5 6 7 8 9 10 11 12 13 14 15 16 17 18 19 20 Enter Quantity" at bounding box center [282, 148] width 37 height 12
click at [346, 150] on button "Add to Cart" at bounding box center [343, 148] width 78 height 12
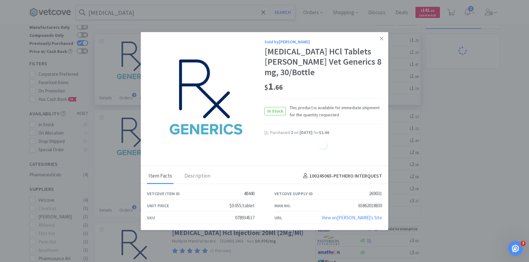
select select "4"
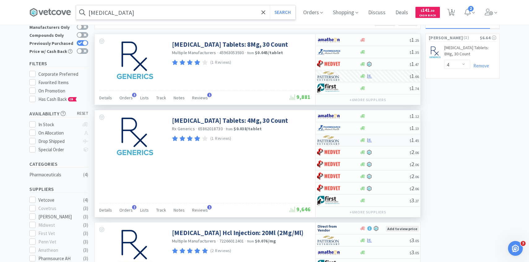
click at [343, 140] on div at bounding box center [334, 140] width 34 height 11
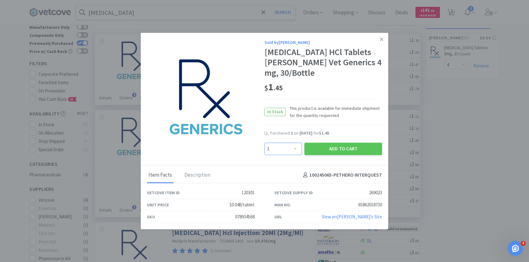
click at [295, 149] on select "Enter Quantity 1 2 3 4 5 6 7 8 9 10 11 12 13 14 15 16 17 18 19 20 Enter Quantity" at bounding box center [282, 148] width 37 height 12
select select "2"
click at [264, 142] on select "Enter Quantity 1 2 3 4 5 6 7 8 9 10 11 12 13 14 15 16 17 18 19 20 Enter Quantity" at bounding box center [282, 148] width 37 height 12
click at [328, 147] on button "Add to Cart" at bounding box center [343, 148] width 78 height 12
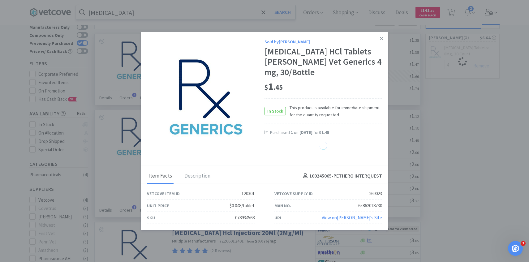
select select "2"
select select "4"
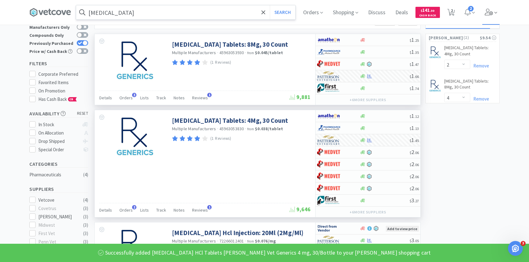
click at [492, 18] on span at bounding box center [491, 12] width 18 height 25
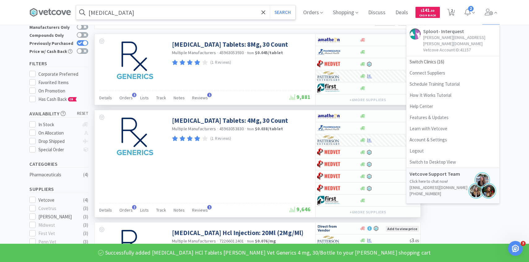
click at [457, 9] on div "Orders Shopping Discuss Discuss Deals Deals $ 141 . 30 Cash Back 2 2 2 Sploot- …" at bounding box center [398, 12] width 201 height 25
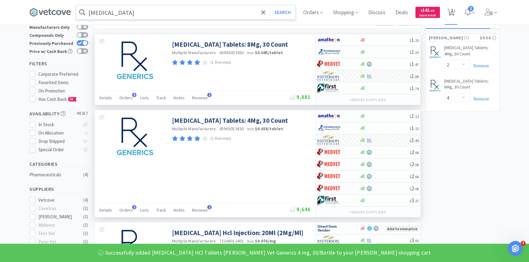
click at [452, 17] on span "2" at bounding box center [451, 10] width 2 height 25
select select "2"
select select "4"
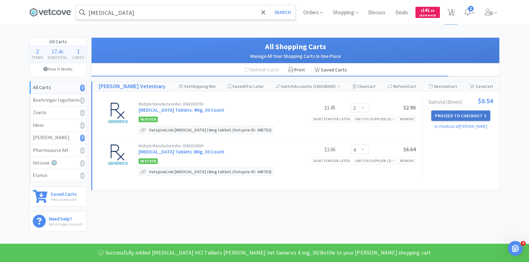
click at [440, 111] on button "Proceed to Checkout" at bounding box center [460, 115] width 59 height 11
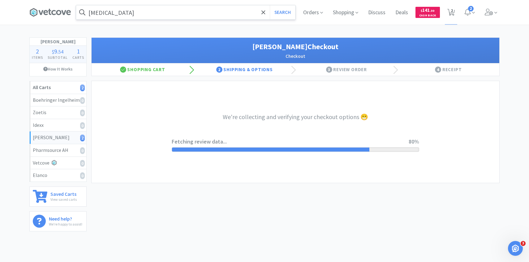
select select "1"
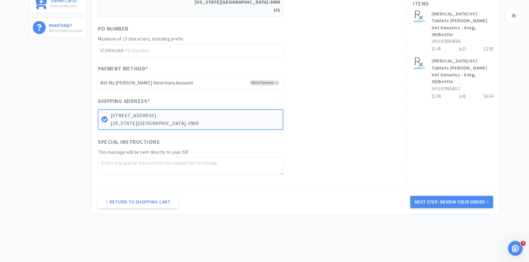
click at [416, 191] on div "Return to Shopping Cart Next Step: Review Your Order" at bounding box center [294, 201] width 407 height 25
click at [416, 196] on button "Next Step: Review Your Order" at bounding box center [451, 202] width 83 height 12
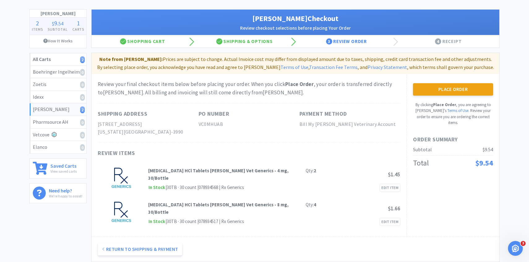
scroll to position [82, 0]
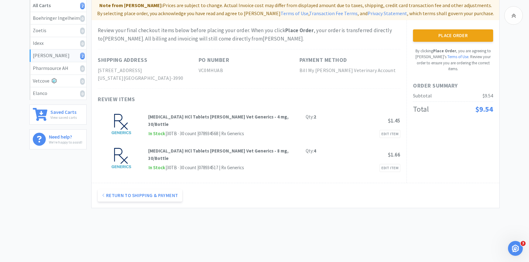
click at [440, 41] on div "Place Order By clicking Place Order , you are agreeing to Vetcove's Terms of Us…" at bounding box center [453, 50] width 80 height 43
click at [436, 30] on button "Place Order" at bounding box center [453, 35] width 80 height 12
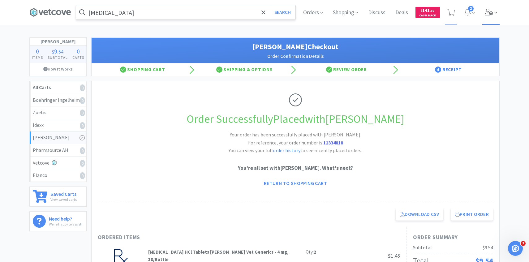
click at [487, 19] on span at bounding box center [491, 12] width 18 height 25
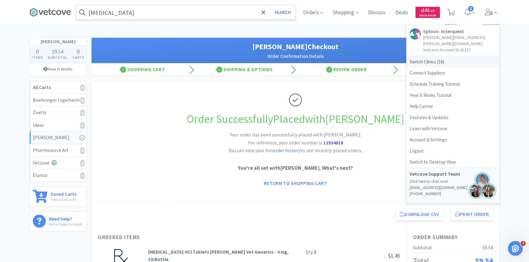
click at [448, 56] on span "Switch Clinics ( 16 )" at bounding box center [452, 61] width 93 height 11
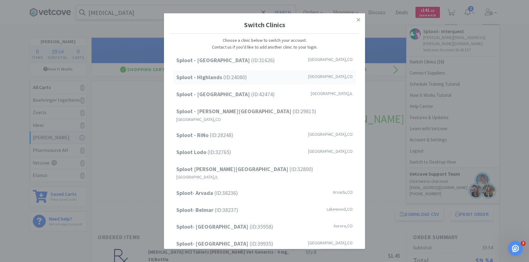
click at [260, 80] on div "Sploot - Highlands (ID: 24080 ) Denver , CO" at bounding box center [264, 77] width 182 height 14
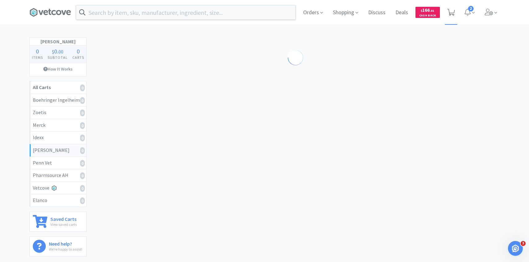
click at [450, 10] on icon at bounding box center [451, 12] width 8 height 7
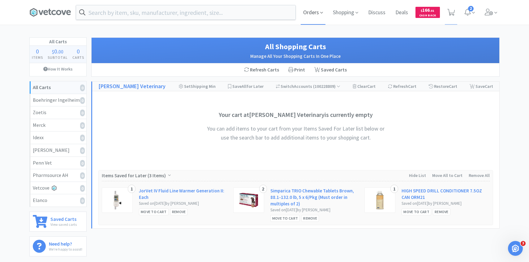
click at [304, 15] on span "Orders" at bounding box center [312, 12] width 25 height 25
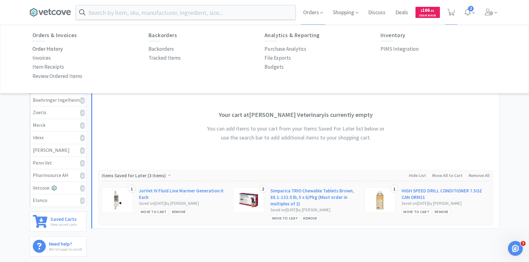
click at [51, 45] on p "Order History" at bounding box center [47, 49] width 30 height 8
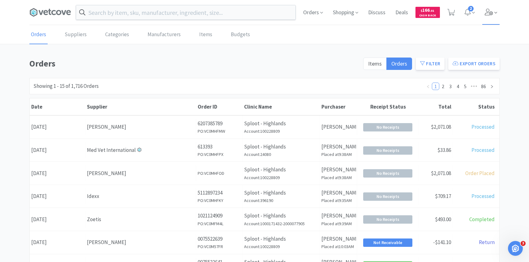
click at [490, 13] on icon at bounding box center [488, 12] width 9 height 7
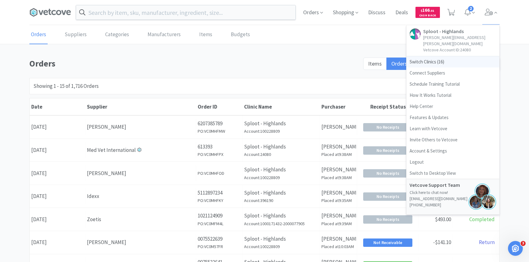
click at [450, 56] on span "Switch Clinics ( 16 )" at bounding box center [452, 61] width 93 height 11
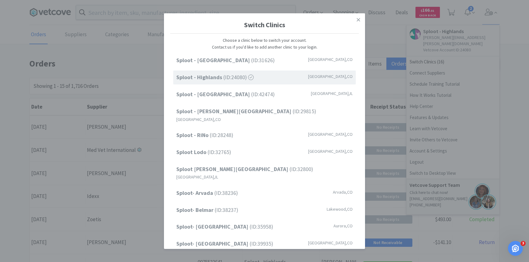
scroll to position [79, 0]
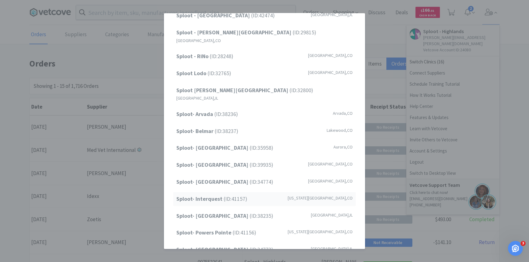
click at [231, 194] on span "Sploot- Interquest (ID: 41157 )" at bounding box center [211, 198] width 71 height 9
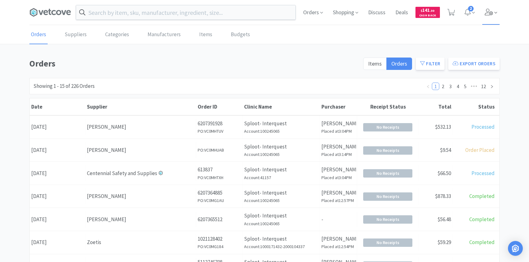
click at [495, 15] on icon at bounding box center [495, 13] width 3 height 6
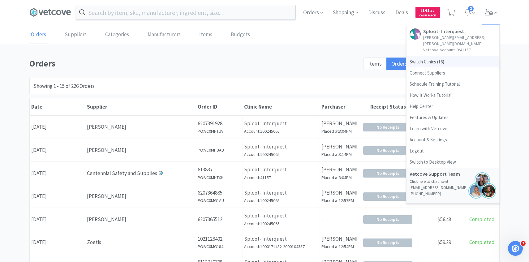
click at [454, 57] on span "Switch Clinics ( 16 )" at bounding box center [452, 61] width 93 height 11
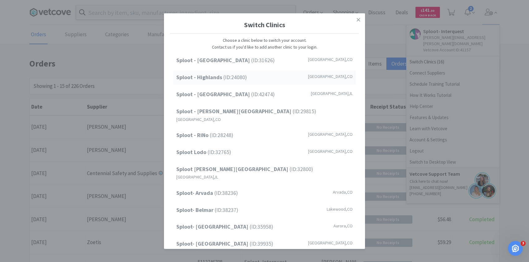
click at [250, 76] on div "Sploot - Highlands (ID: 24080 ) [GEOGRAPHIC_DATA] , [GEOGRAPHIC_DATA]" at bounding box center [264, 77] width 182 height 14
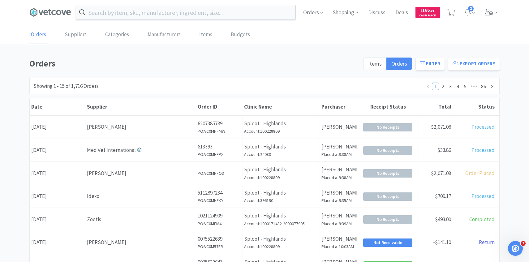
drag, startPoint x: 453, startPoint y: 19, endPoint x: 448, endPoint y: 26, distance: 7.9
click at [453, 19] on span at bounding box center [450, 12] width 13 height 25
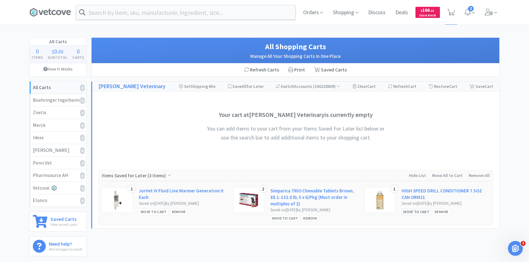
click at [421, 215] on div "Move to Cart" at bounding box center [416, 211] width 30 height 6
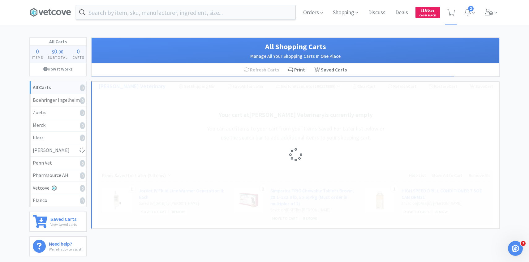
select select "1"
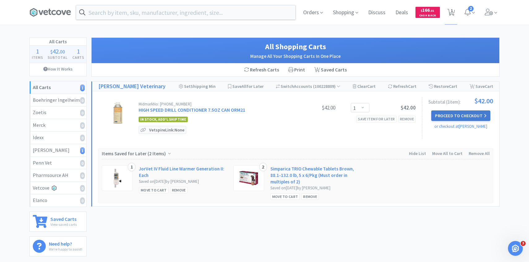
click at [459, 114] on button "Proceed to Checkout" at bounding box center [460, 115] width 59 height 11
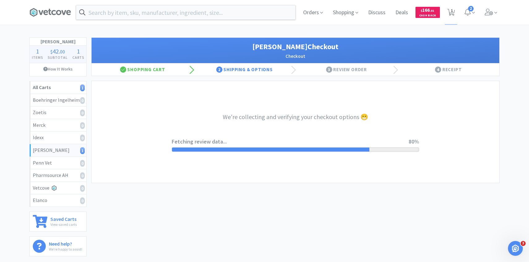
select select "1"
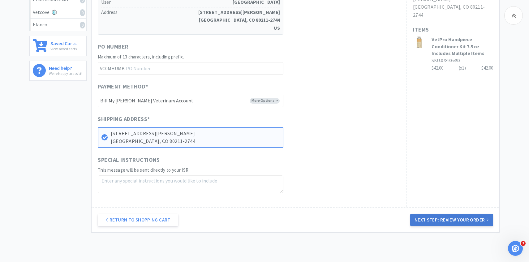
click at [424, 223] on button "Next Step: Review Your Order" at bounding box center [451, 220] width 83 height 12
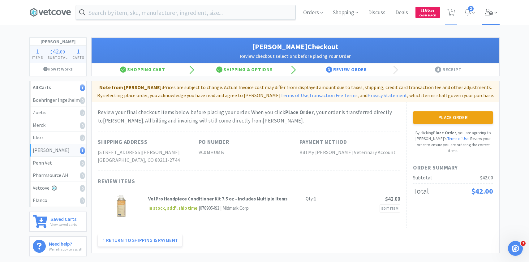
click at [499, 10] on div "Orders Shopping Discuss Discuss Deals Deals $ 166 . 01 Cash Back 1 1 2" at bounding box center [264, 12] width 476 height 25
click at [482, 16] on span at bounding box center [491, 12] width 18 height 25
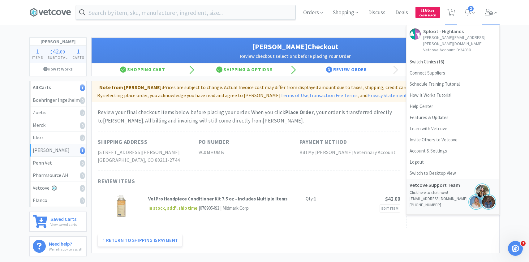
click at [378, 127] on div "Review your final checkout items below before placing your order. When you clic…" at bounding box center [248, 164] width 315 height 125
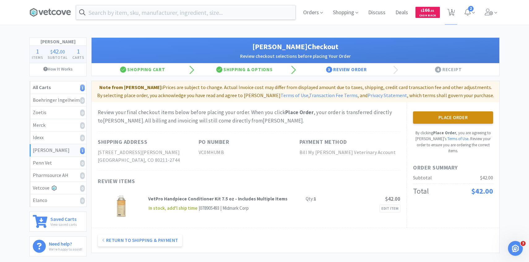
click at [435, 118] on button "Place Order" at bounding box center [453, 117] width 80 height 12
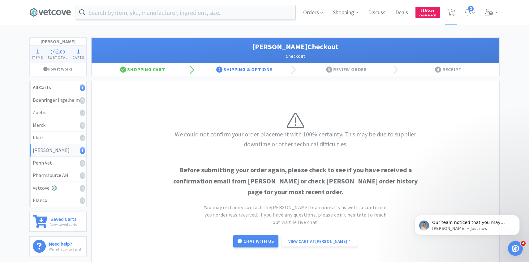
click at [457, 14] on div "Orders Shopping Discuss Discuss Deals Deals $ 166 . 01 Cash Back 1 1 2" at bounding box center [398, 12] width 201 height 25
click at [451, 13] on span "1" at bounding box center [451, 10] width 2 height 25
select select "1"
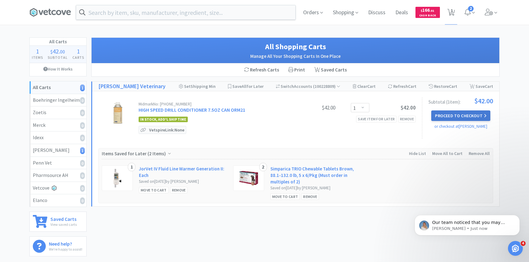
click at [460, 113] on button "Proceed to Checkout" at bounding box center [460, 115] width 59 height 11
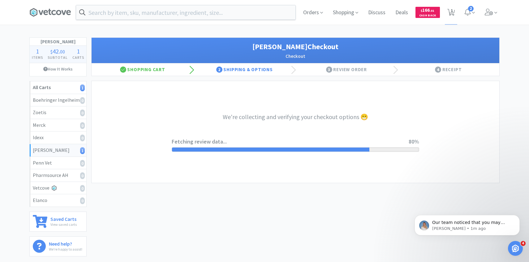
select select "1"
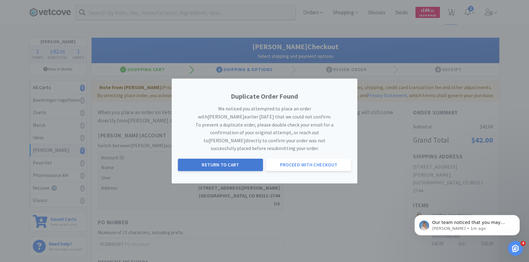
click at [231, 159] on button "Return to Cart" at bounding box center [220, 165] width 85 height 12
select select "1"
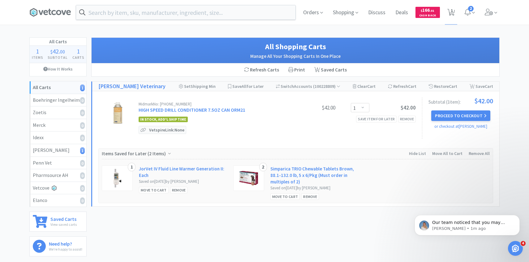
click at [444, 107] on div "Subtotal ( 1 item ): $42.00 Proceed to Checkout or checkout at [PERSON_NAME]" at bounding box center [457, 117] width 71 height 41
click at [443, 112] on button "Proceed to Checkout" at bounding box center [460, 115] width 59 height 11
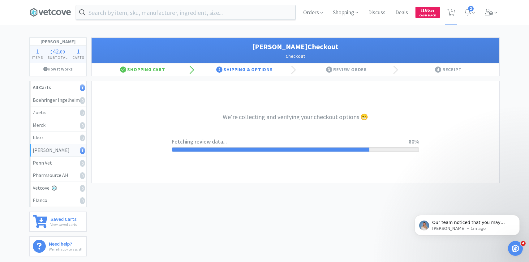
select select "1"
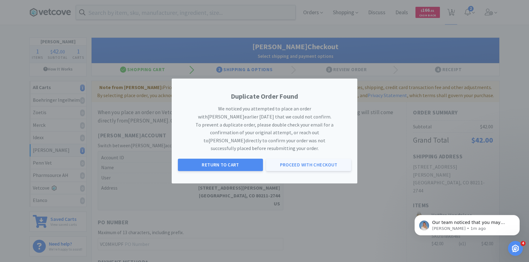
click at [290, 160] on button "Proceed with Checkout" at bounding box center [308, 165] width 85 height 12
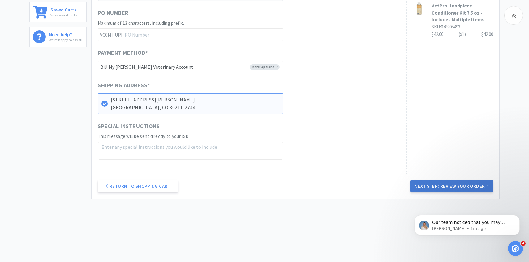
click at [439, 186] on button "Next Step: Review Your Order" at bounding box center [451, 186] width 83 height 12
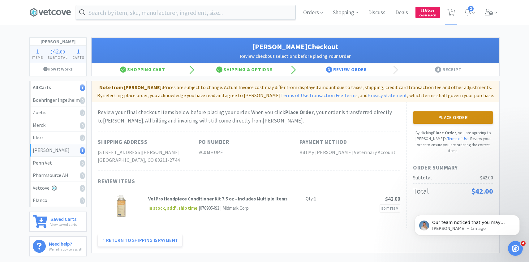
click at [439, 119] on button "Place Order" at bounding box center [453, 117] width 80 height 12
